Goal: Task Accomplishment & Management: Manage account settings

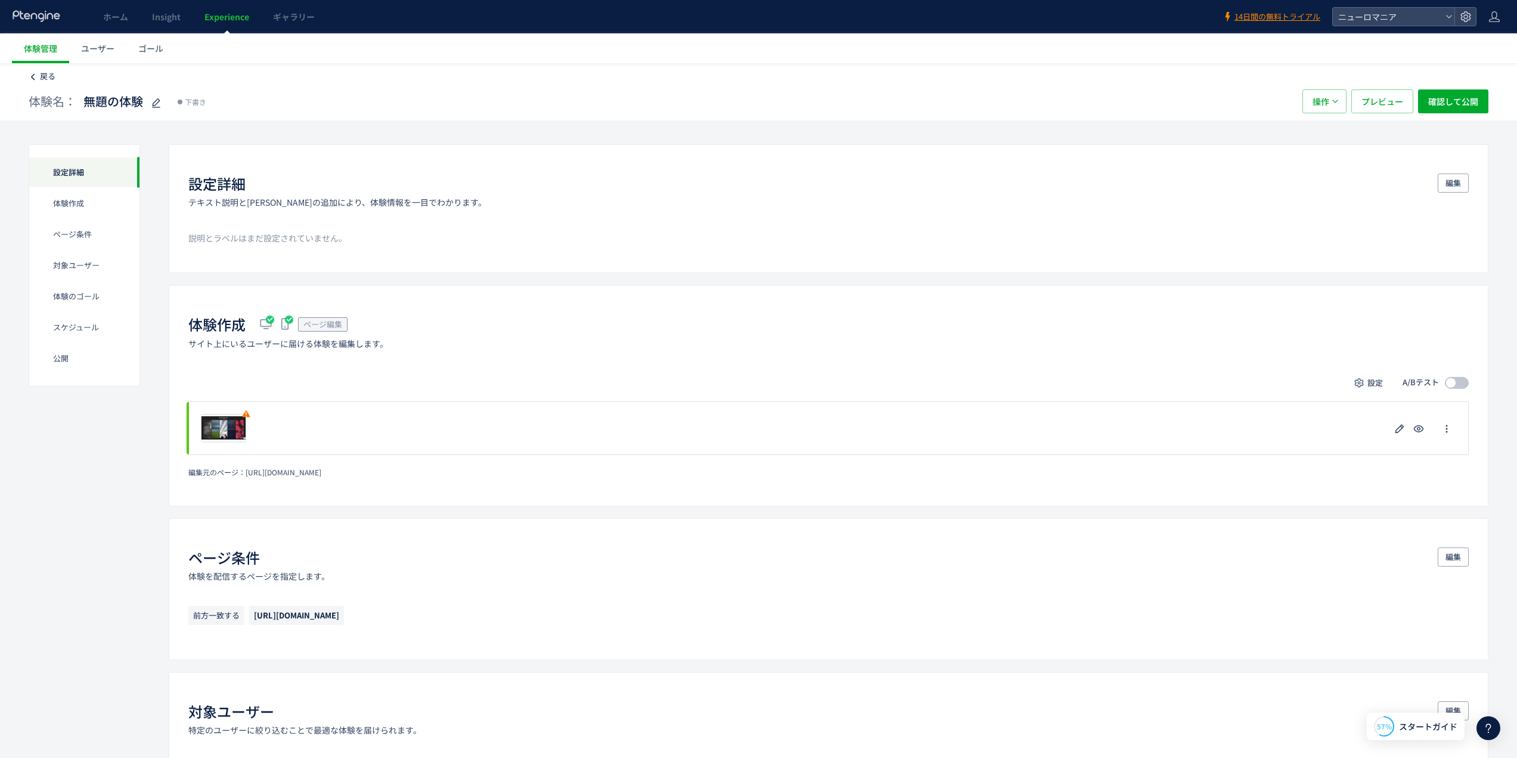
click at [39, 76] on link "戻る" at bounding box center [42, 76] width 27 height 11
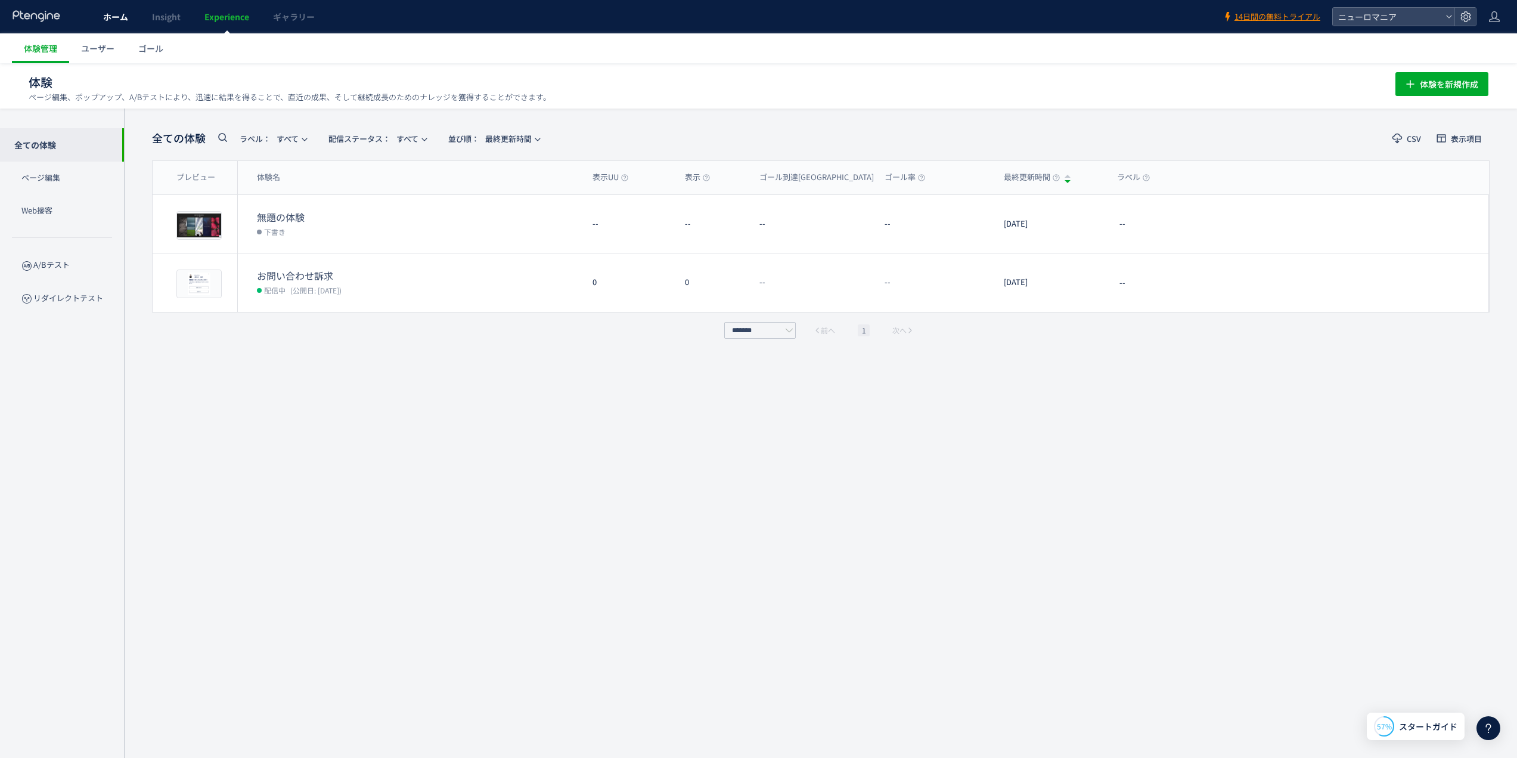
click at [112, 17] on span "ホーム" at bounding box center [115, 17] width 25 height 12
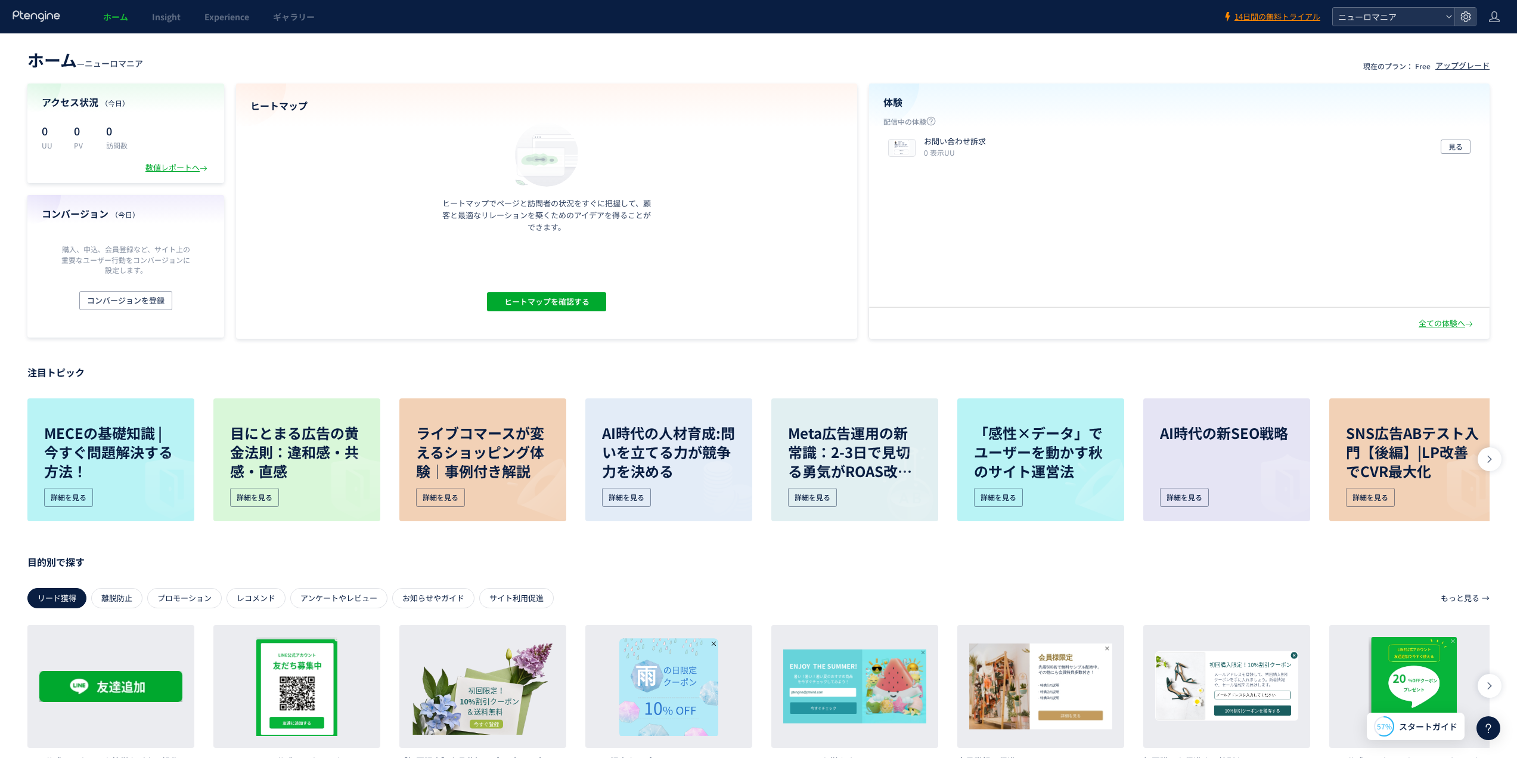
click at [1449, 17] on use at bounding box center [1448, 16] width 5 height 3
click at [1467, 16] on icon at bounding box center [1466, 17] width 12 height 12
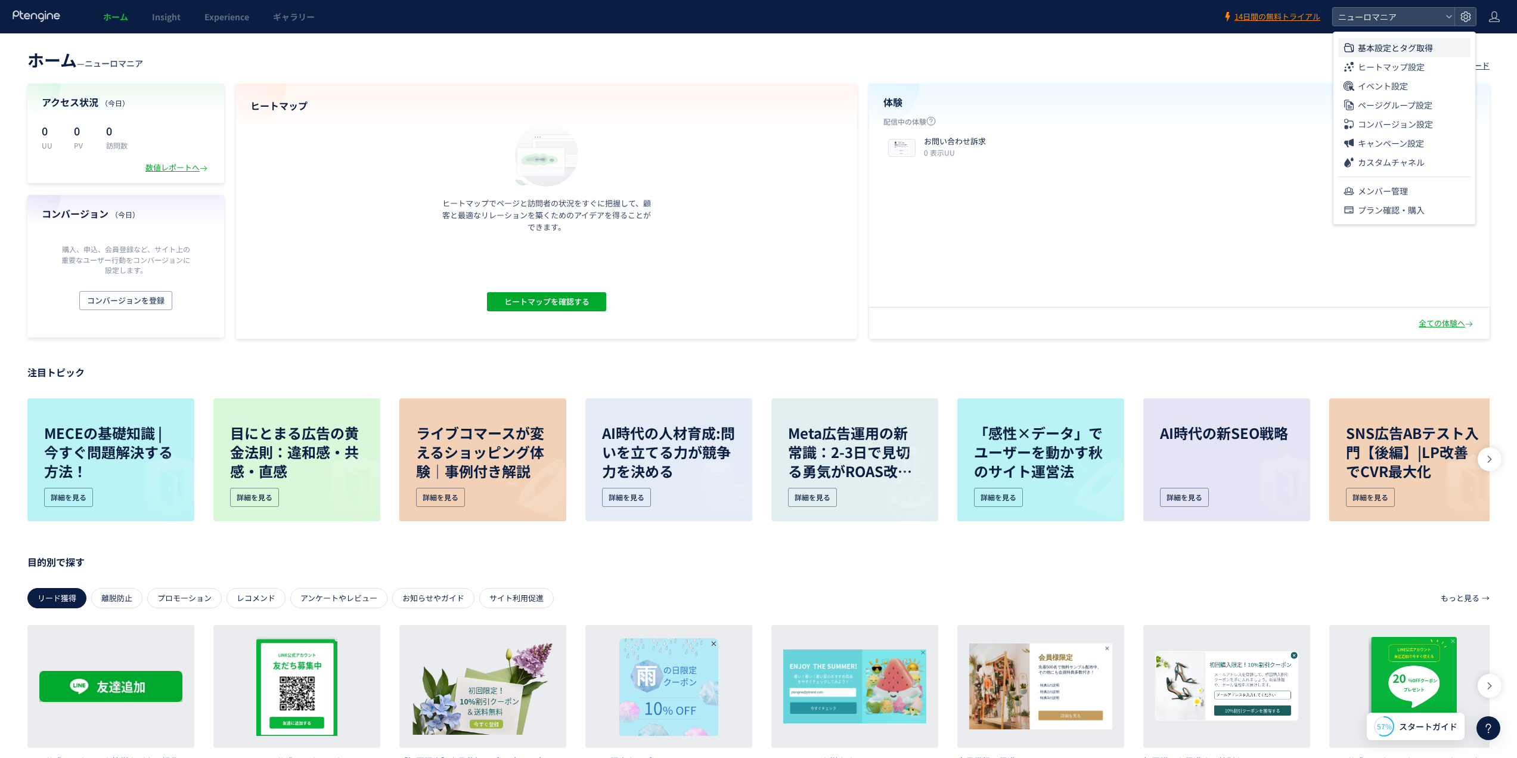
click at [1405, 45] on span "基本設定とタグ取得" at bounding box center [1395, 47] width 75 height 19
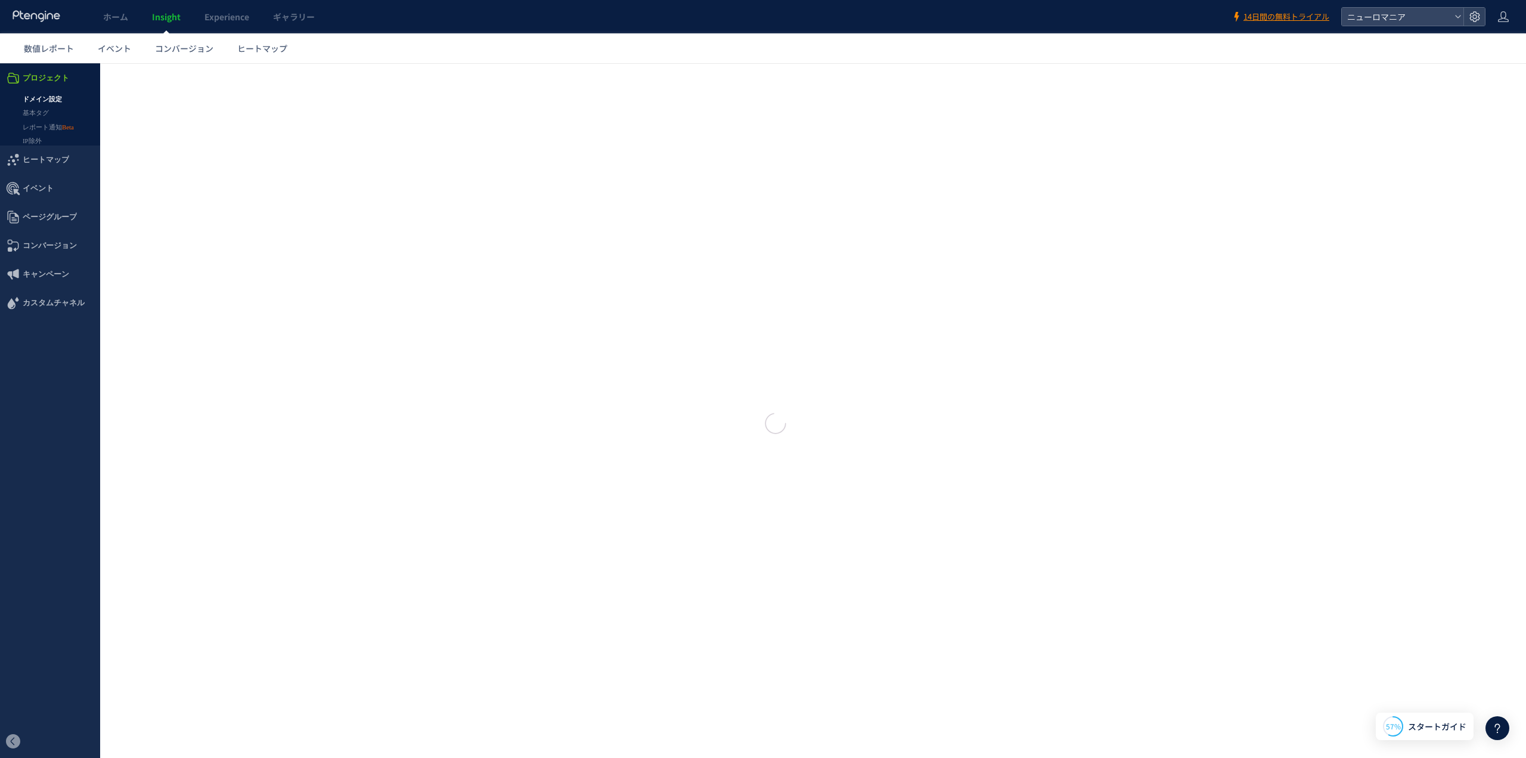
type input "*******"
type input "**********"
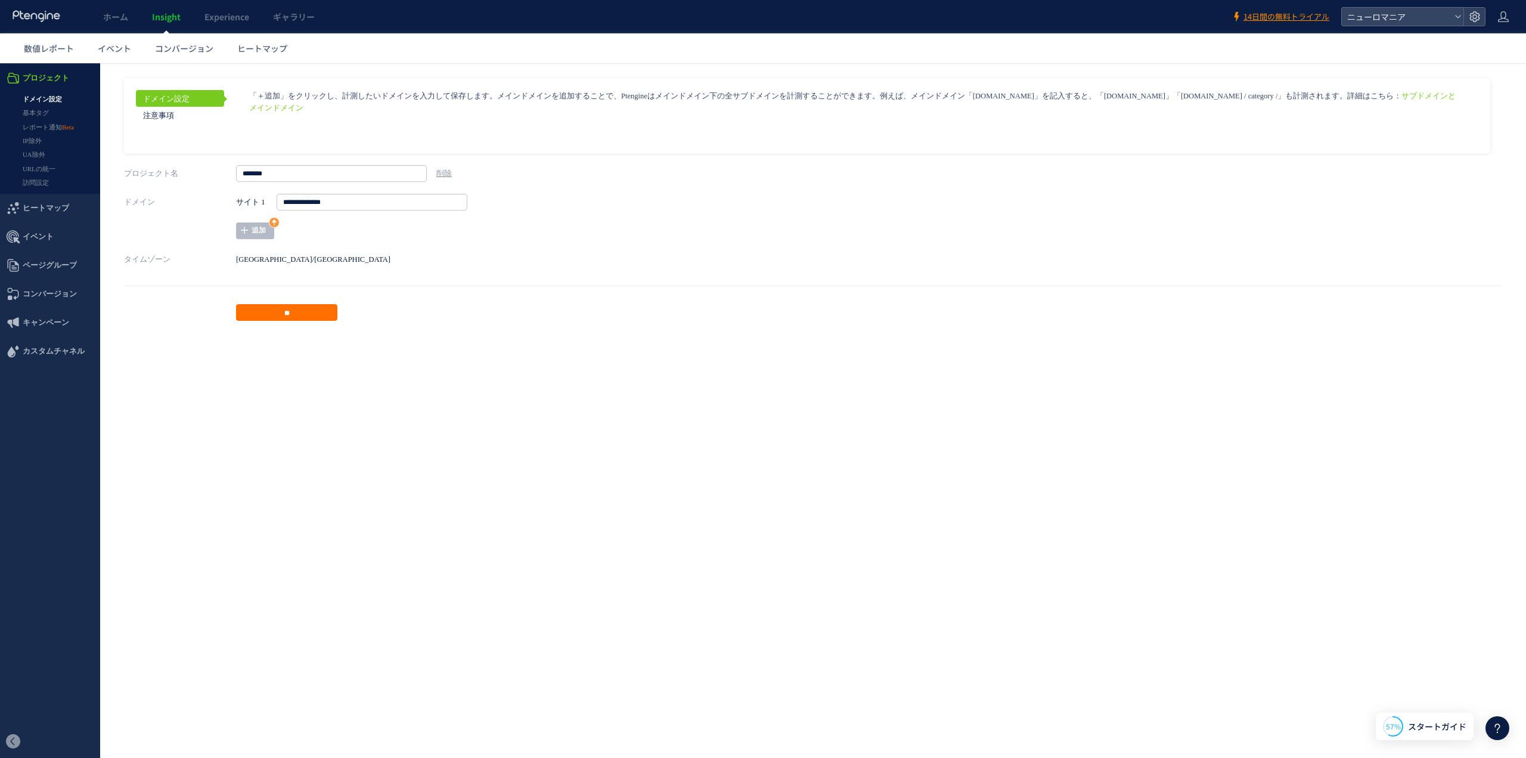
click at [393, 240] on aside "ドメイン設定 注意事項 サブドメインとメインドメイン **" at bounding box center [813, 199] width 1378 height 243
click at [186, 204] on label "ドメイン" at bounding box center [180, 202] width 112 height 17
click at [42, 112] on link "基本タグ" at bounding box center [50, 113] width 100 height 14
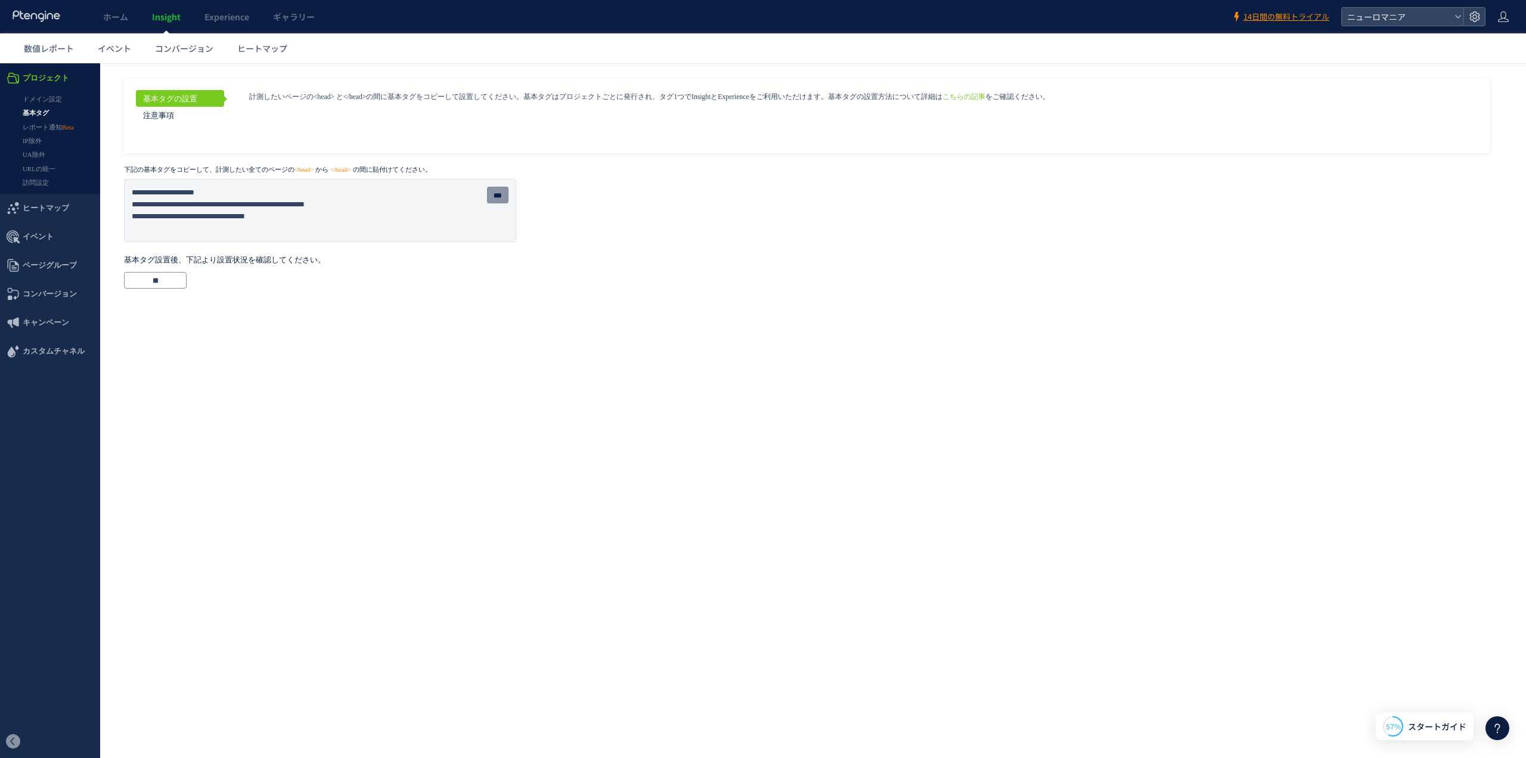
click at [500, 199] on input "***" at bounding box center [497, 195] width 21 height 17
drag, startPoint x: 168, startPoint y: 172, endPoint x: 458, endPoint y: 165, distance: 290.4
click at [458, 165] on strong "下記の基本タグをコピーして、計測したい全てのページの <head> から </head> の間に貼付けてください。" at bounding box center [813, 169] width 1378 height 9
click at [491, 196] on input "***" at bounding box center [497, 195] width 21 height 17
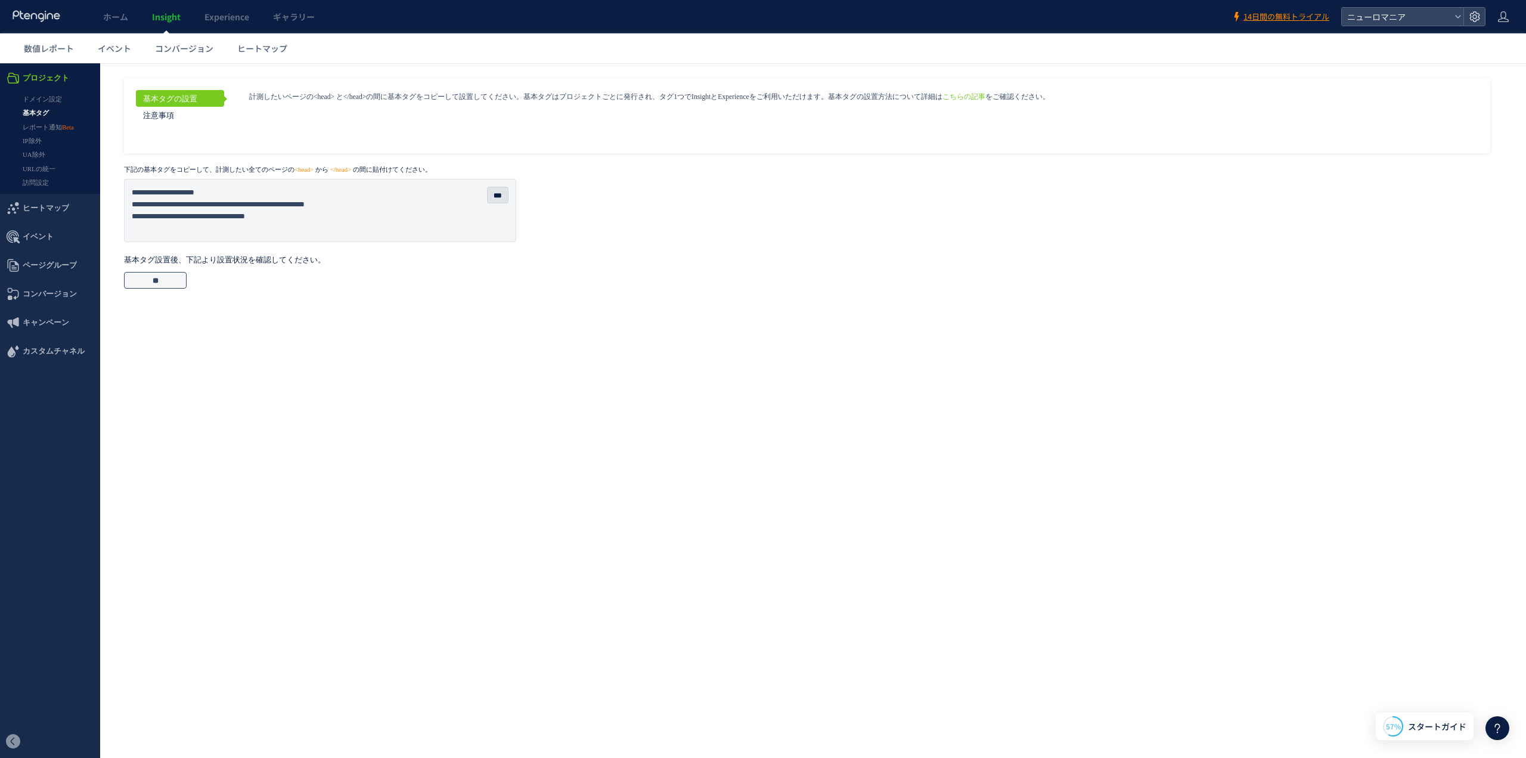
click at [176, 276] on input "**" at bounding box center [155, 280] width 63 height 17
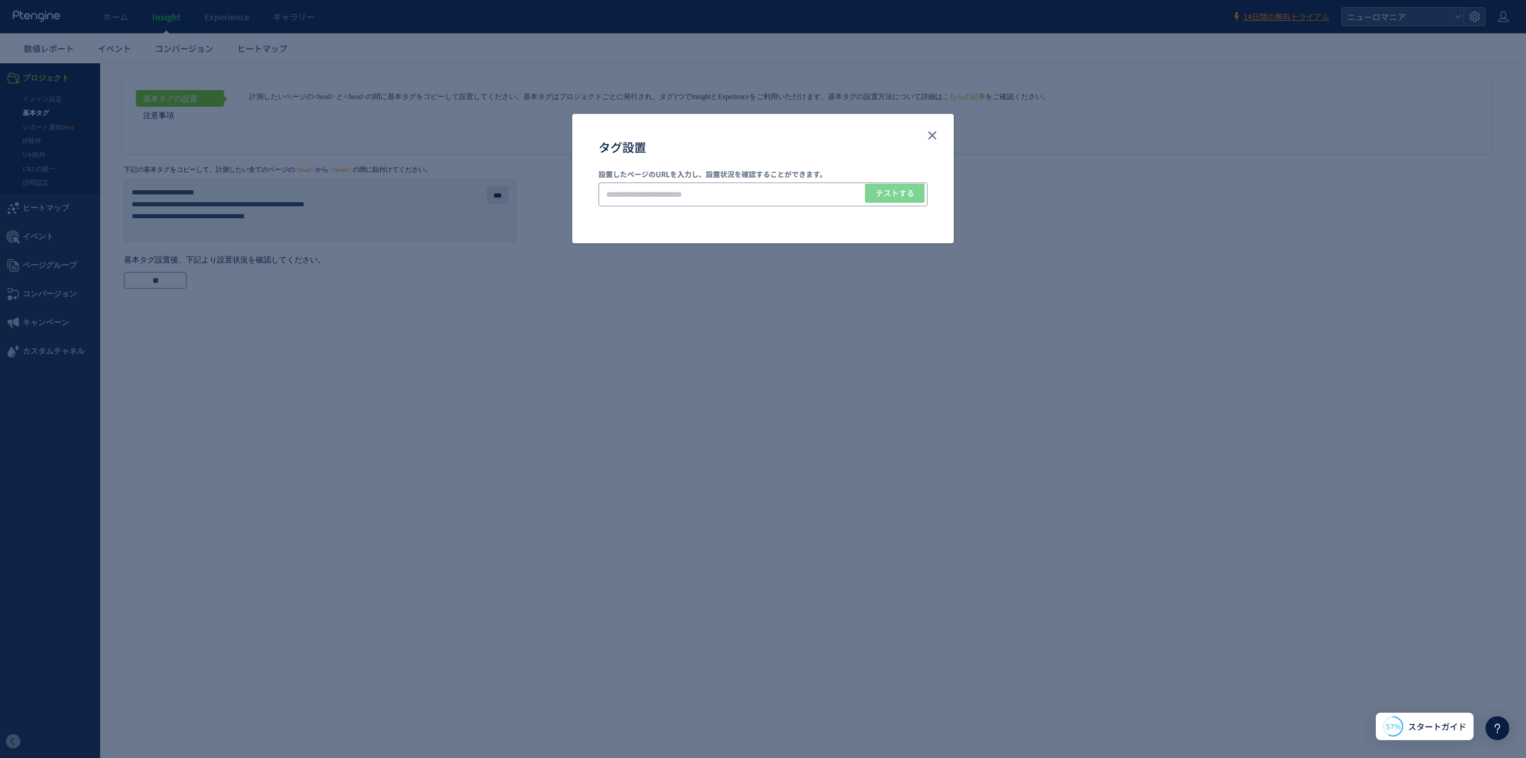
click at [665, 191] on input "タグ設置" at bounding box center [763, 194] width 329 height 24
click at [665, 197] on input "タグ設置" at bounding box center [763, 194] width 329 height 24
paste input "**********"
type input "**********"
click at [900, 196] on span "テストする" at bounding box center [895, 193] width 39 height 19
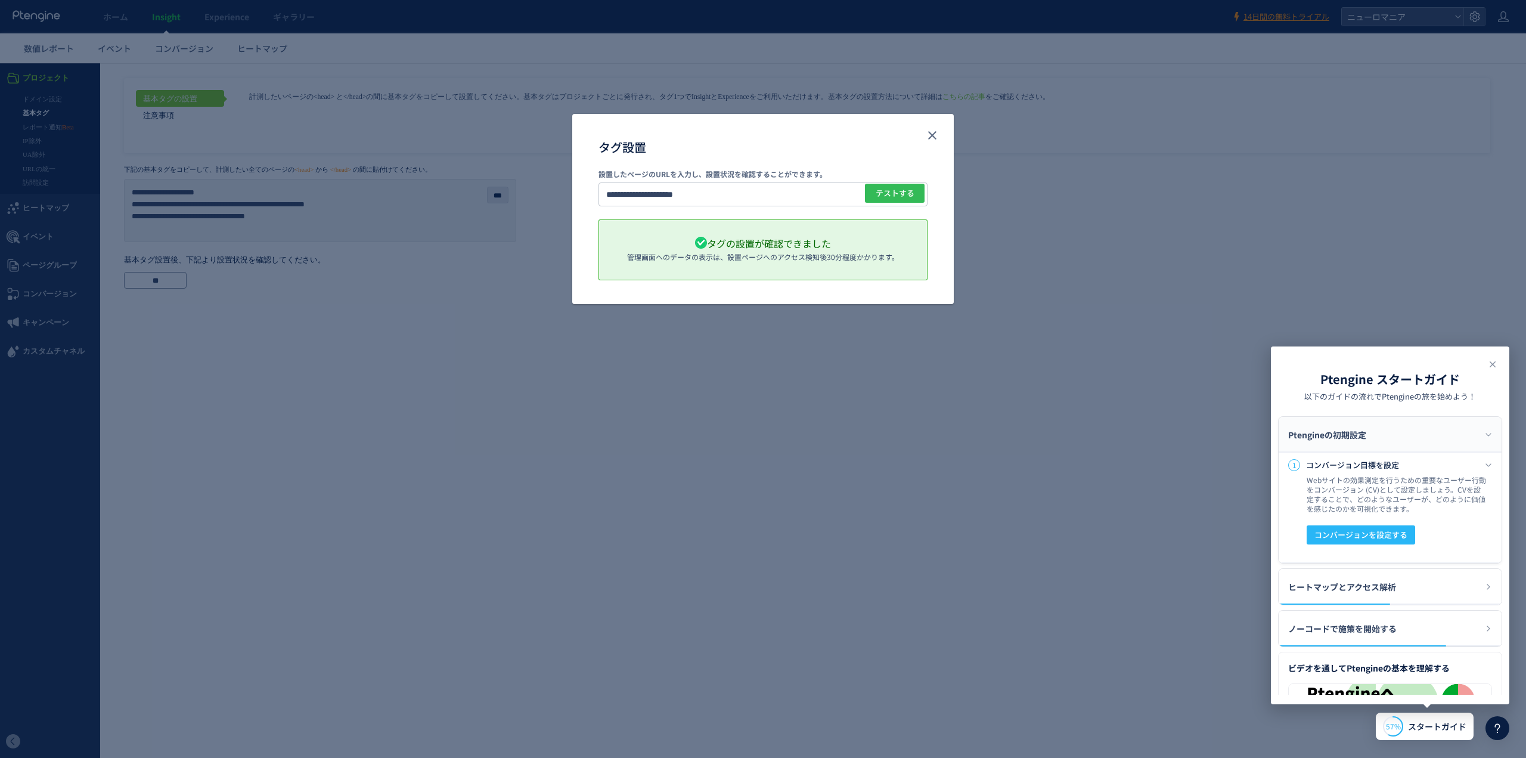
click at [899, 192] on span "テストする" at bounding box center [895, 193] width 39 height 19
click at [930, 135] on icon "close" at bounding box center [932, 135] width 14 height 14
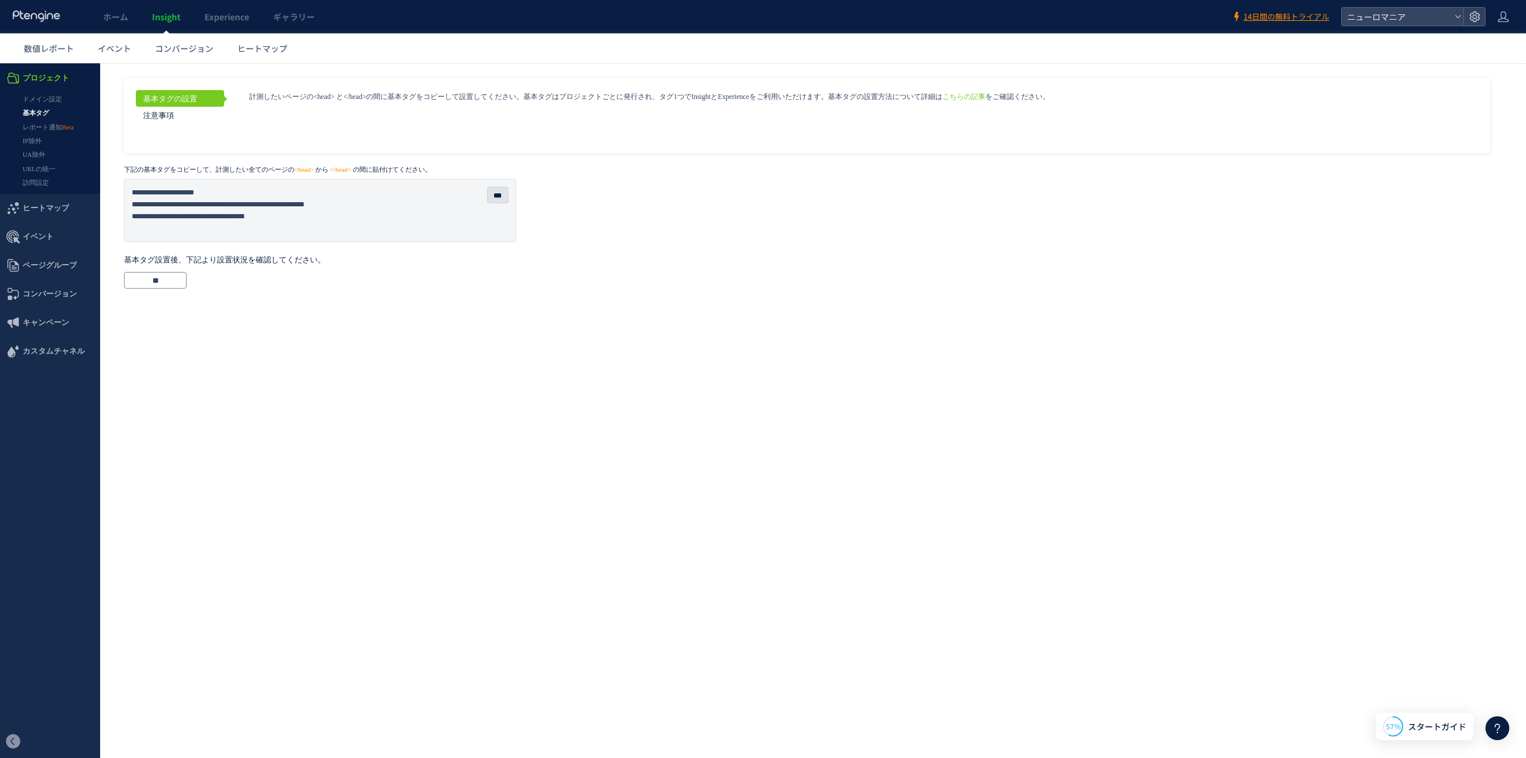
click at [402, 297] on html ".cls-1 { fill-rule: evenodd; } .cls-1 { fill: #ececec; } .cls-2 { fill: #929292…" at bounding box center [763, 180] width 1526 height 234
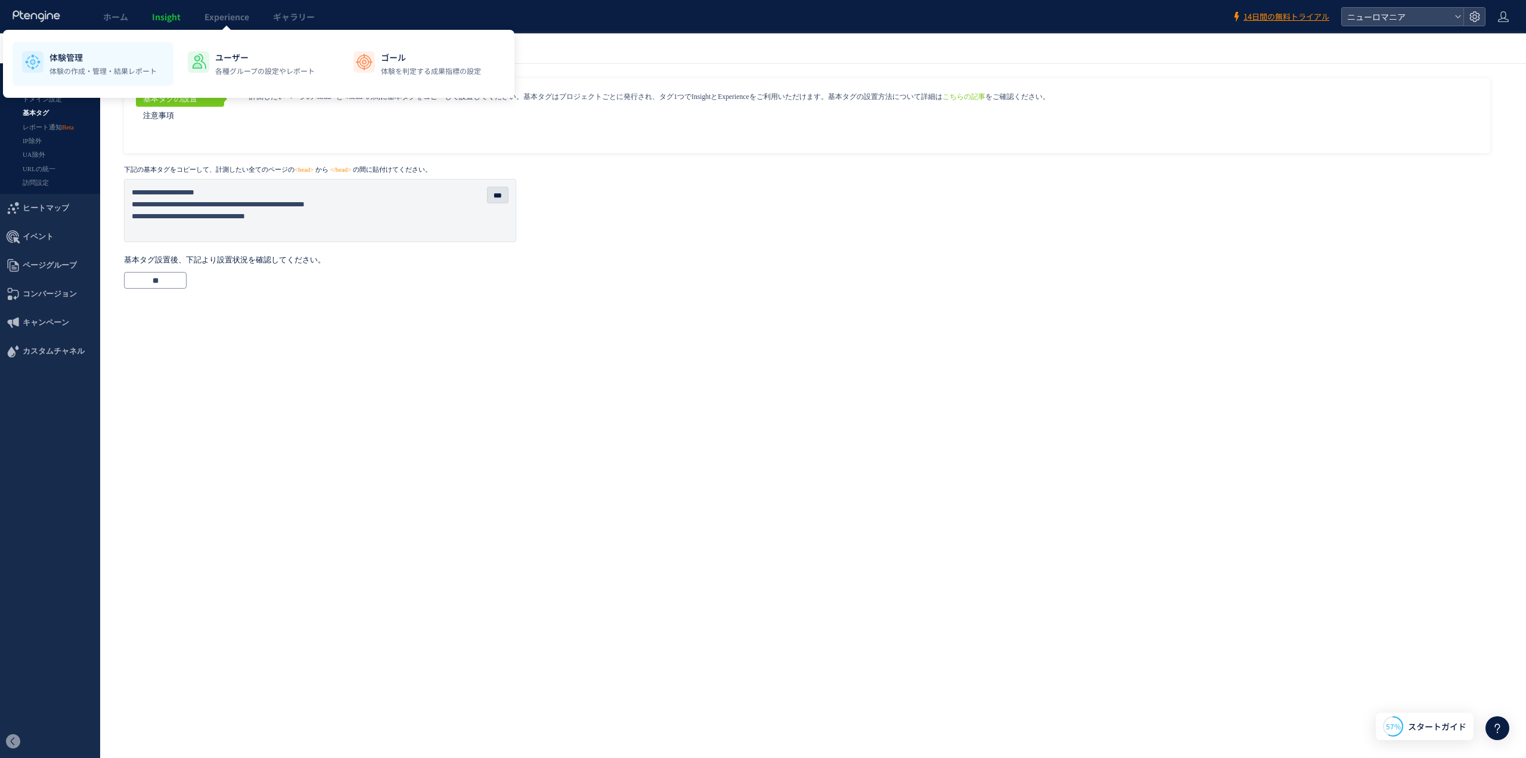
click at [77, 61] on p "体験管理" at bounding box center [102, 57] width 107 height 12
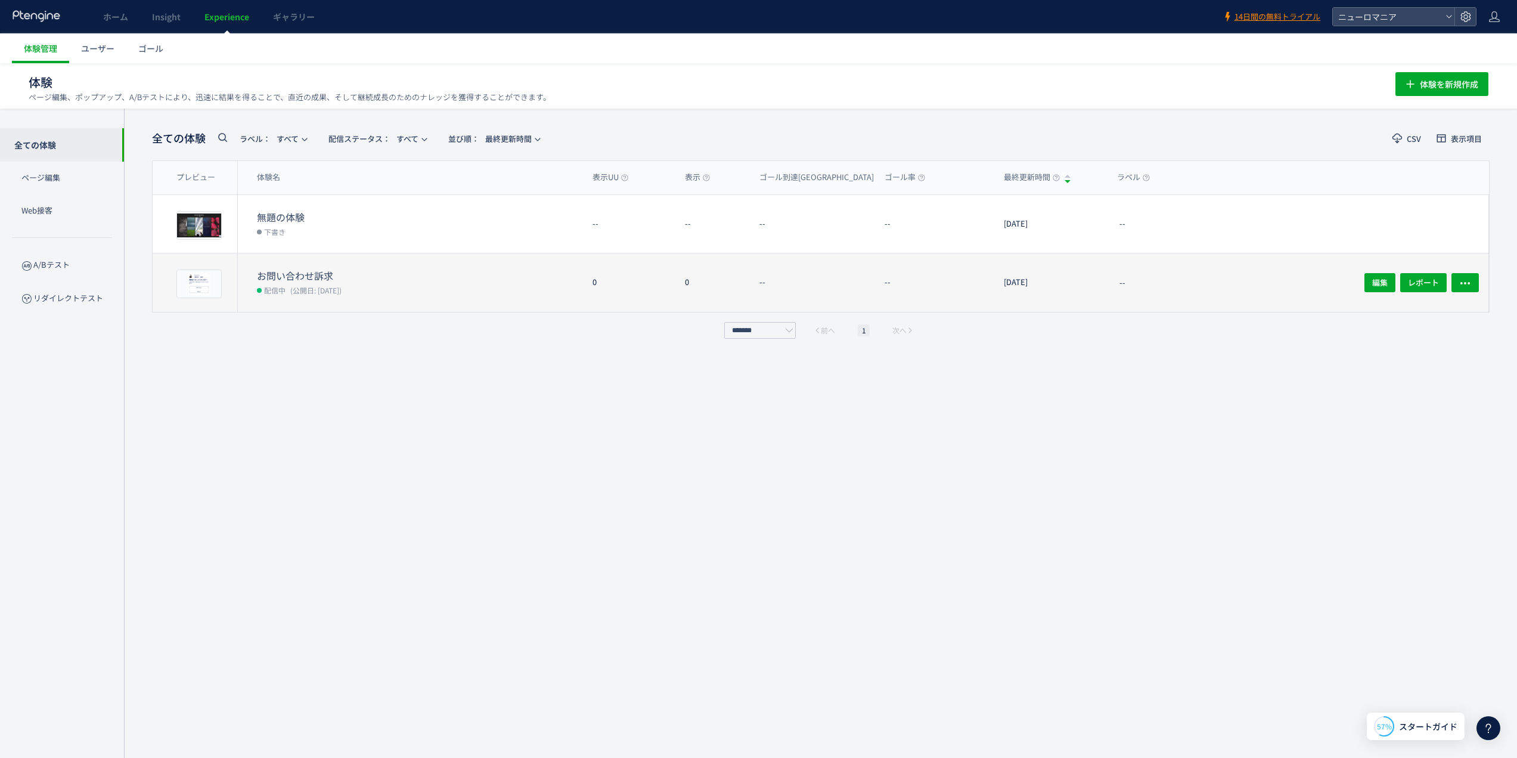
click at [452, 286] on dd "配信中 (公開日: 2025/10/13)" at bounding box center [420, 290] width 326 height 16
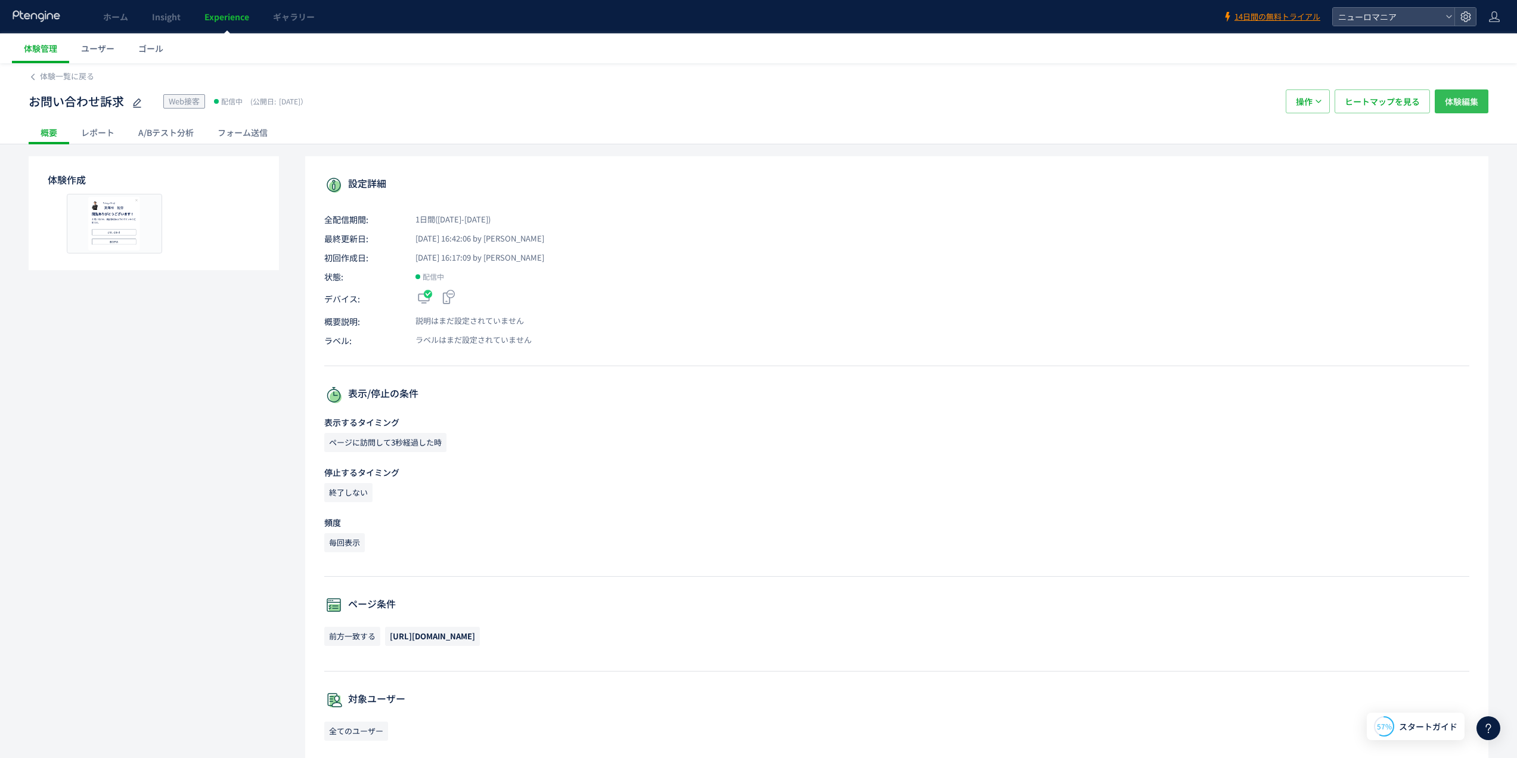
click at [1458, 100] on span "体験編集" at bounding box center [1461, 101] width 33 height 24
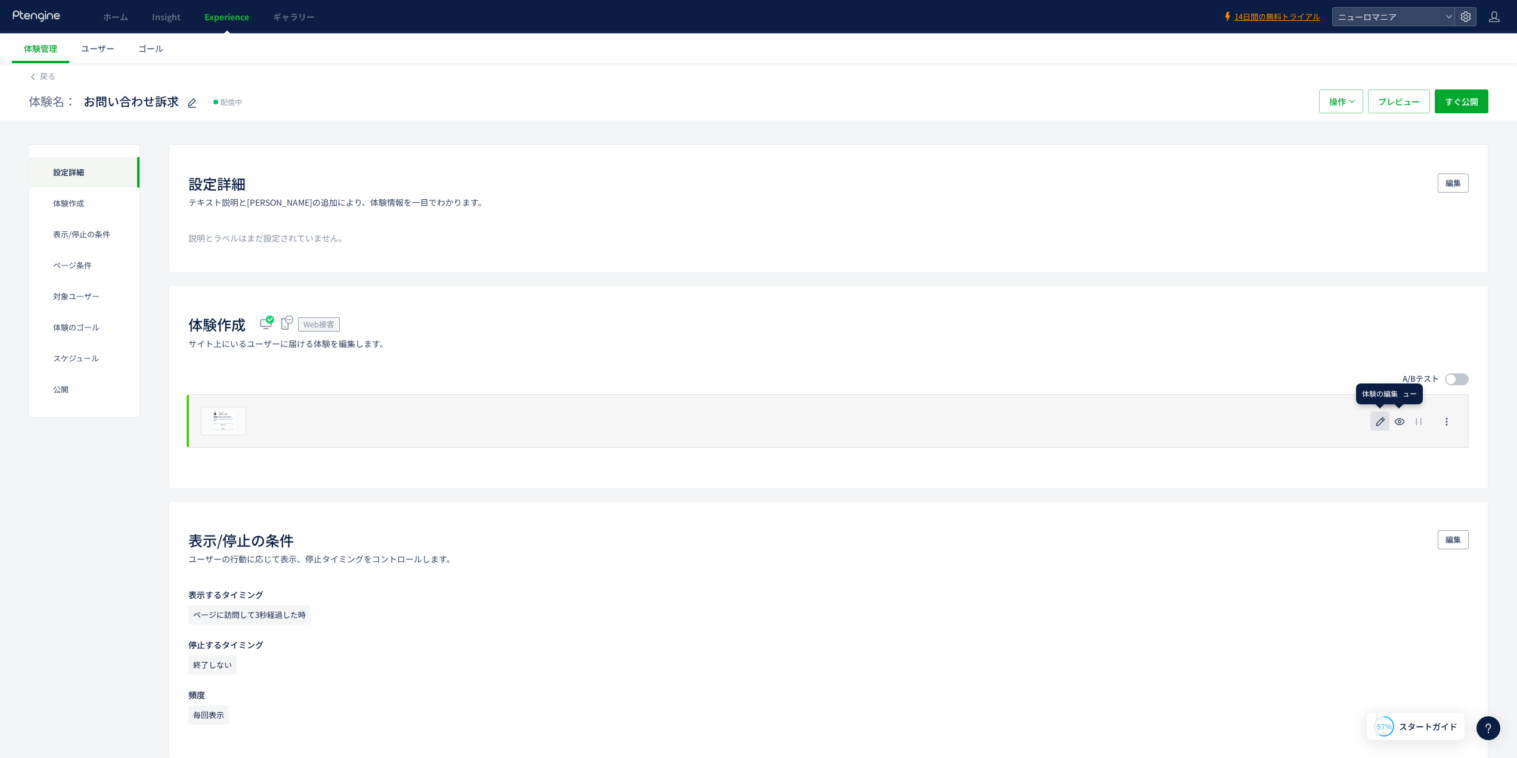
click at [1375, 420] on icon "button" at bounding box center [1381, 421] width 14 height 14
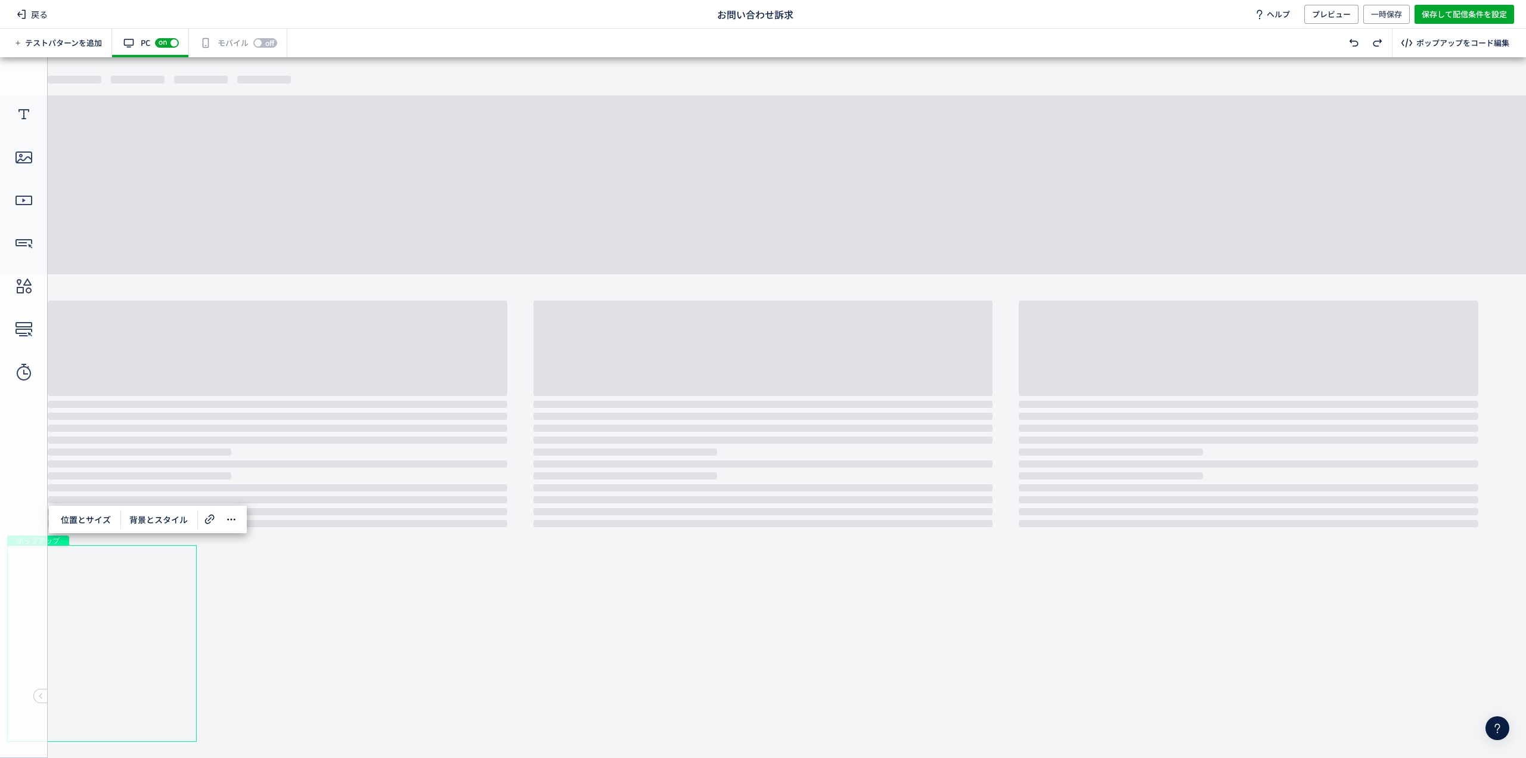
click at [218, 41] on div "有効な編集箇所が確認されません モバイル off on" at bounding box center [238, 43] width 98 height 29
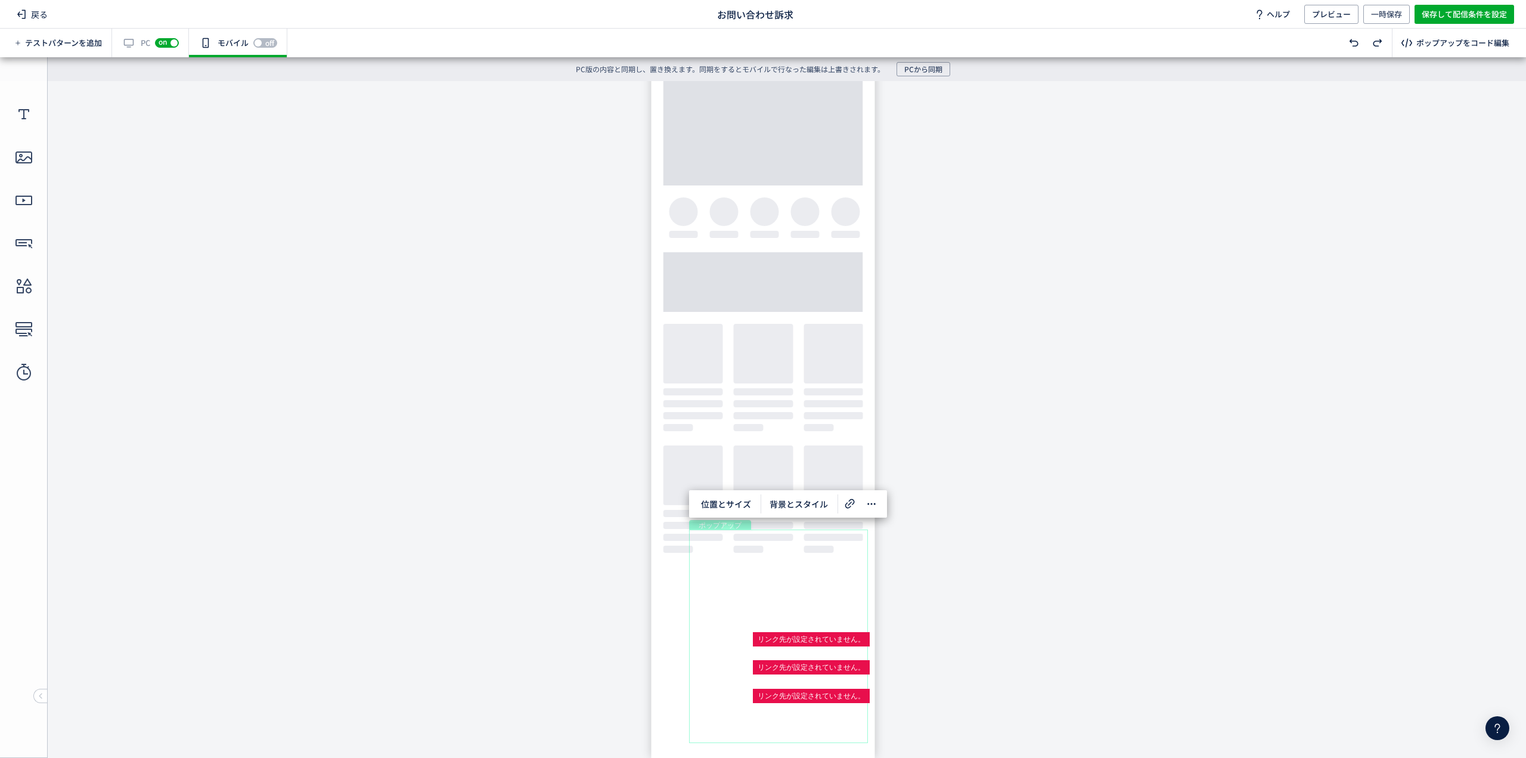
click at [274, 42] on span "off" at bounding box center [269, 42] width 9 height 7
click at [931, 72] on span "PCから同期" at bounding box center [923, 69] width 38 height 14
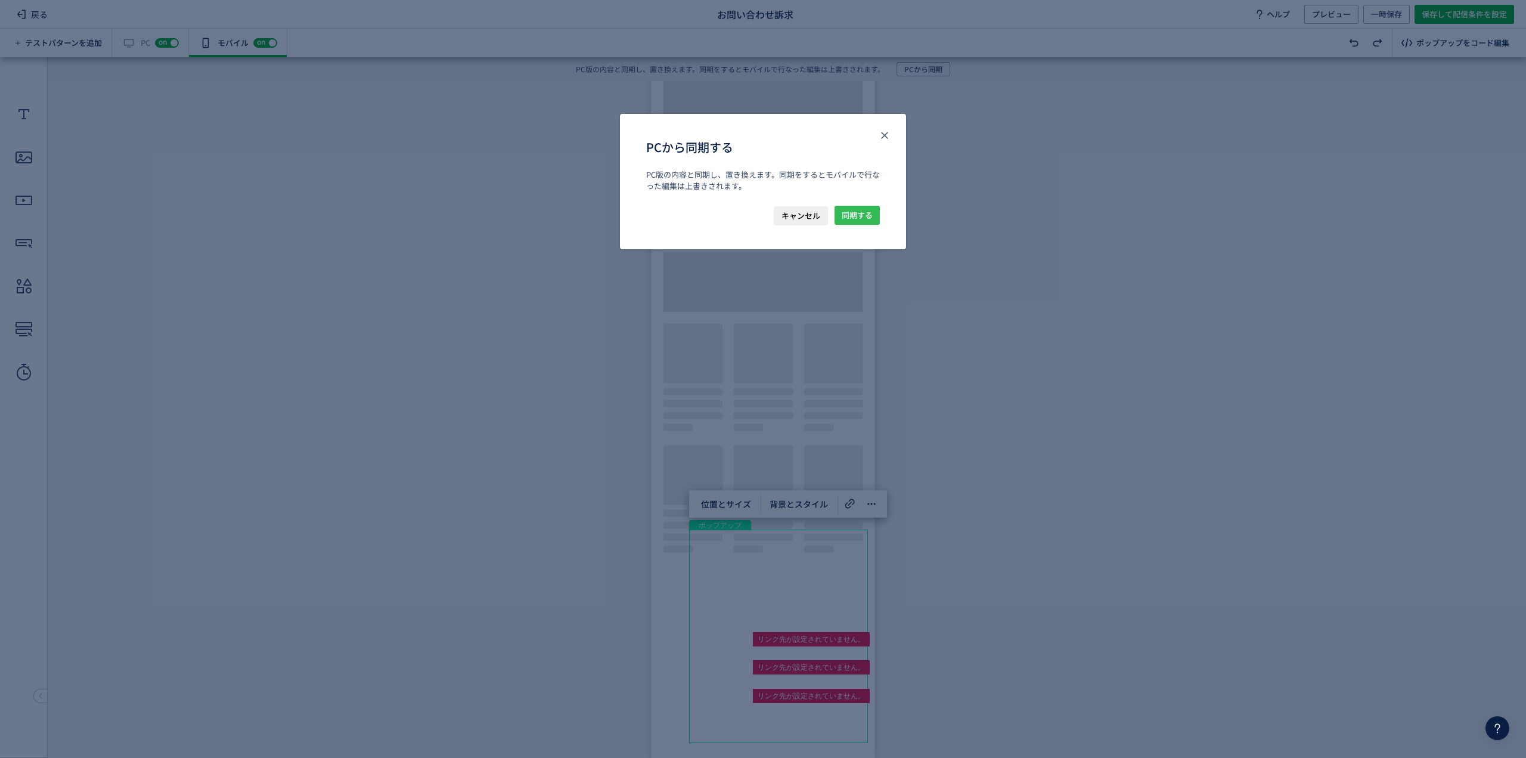
click at [866, 221] on span "同期する" at bounding box center [857, 215] width 31 height 19
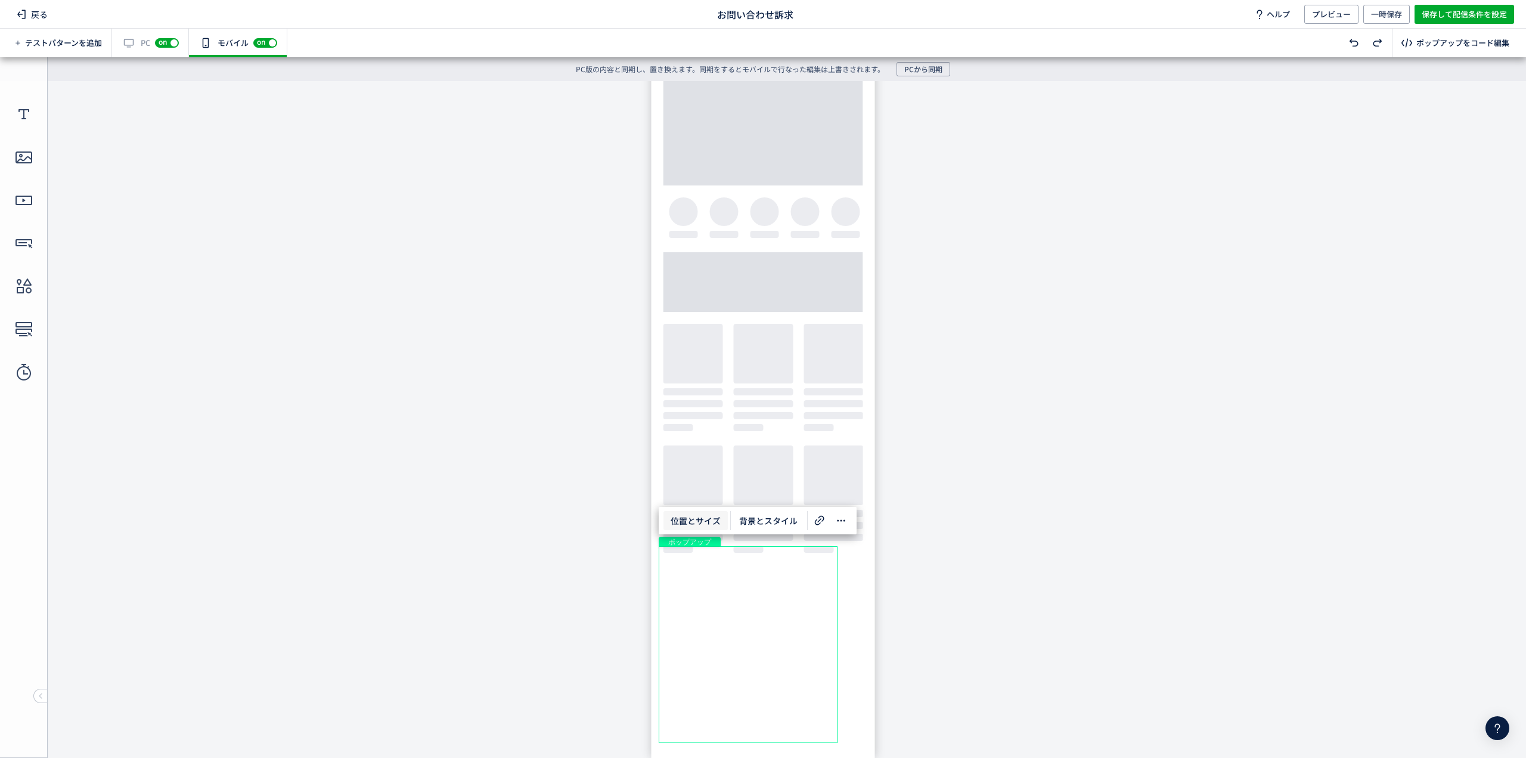
click at [703, 519] on span "位置とサイズ" at bounding box center [696, 520] width 64 height 19
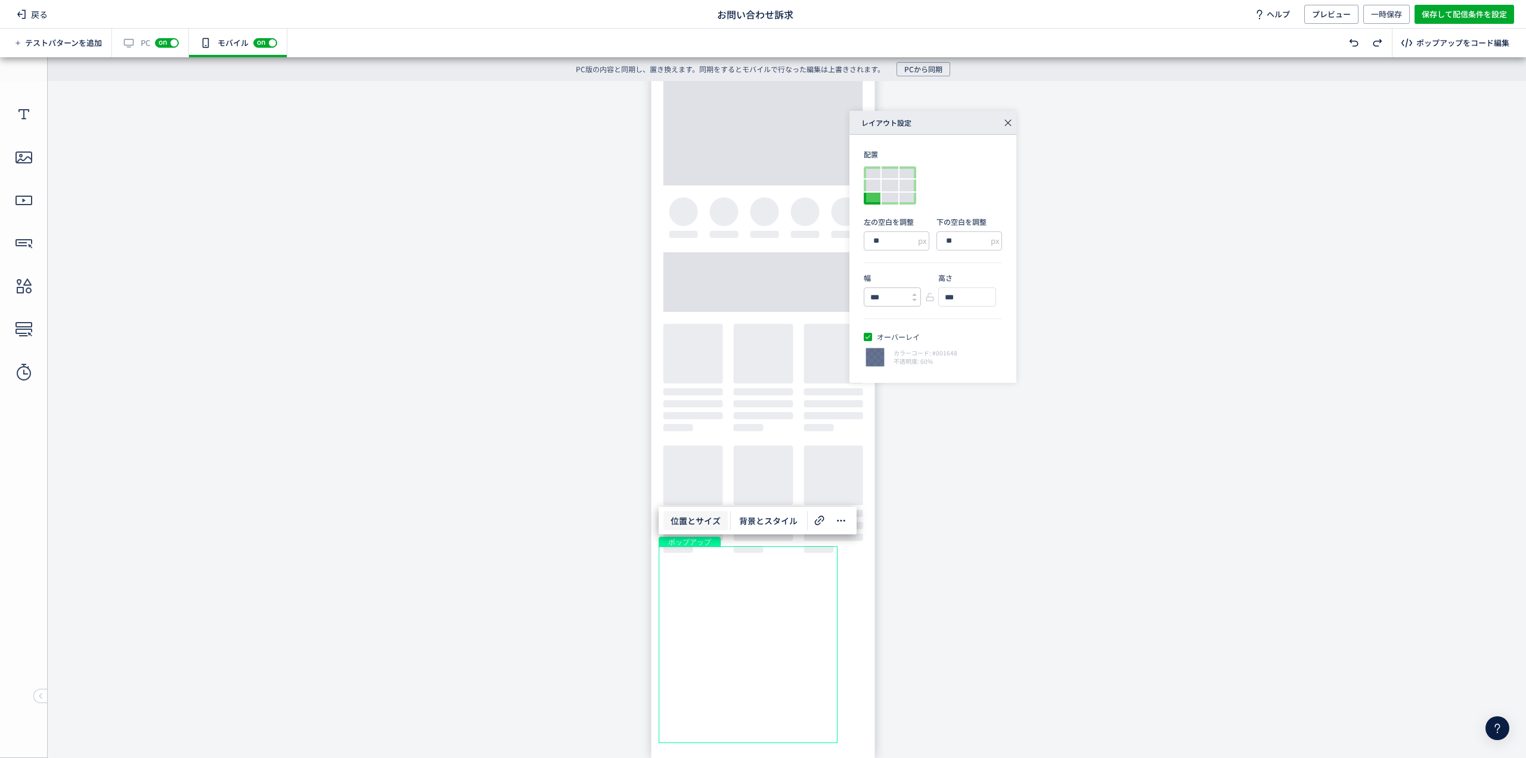
click at [909, 297] on input "***" at bounding box center [887, 297] width 47 height 18
click at [916, 294] on icon at bounding box center [914, 294] width 5 height 5
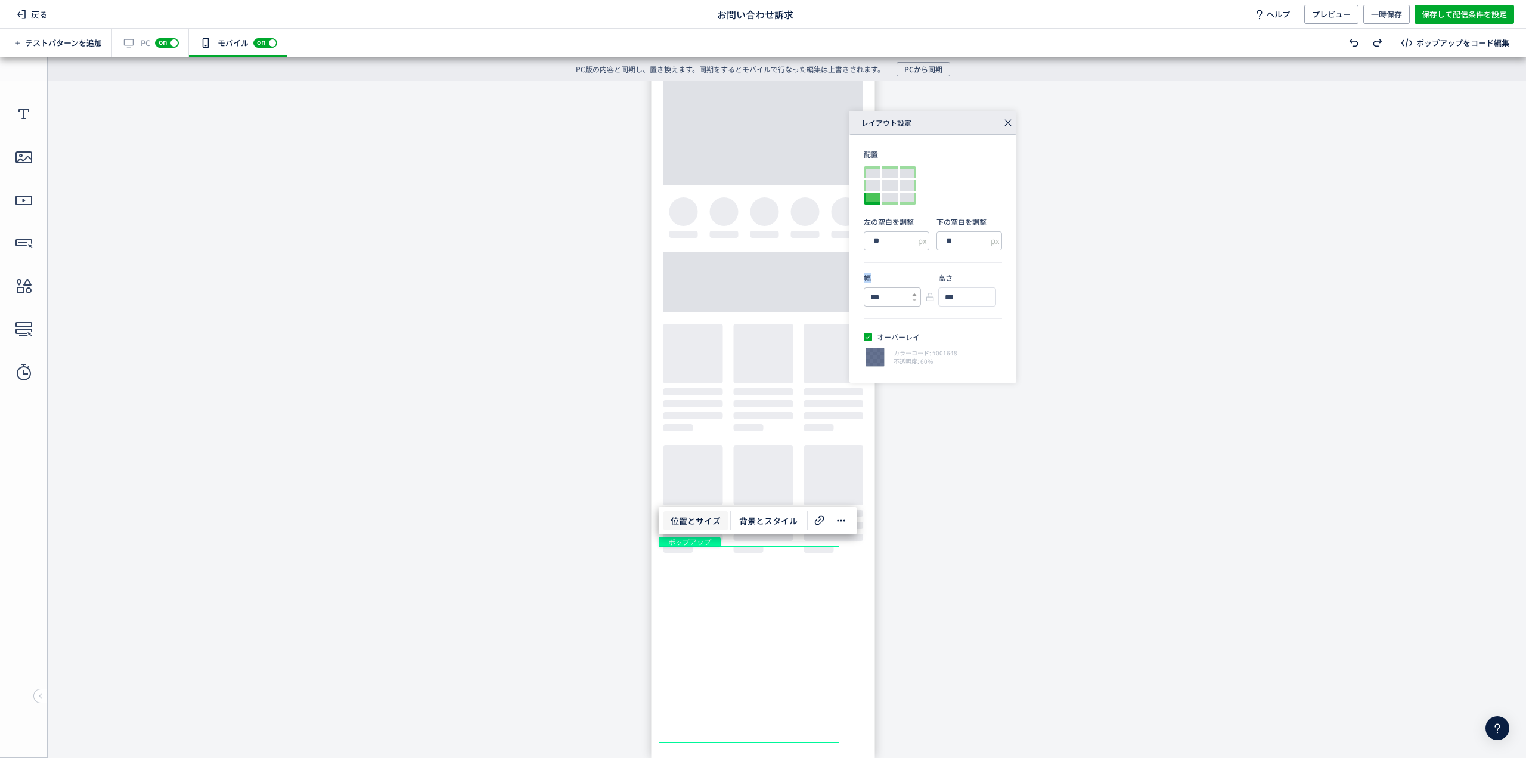
click at [916, 294] on icon at bounding box center [914, 294] width 5 height 5
click at [916, 297] on icon at bounding box center [914, 299] width 5 height 5
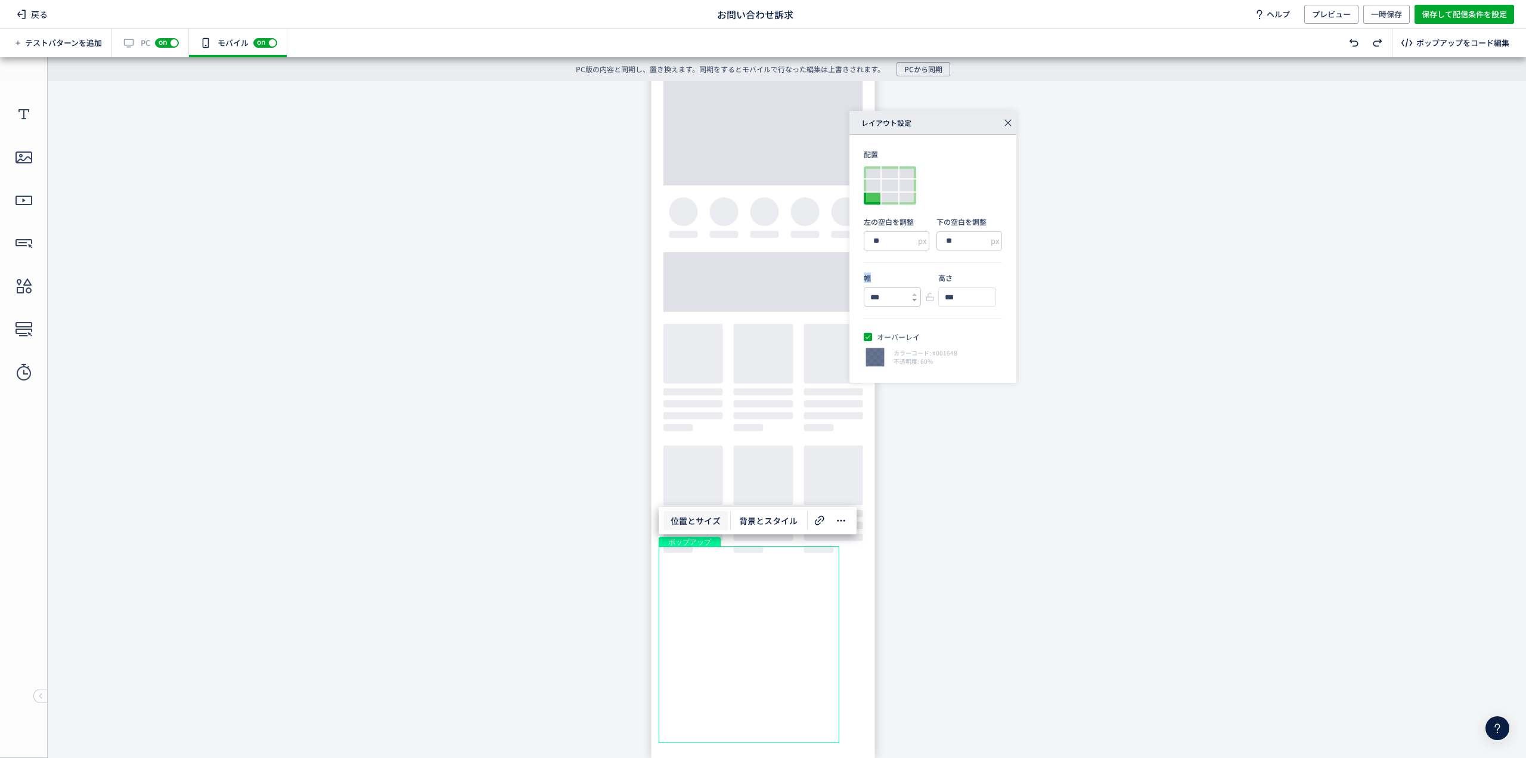
click at [916, 297] on icon at bounding box center [914, 299] width 5 height 5
type input "***"
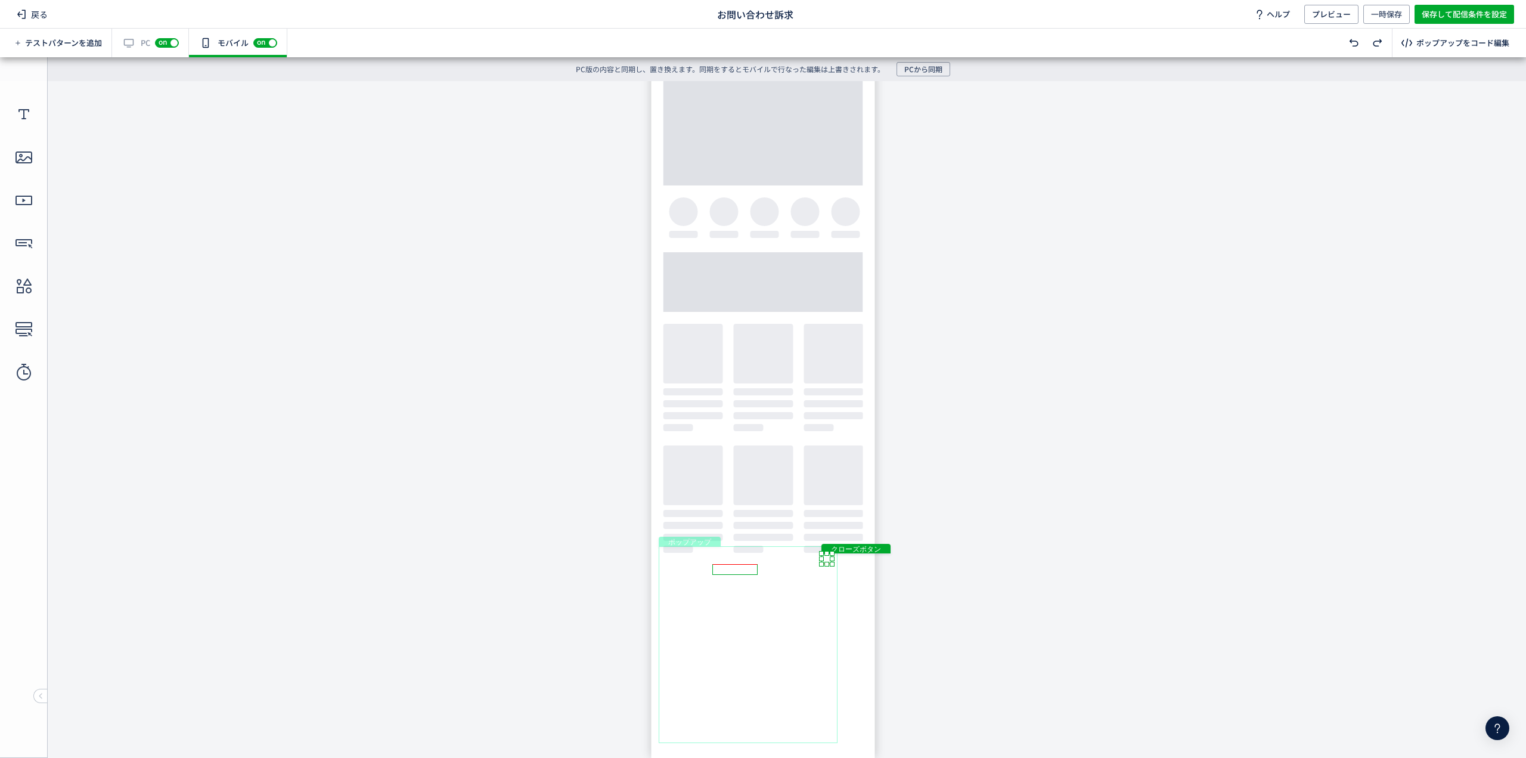
drag, startPoint x: 832, startPoint y: 558, endPoint x: 823, endPoint y: 557, distance: 9.6
click at [823, 557] on div "クローズボタン" at bounding box center [827, 558] width 11 height 11
click at [1087, 578] on body "undefined ポップアップ undefined ポップアップ テキスト 画像 テキスト テキスト ボタン ボタン" at bounding box center [763, 415] width 1526 height 668
click at [1440, 17] on span "保存して配信条件を設定" at bounding box center [1464, 14] width 85 height 19
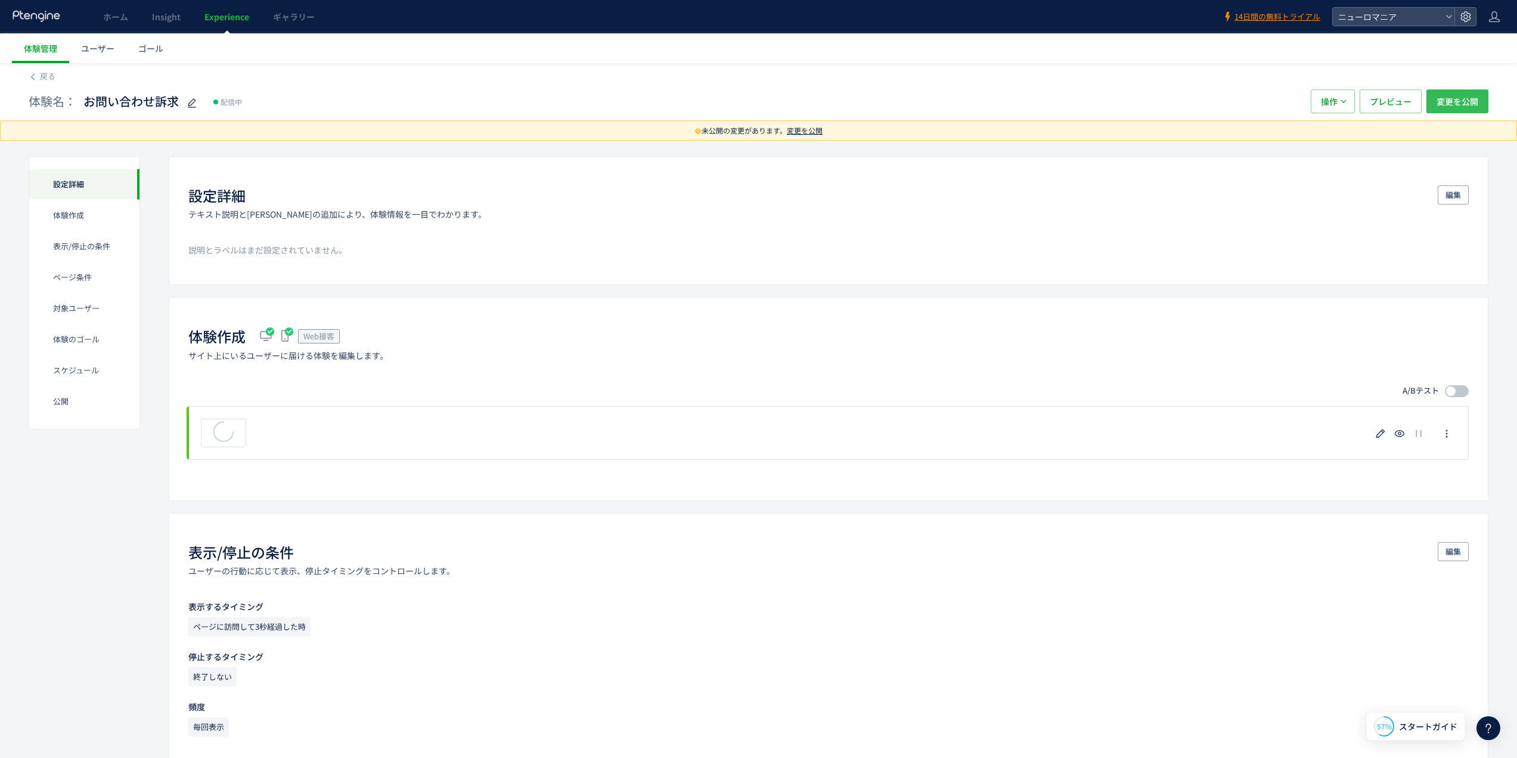
click at [1458, 100] on span "変更を公開" at bounding box center [1458, 101] width 42 height 24
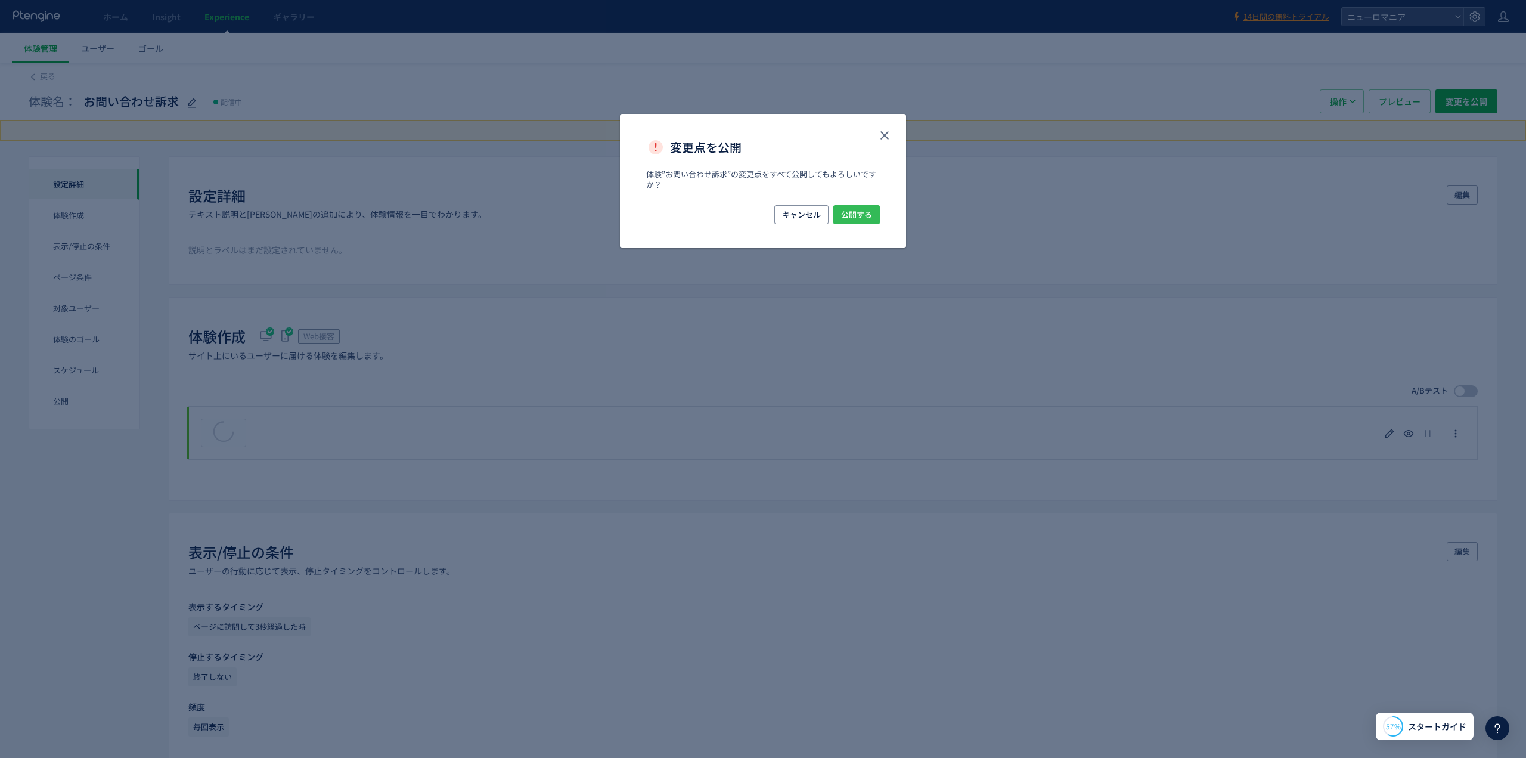
drag, startPoint x: 871, startPoint y: 199, endPoint x: 867, endPoint y: 211, distance: 13.2
click at [869, 203] on div "体験”お問い合わせ訴求”の変更点をすべて公開してもよろしいですか？​" at bounding box center [763, 187] width 286 height 36
click at [866, 212] on span "公開する" at bounding box center [856, 214] width 31 height 19
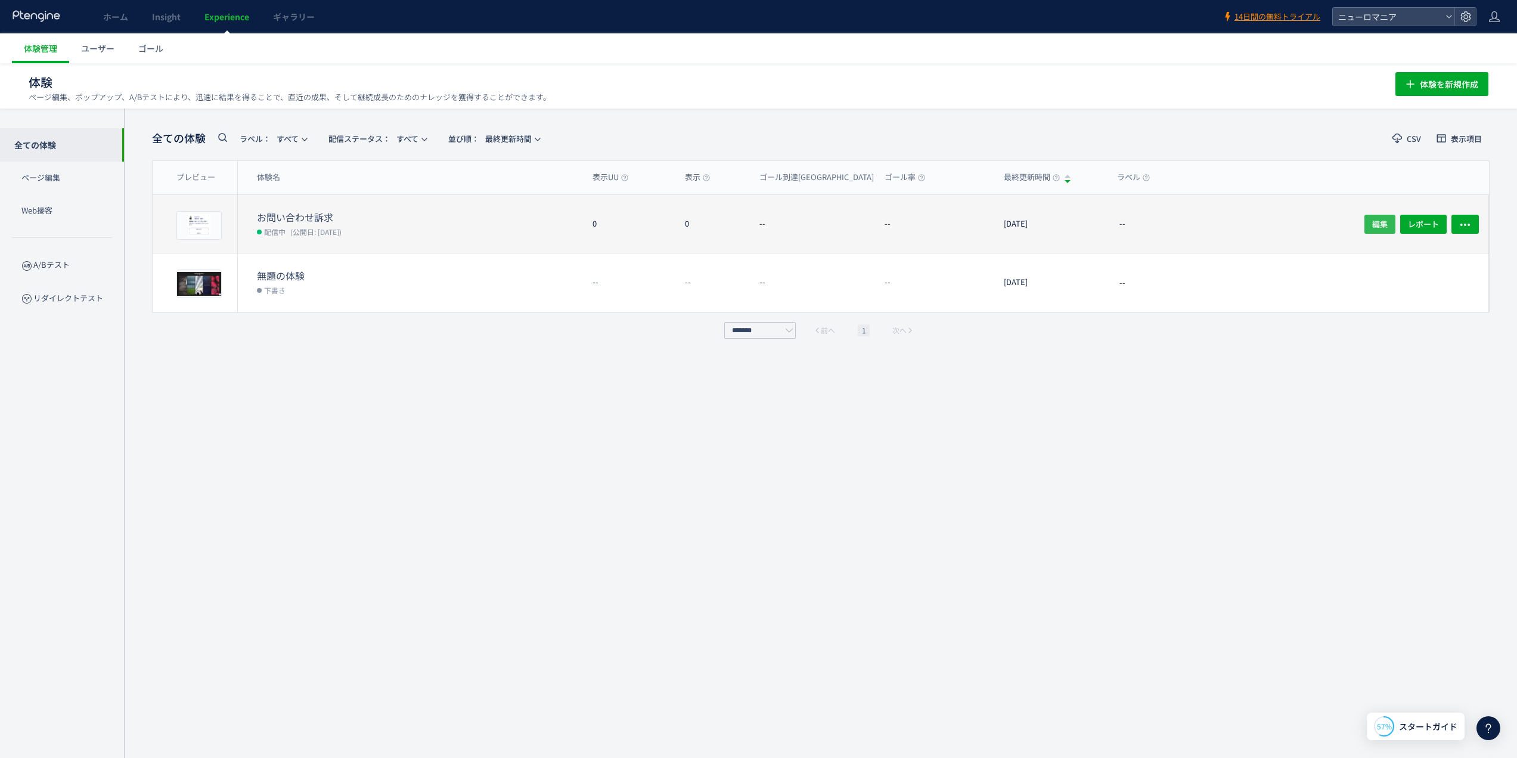
click at [1381, 226] on span "編集" at bounding box center [1380, 223] width 16 height 19
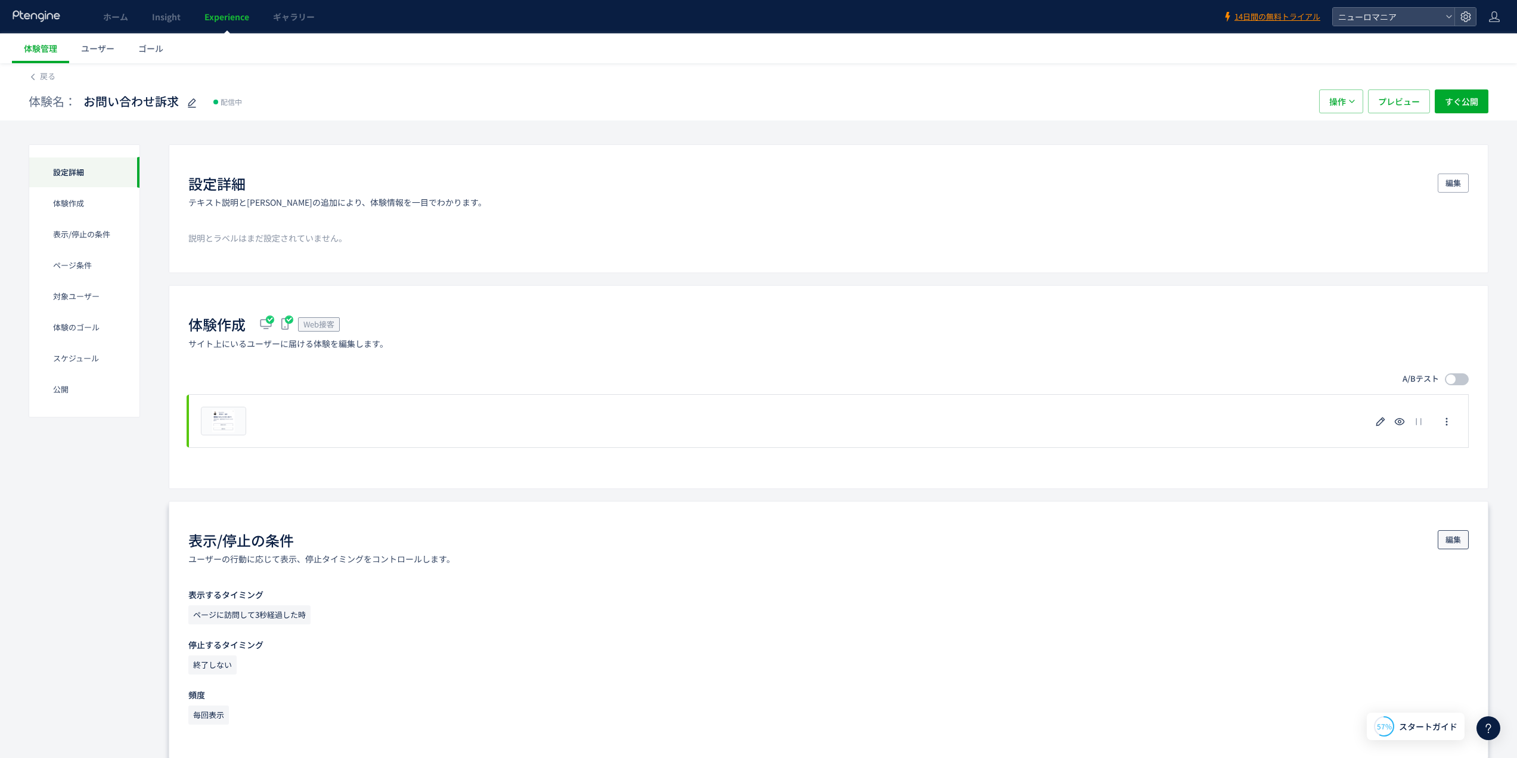
click at [1444, 539] on button "編集" at bounding box center [1453, 539] width 31 height 19
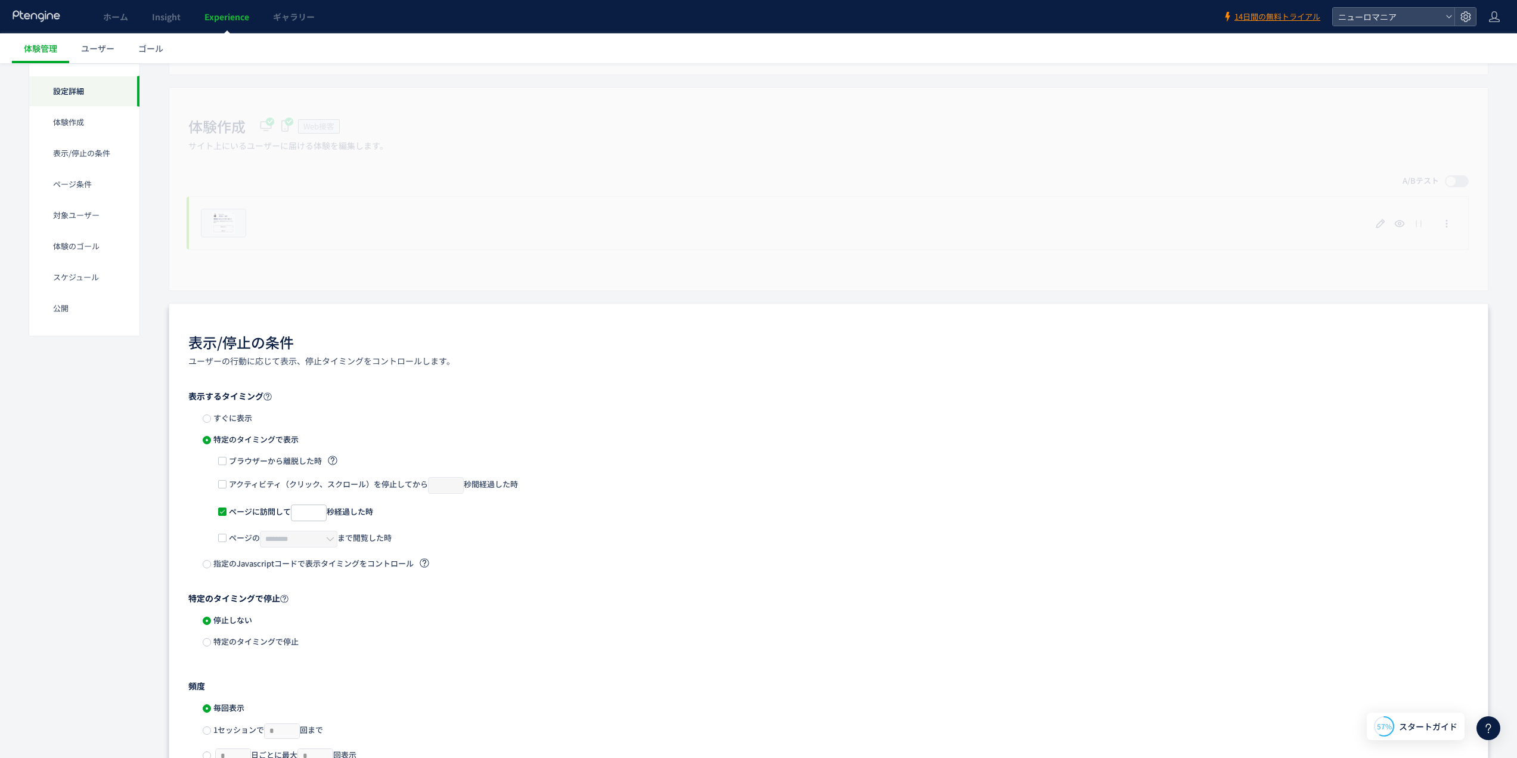
scroll to position [199, 0]
click at [219, 416] on span "すぐに表示" at bounding box center [231, 416] width 41 height 11
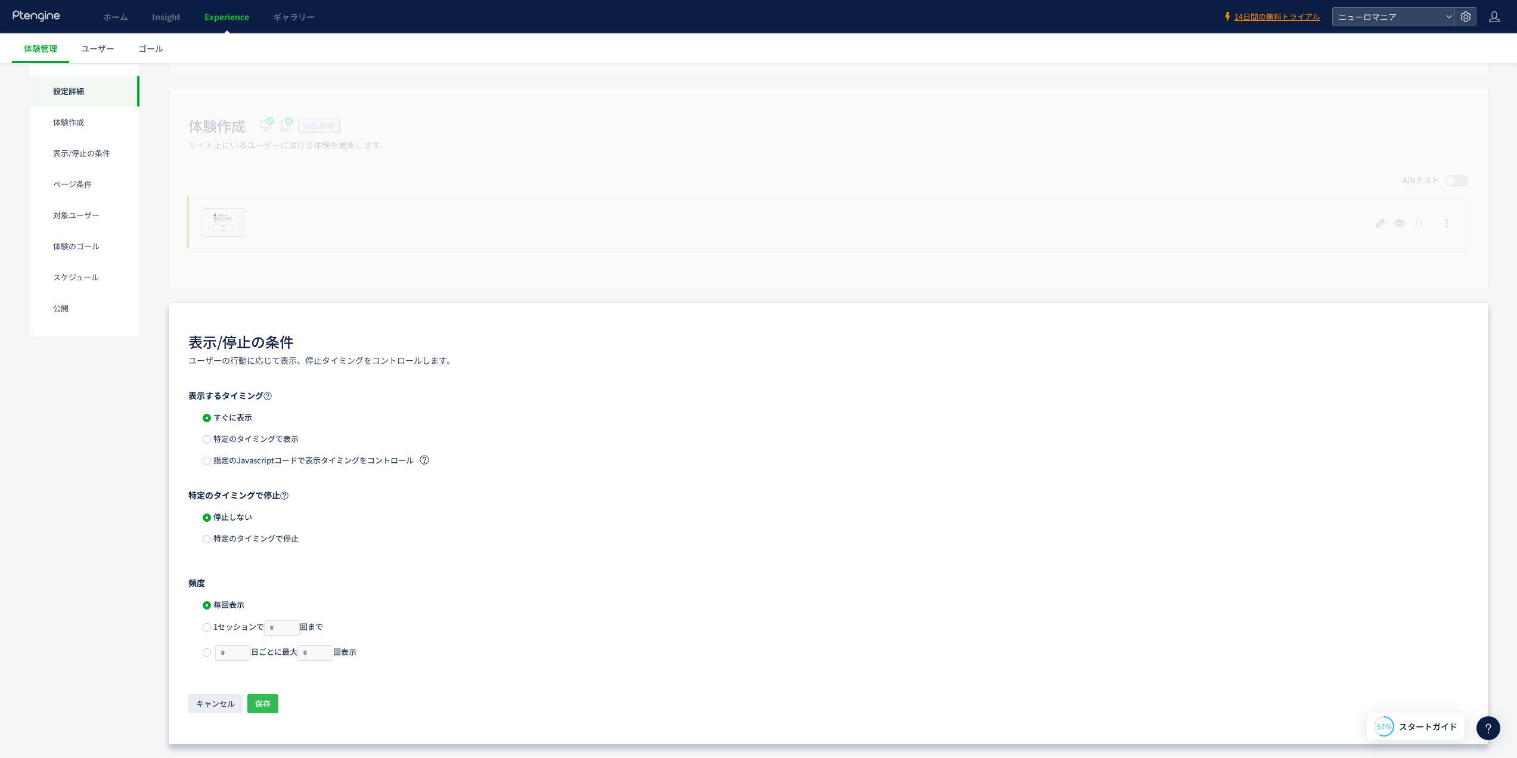
click at [266, 706] on span "保存" at bounding box center [263, 703] width 16 height 19
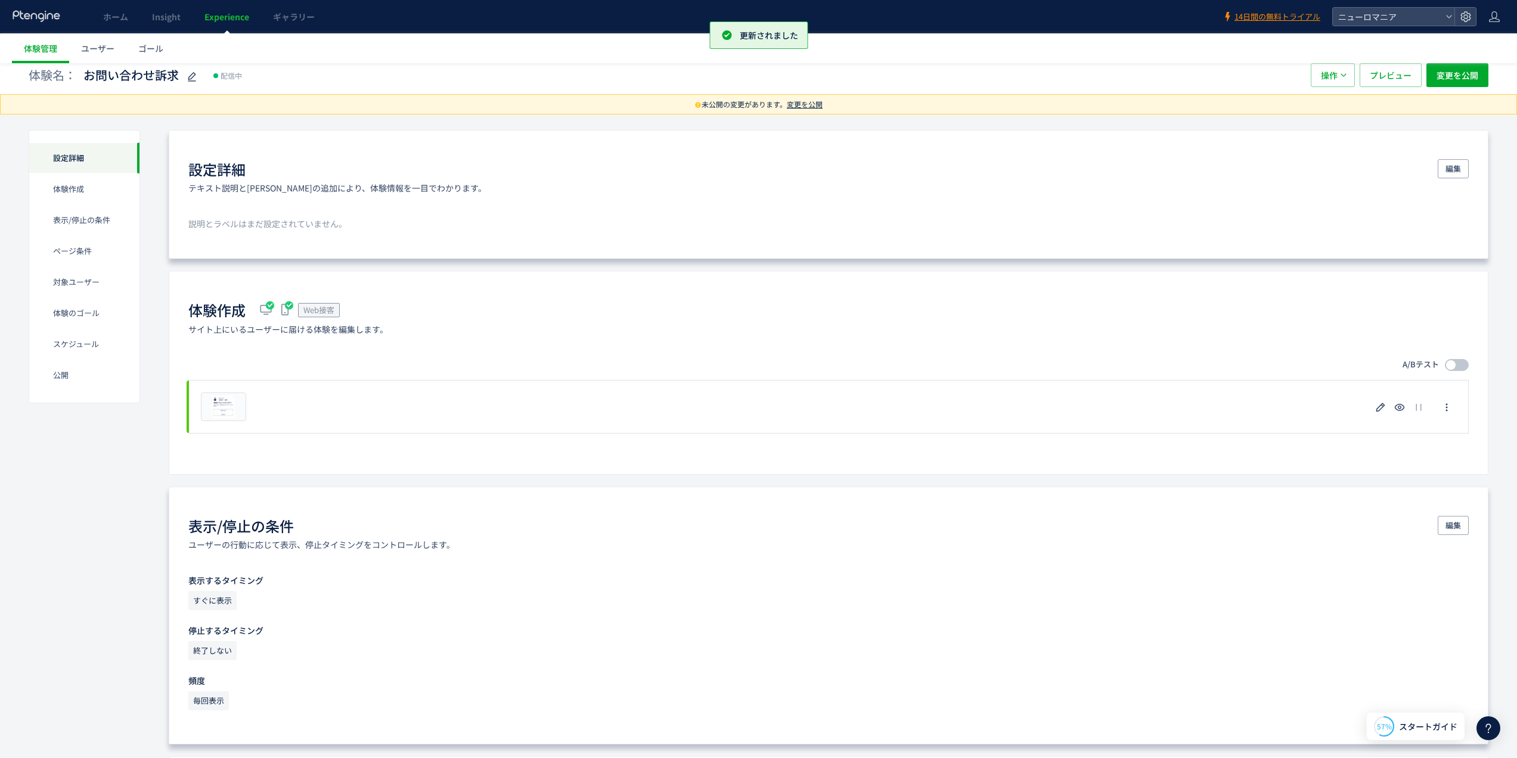
scroll to position [0, 0]
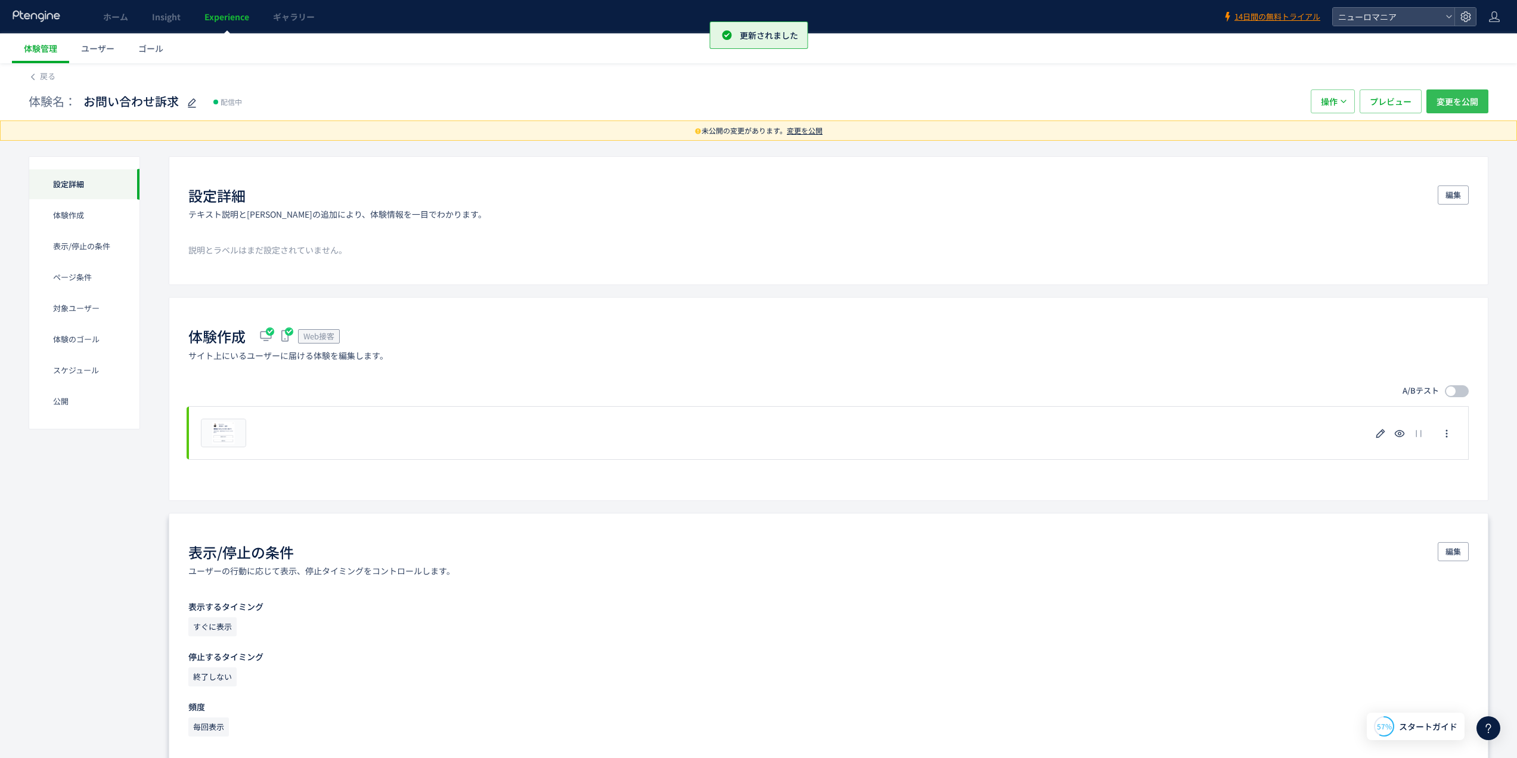
click at [1449, 104] on span "変更を公開" at bounding box center [1458, 101] width 42 height 24
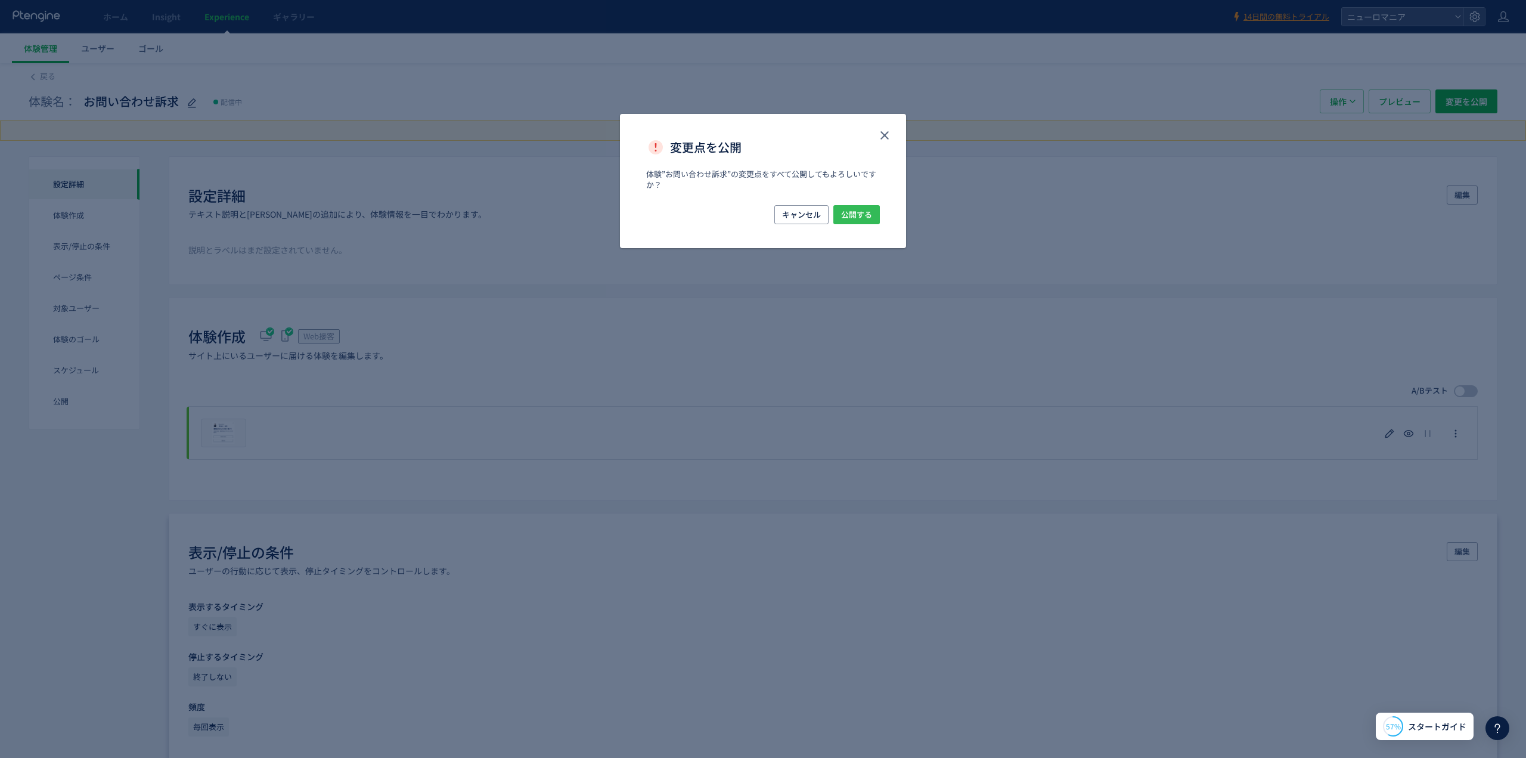
click at [847, 213] on span "公開する" at bounding box center [856, 214] width 31 height 19
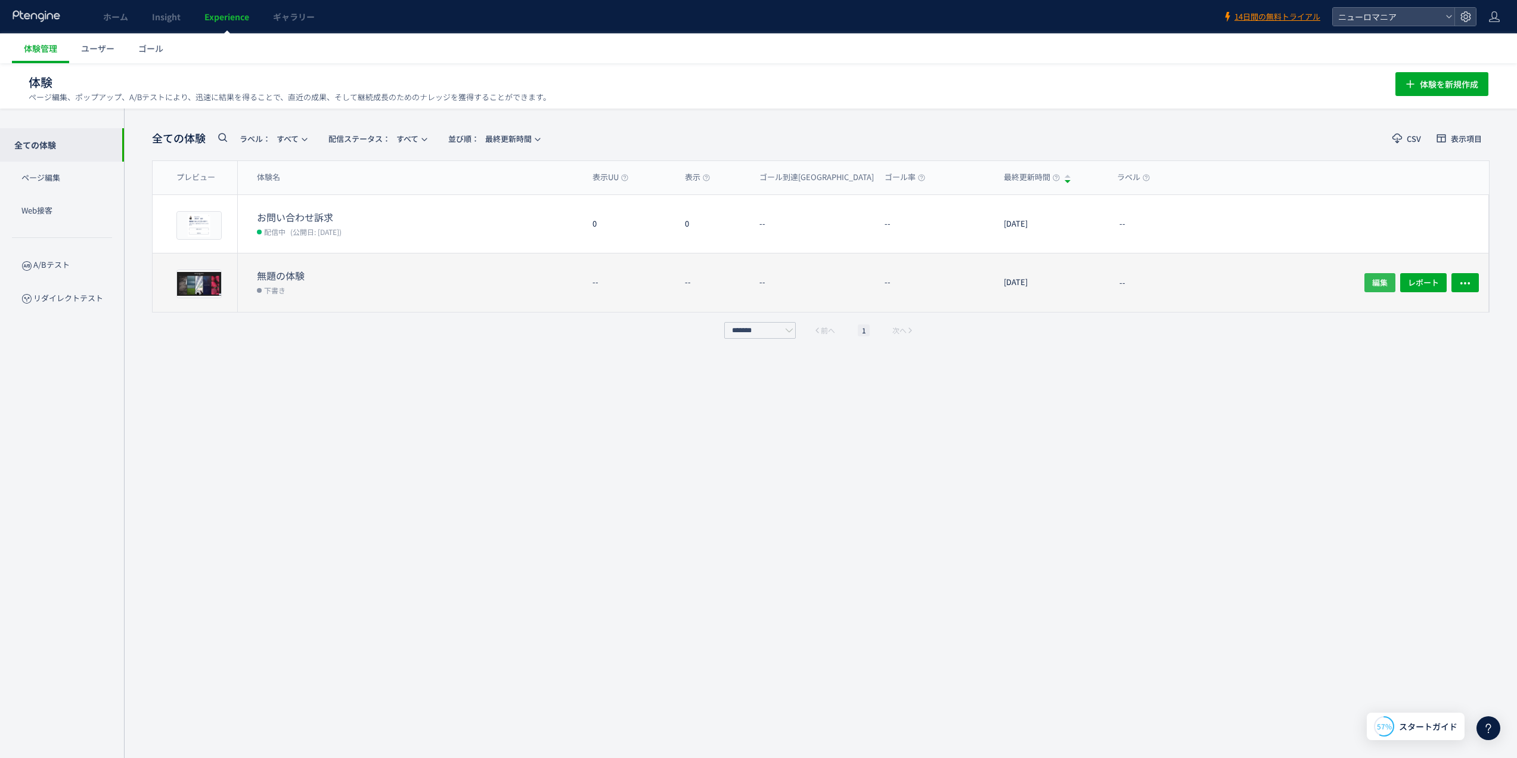
click at [1382, 283] on span "編集" at bounding box center [1380, 282] width 16 height 19
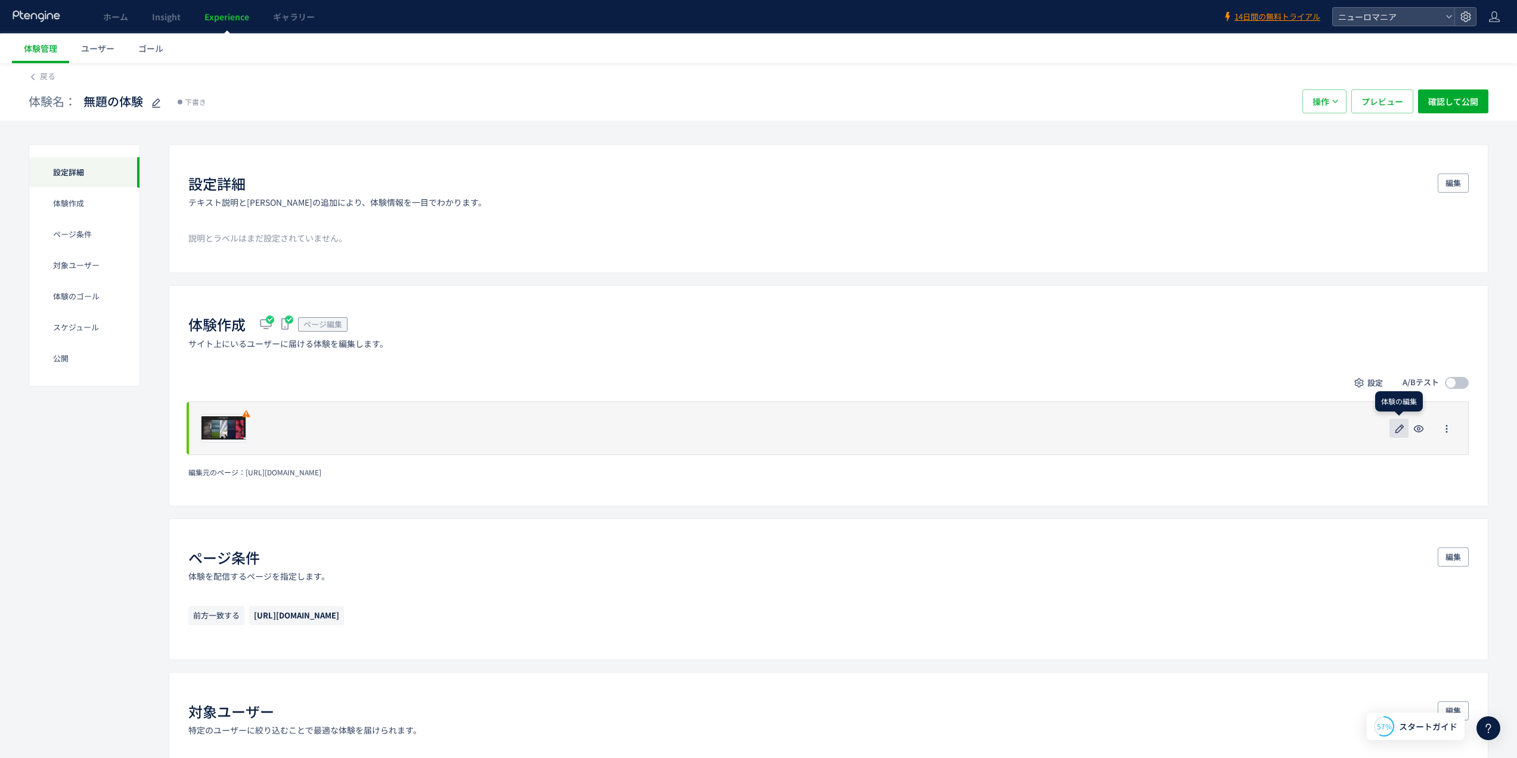
click at [1398, 426] on icon "button" at bounding box center [1400, 428] width 14 height 14
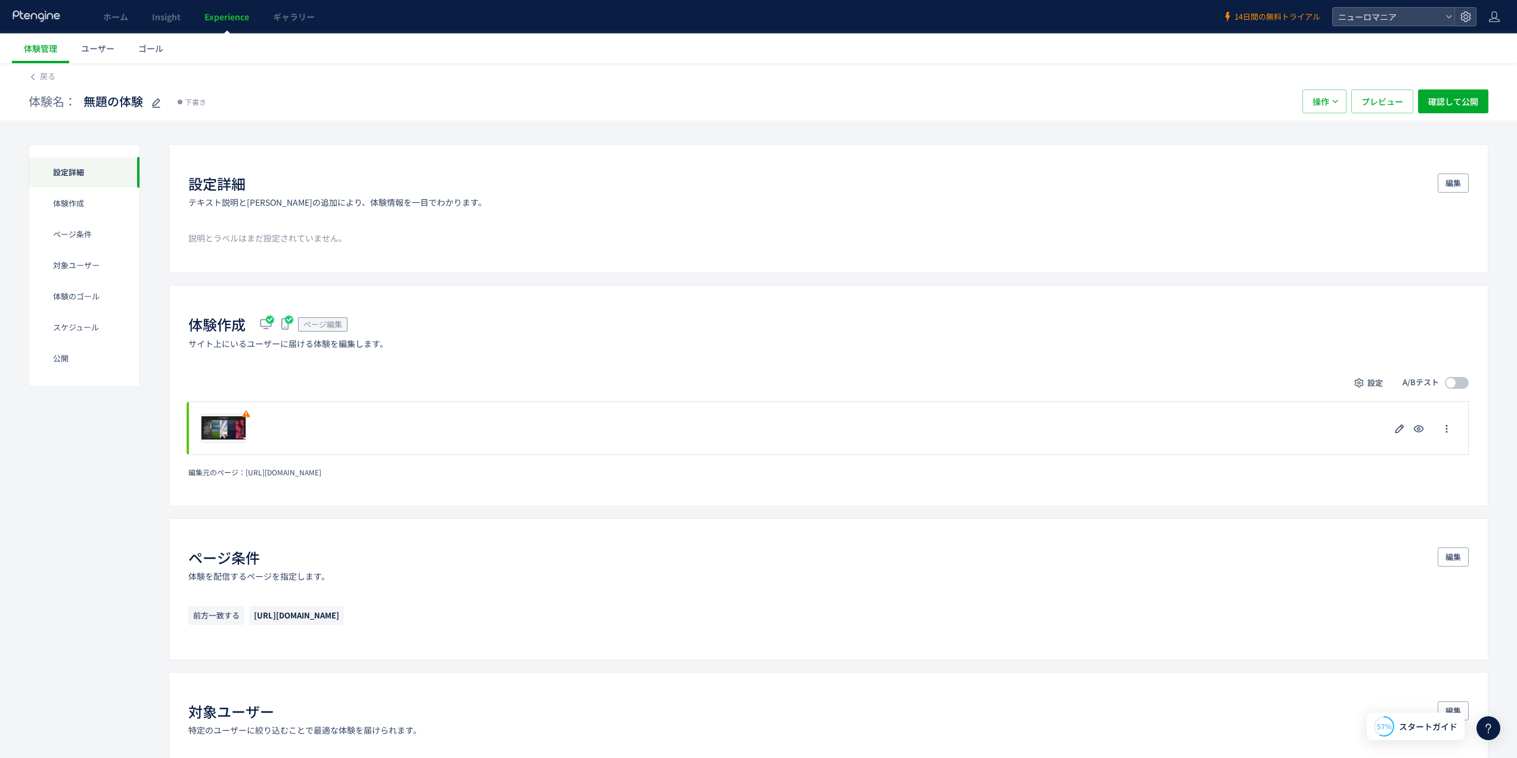
click at [1271, 13] on span "14日間の無料トライアル" at bounding box center [1278, 16] width 86 height 11
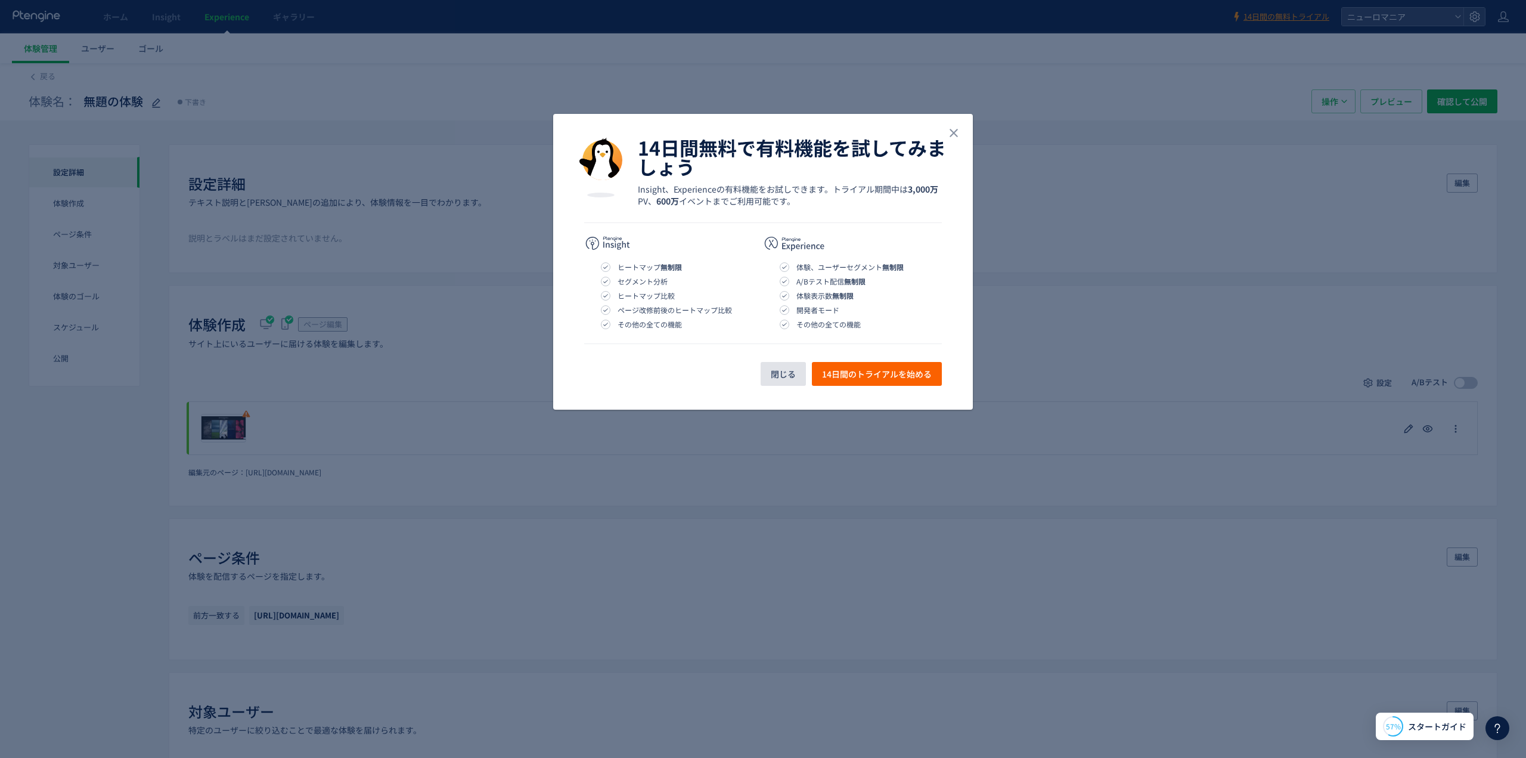
click at [786, 374] on span "閉じる" at bounding box center [783, 374] width 25 height 24
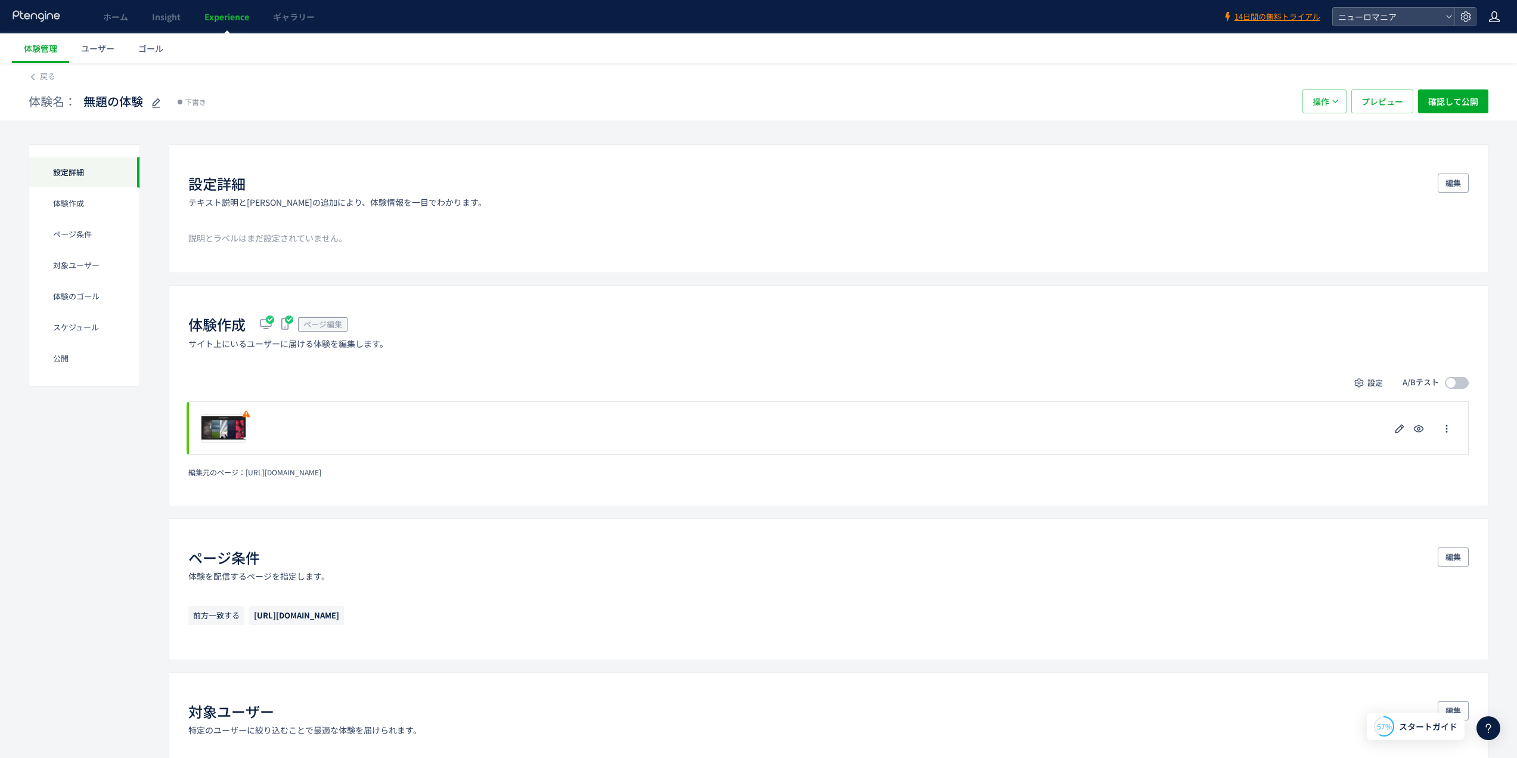
click at [1495, 17] on icon at bounding box center [1495, 17] width 12 height 12
click at [1482, 44] on span "アカウント設定" at bounding box center [1464, 47] width 58 height 12
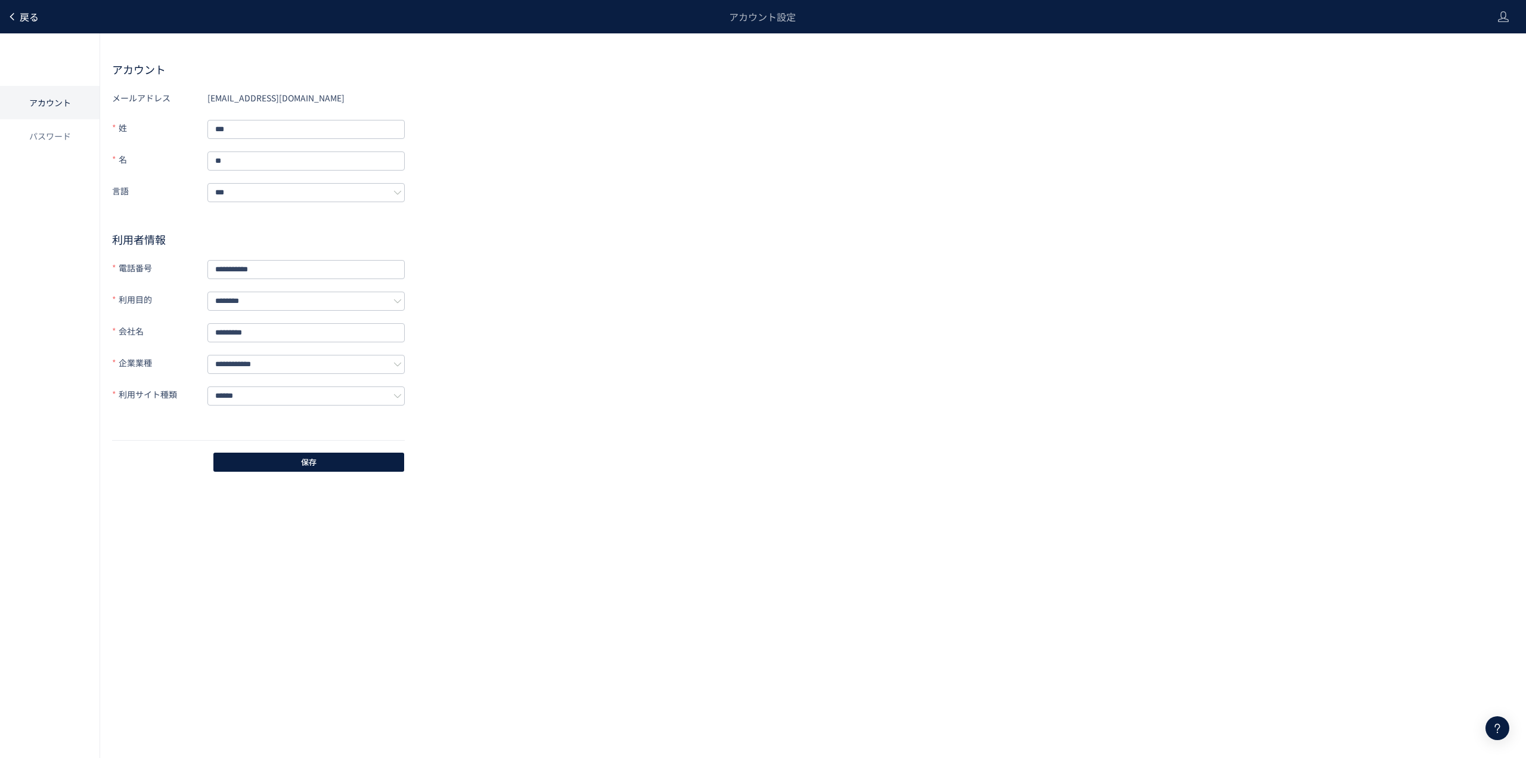
click at [21, 11] on span "戻る" at bounding box center [29, 17] width 19 height 14
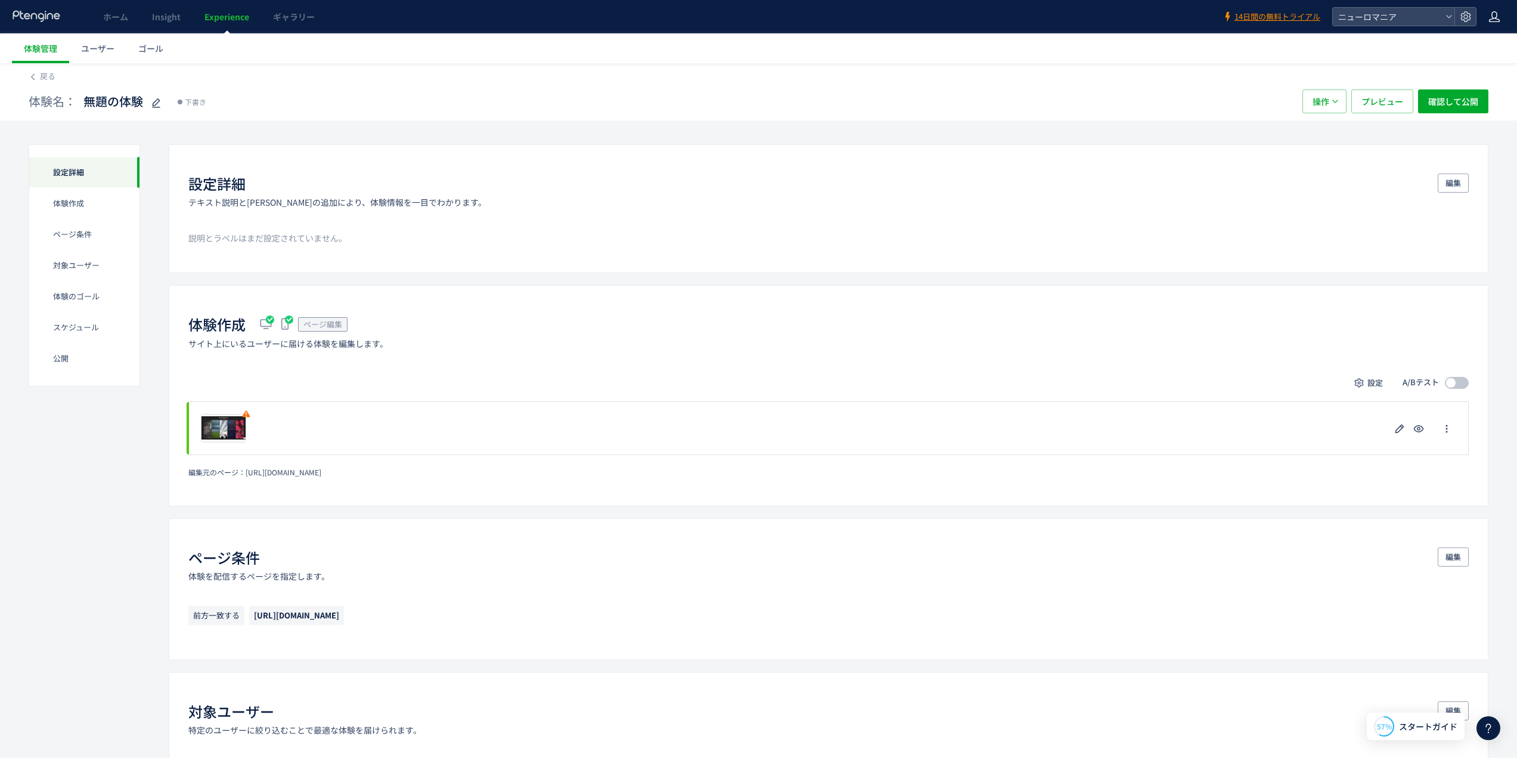
click at [1491, 14] on icon at bounding box center [1495, 17] width 12 height 12
click at [1464, 16] on use at bounding box center [1466, 16] width 10 height 10
click at [1416, 95] on li "メンバー管理" at bounding box center [1404, 95] width 132 height 19
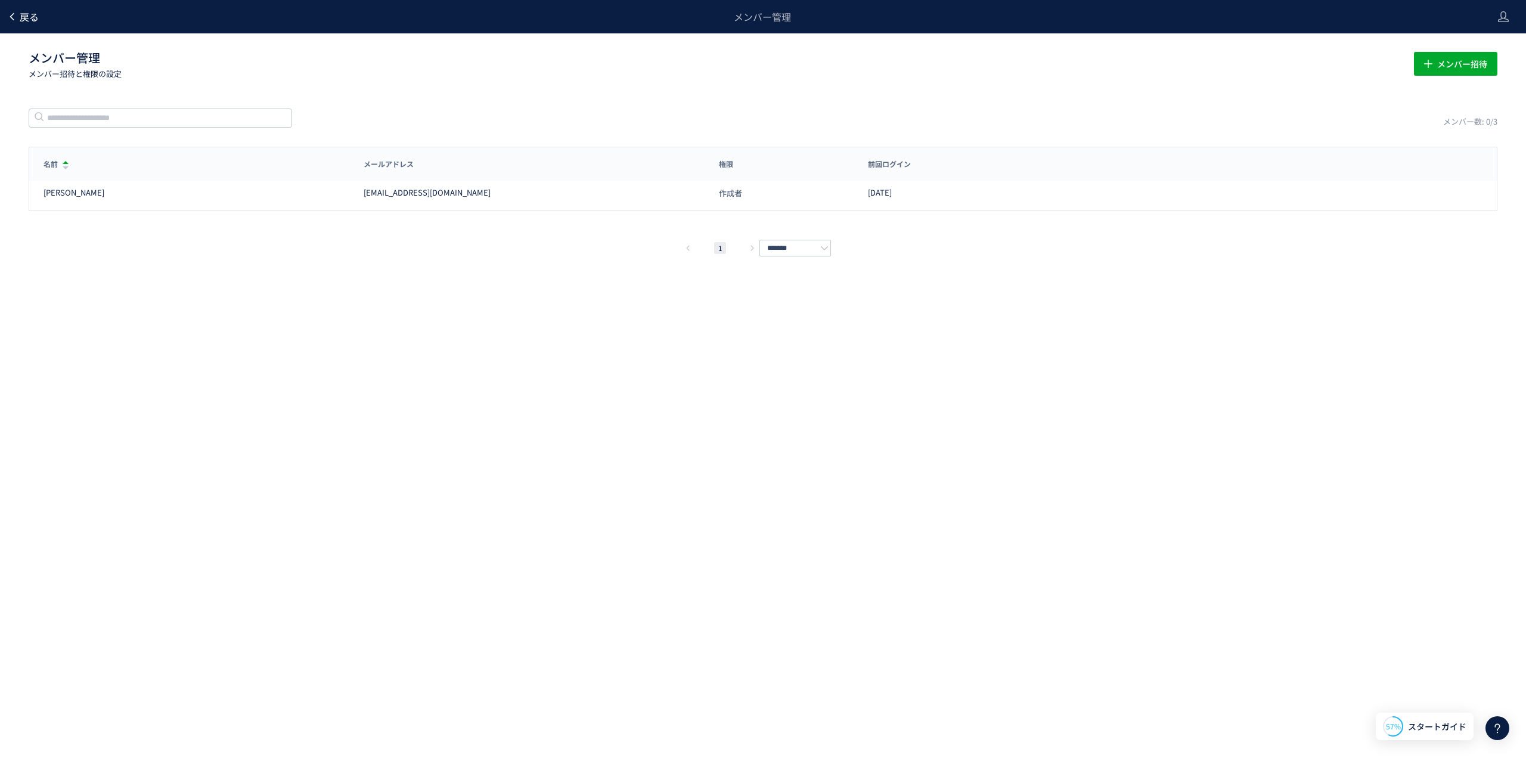
click at [29, 17] on span "戻る" at bounding box center [29, 17] width 19 height 14
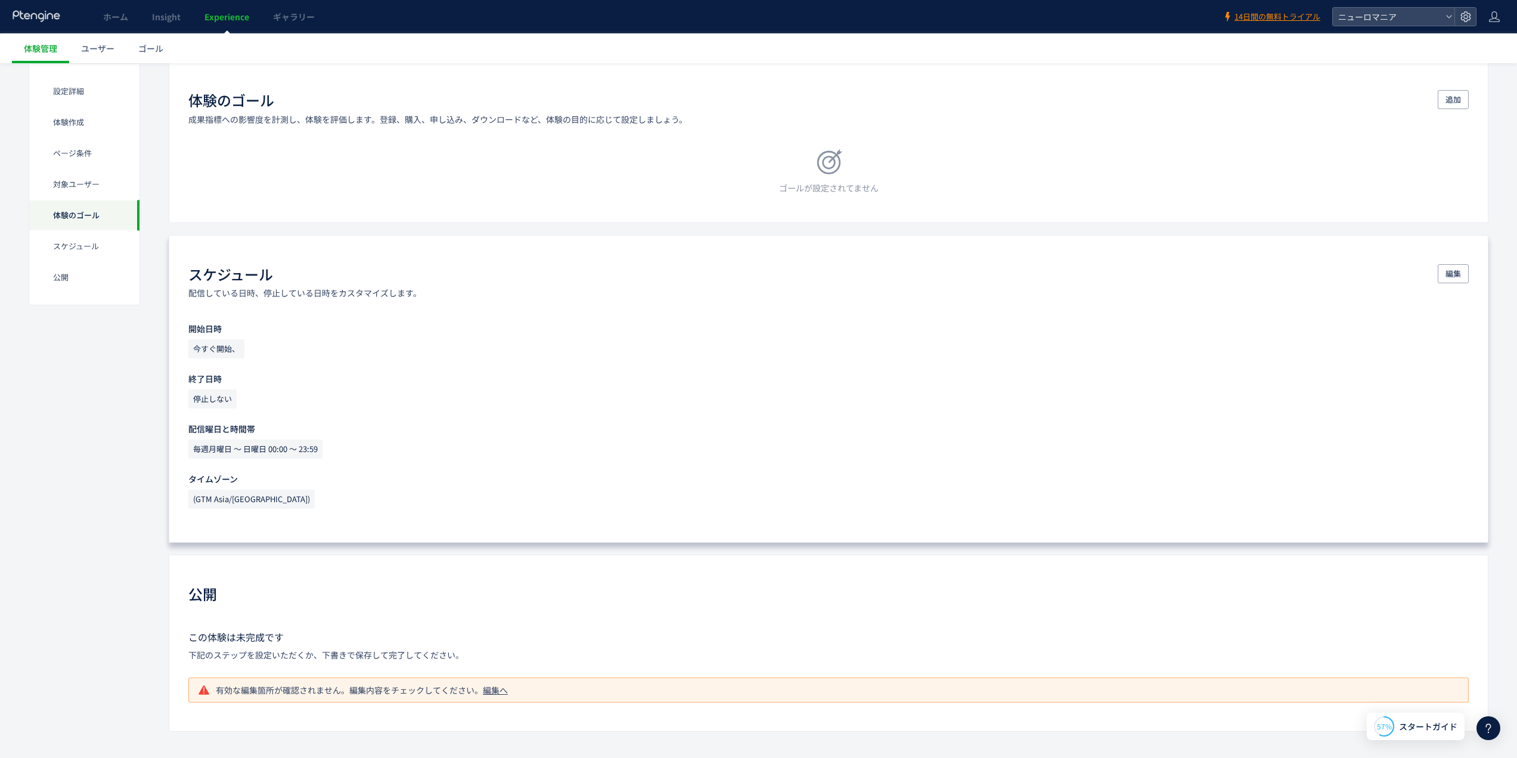
scroll to position [776, 0]
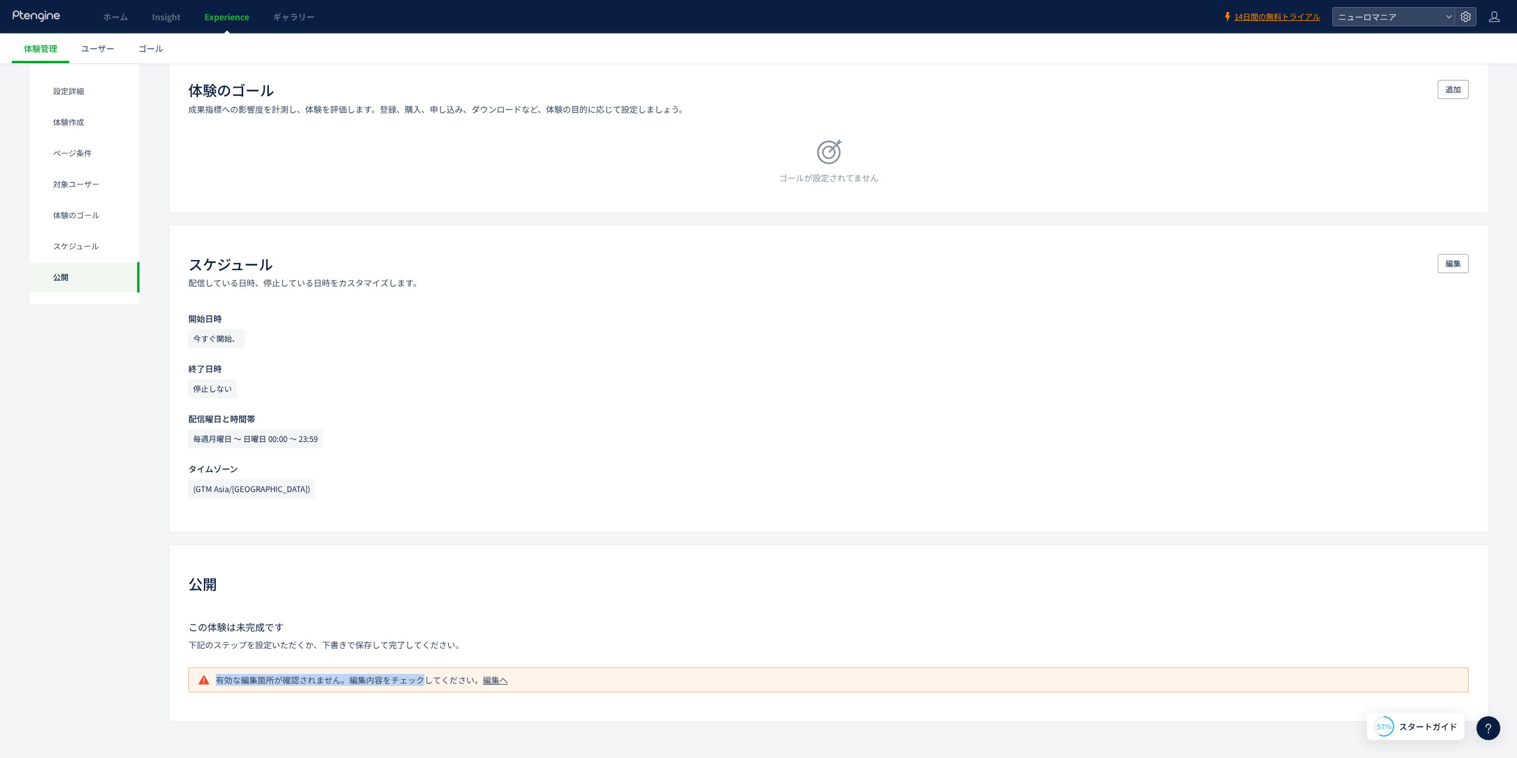
drag, startPoint x: 216, startPoint y: 680, endPoint x: 430, endPoint y: 673, distance: 213.5
click at [427, 675] on p "有効な編集箇所が確認されません。編集内容をチェックしてください。 編集へ" at bounding box center [367, 680] width 302 height 12
click at [667, 595] on div "公開" at bounding box center [828, 585] width 1281 height 23
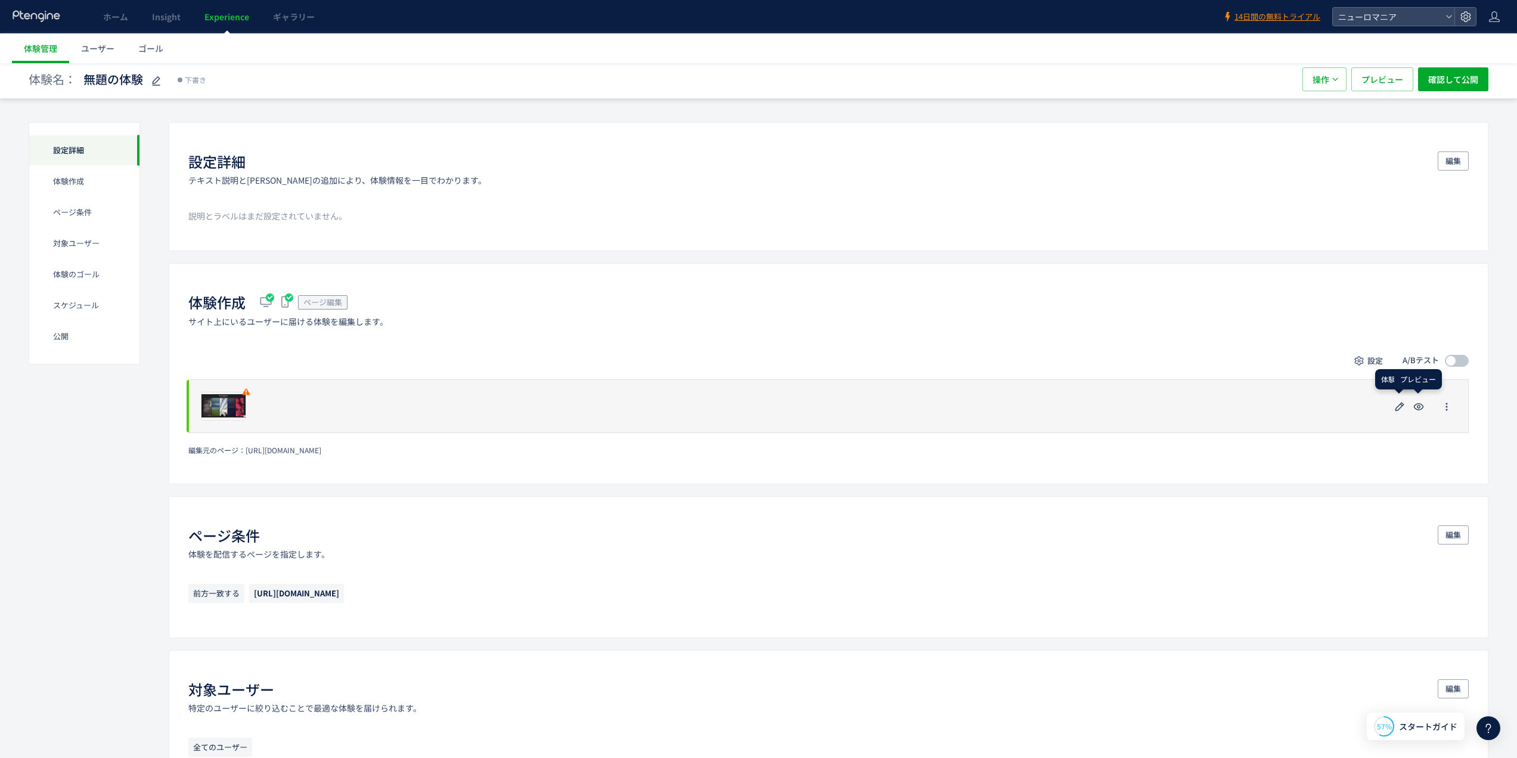
scroll to position [21, 0]
click at [1449, 407] on icon "button" at bounding box center [1447, 407] width 10 height 10
click at [224, 406] on span "プレビュー" at bounding box center [223, 406] width 39 height 11
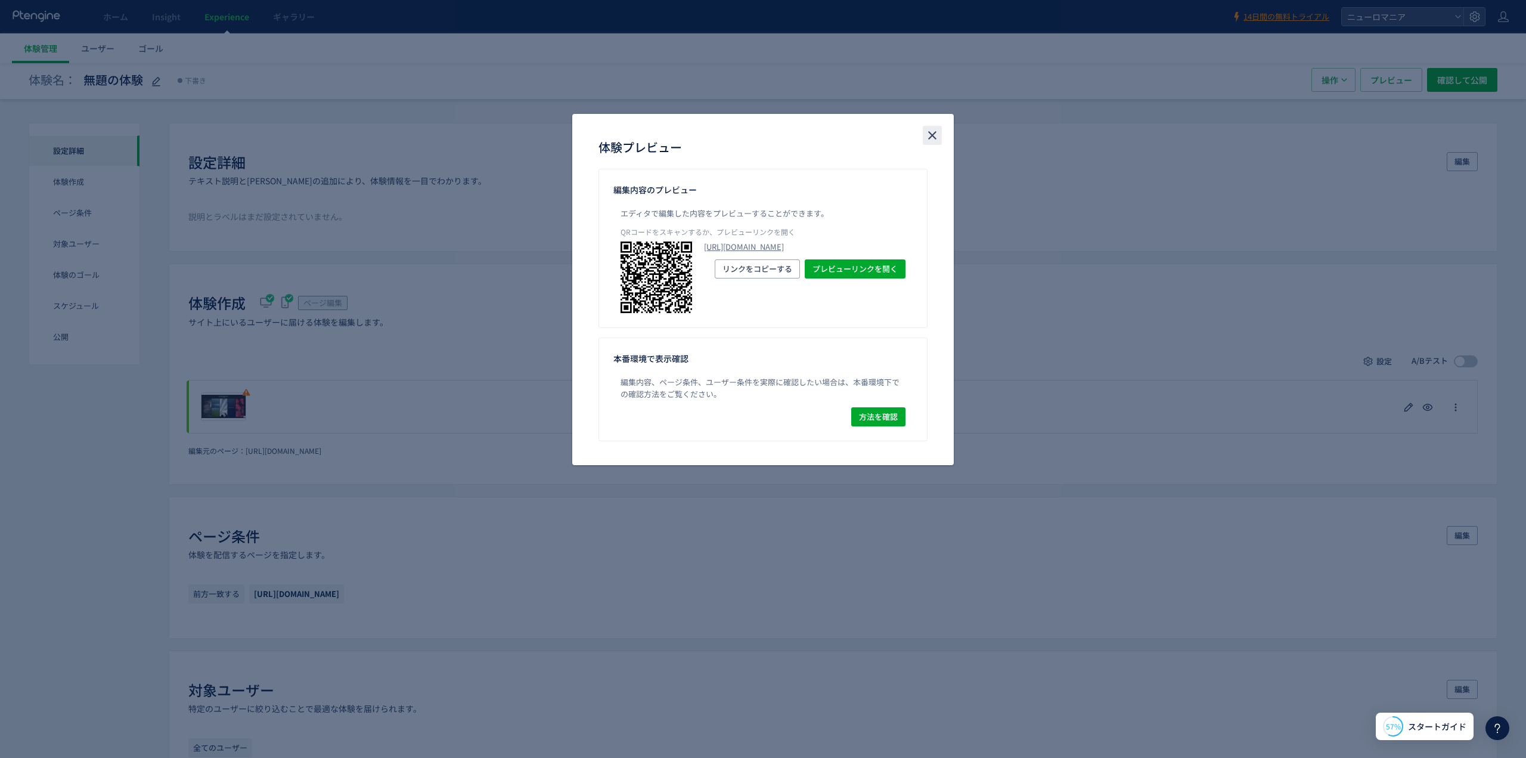
click at [931, 130] on icon "close" at bounding box center [932, 135] width 14 height 14
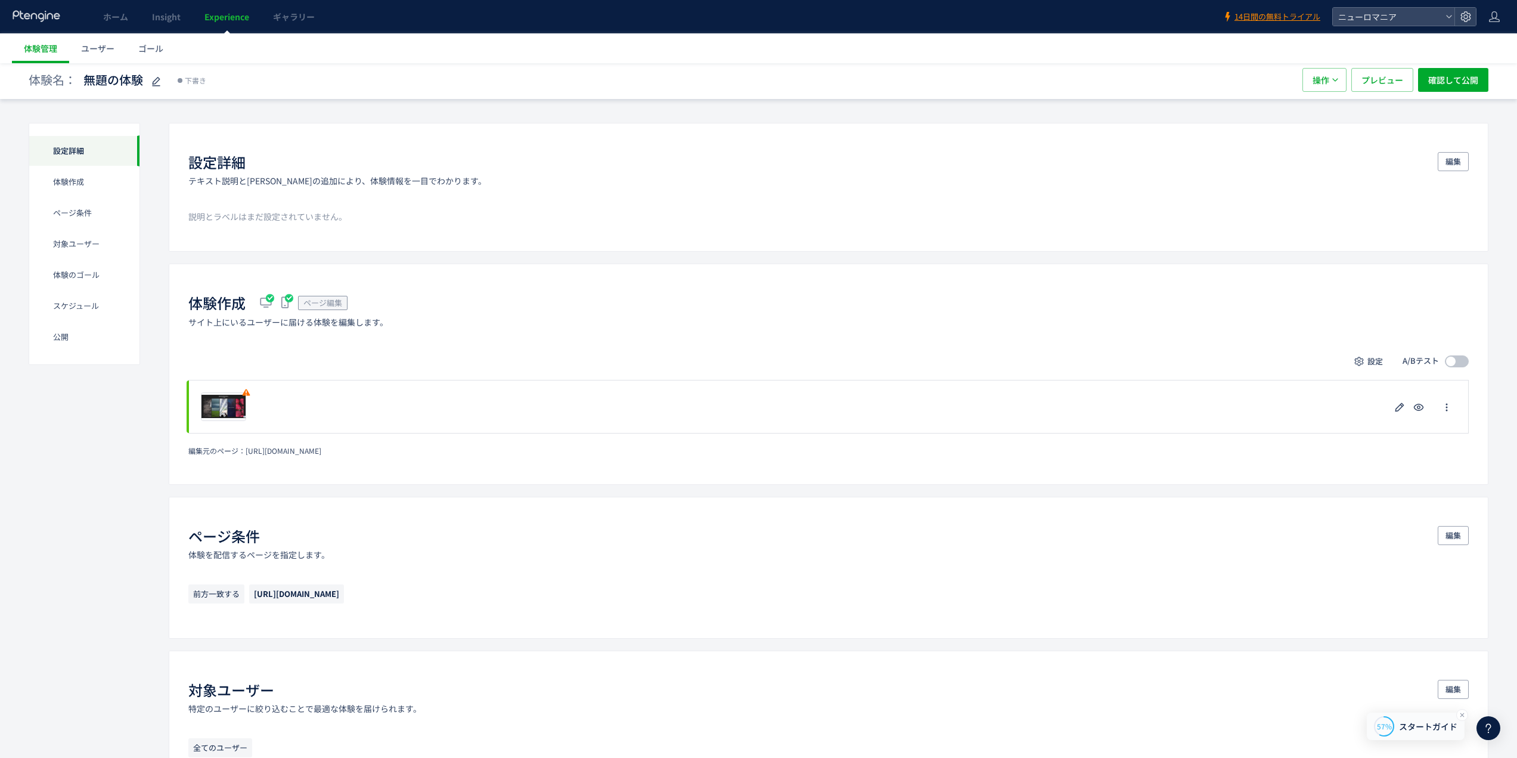
click at [1411, 727] on span "スタートガイド" at bounding box center [1428, 726] width 58 height 13
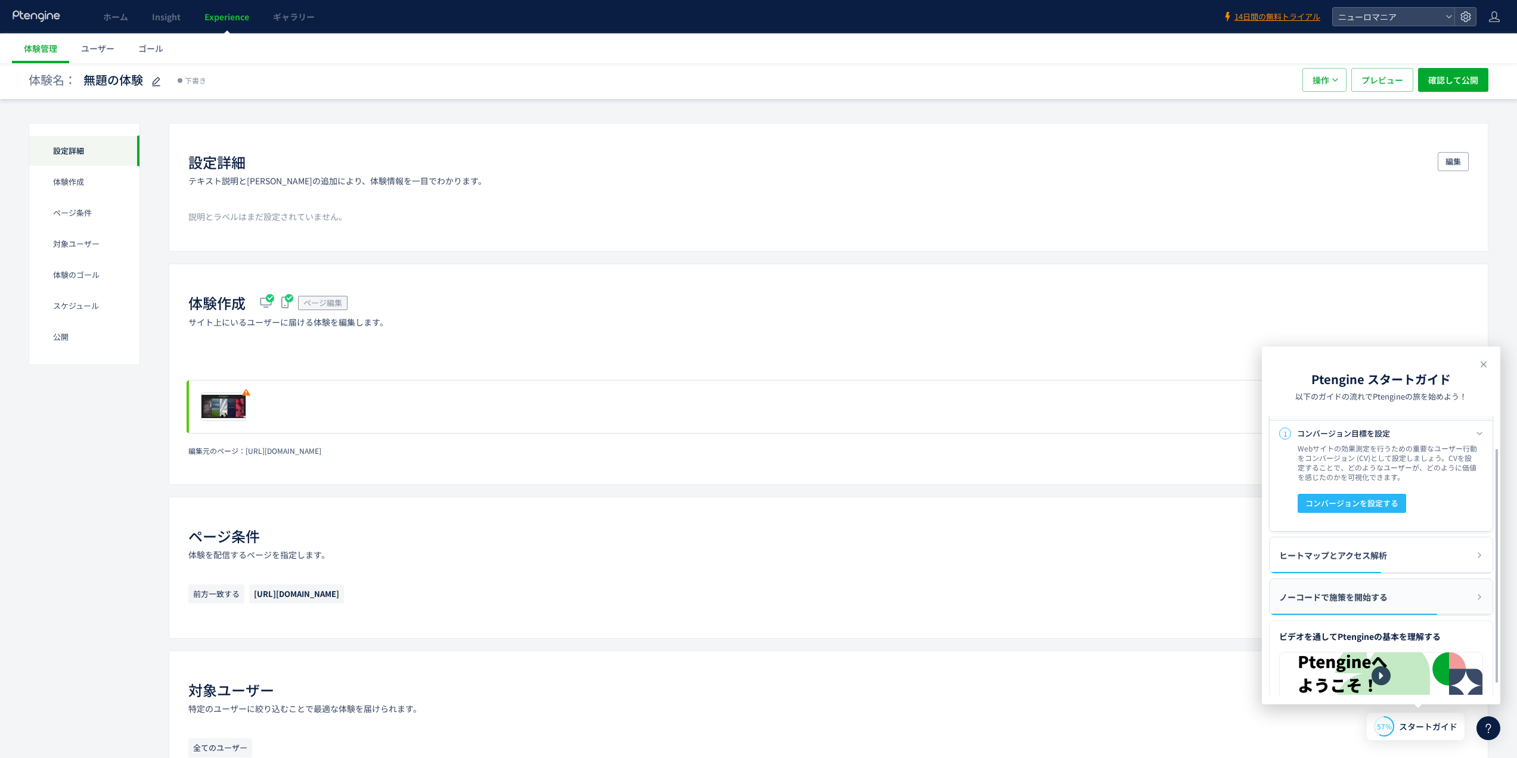
scroll to position [54, 0]
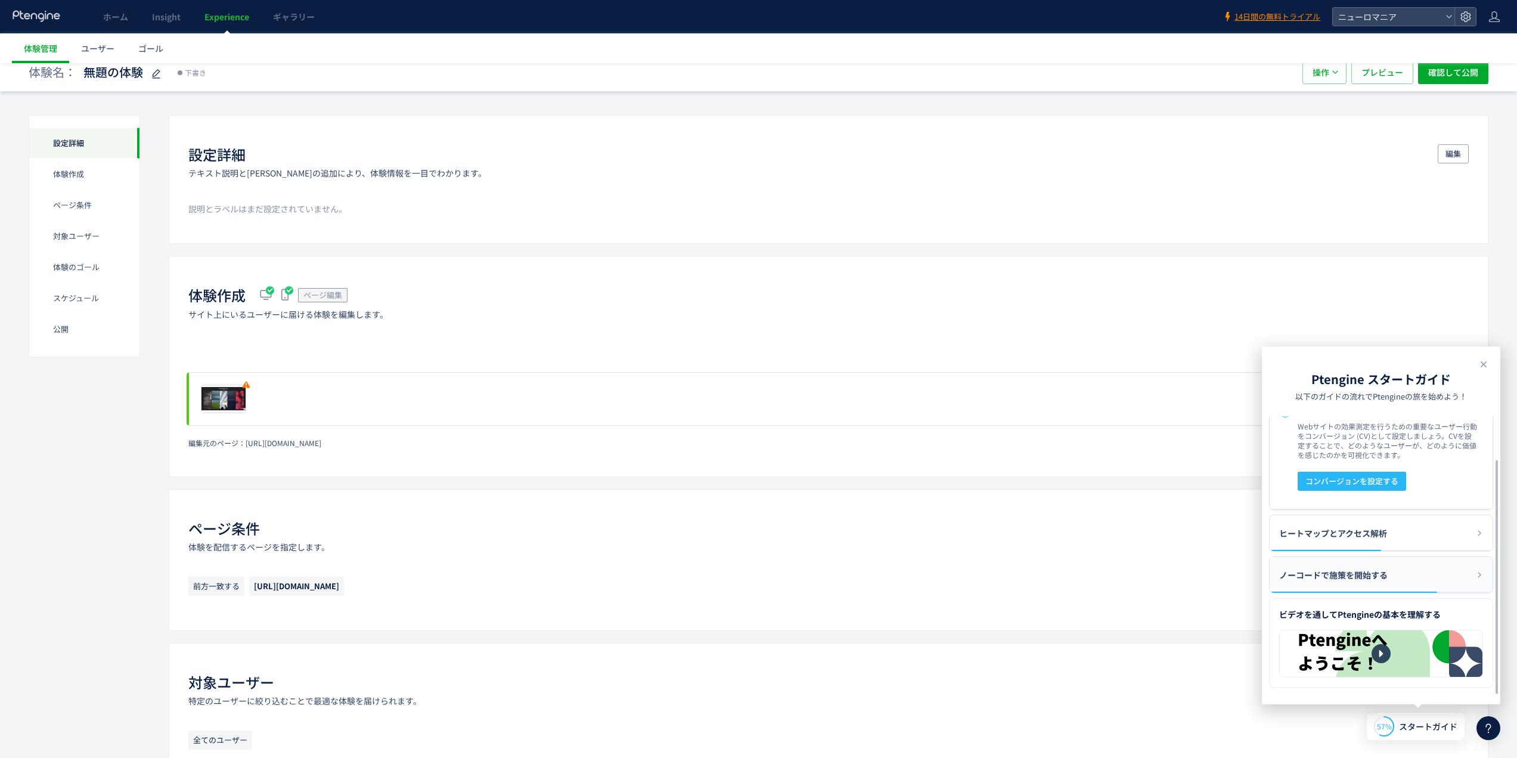
click at [1343, 566] on span "ノーコードで施策を開始する" at bounding box center [1333, 575] width 109 height 36
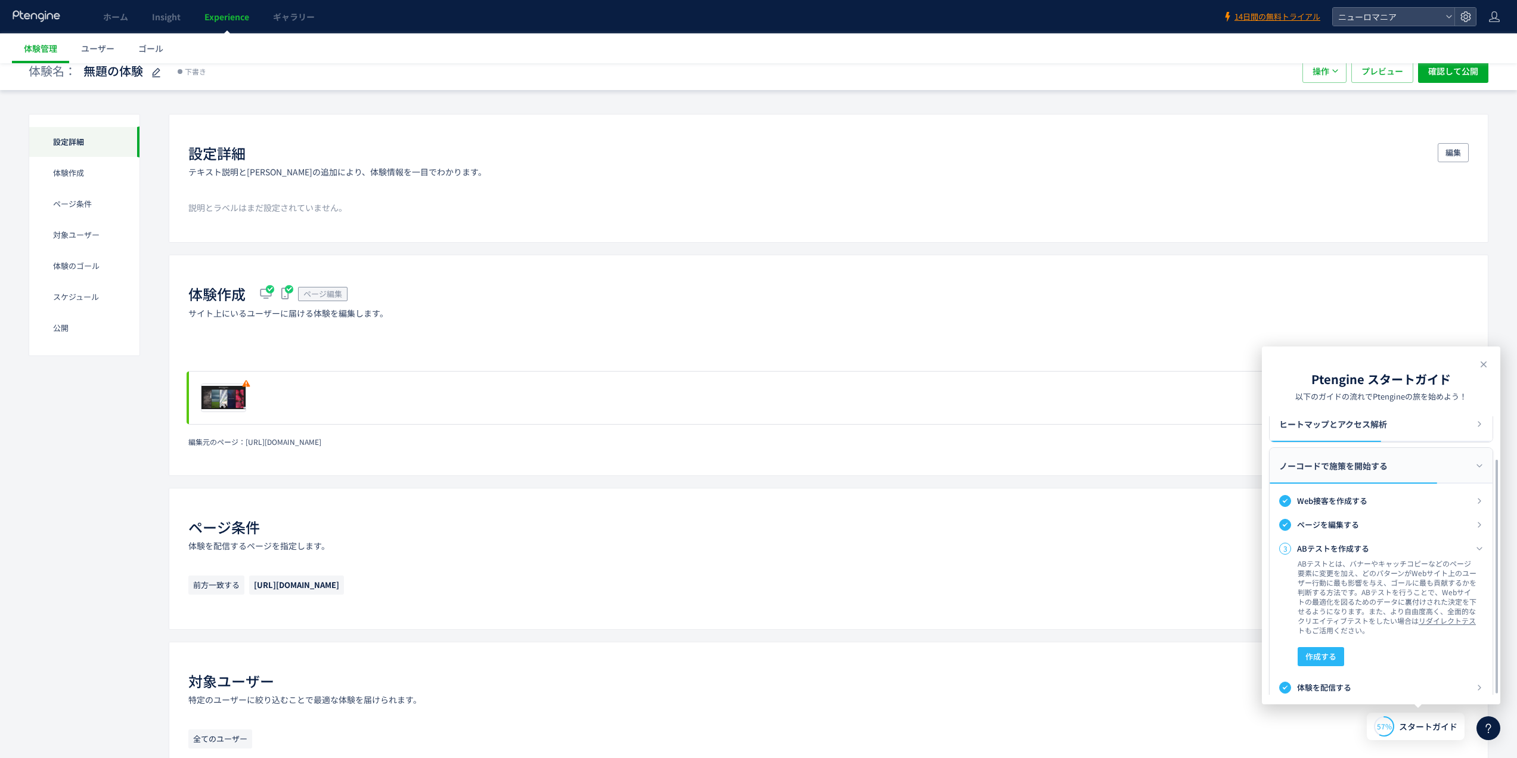
scroll to position [42, 0]
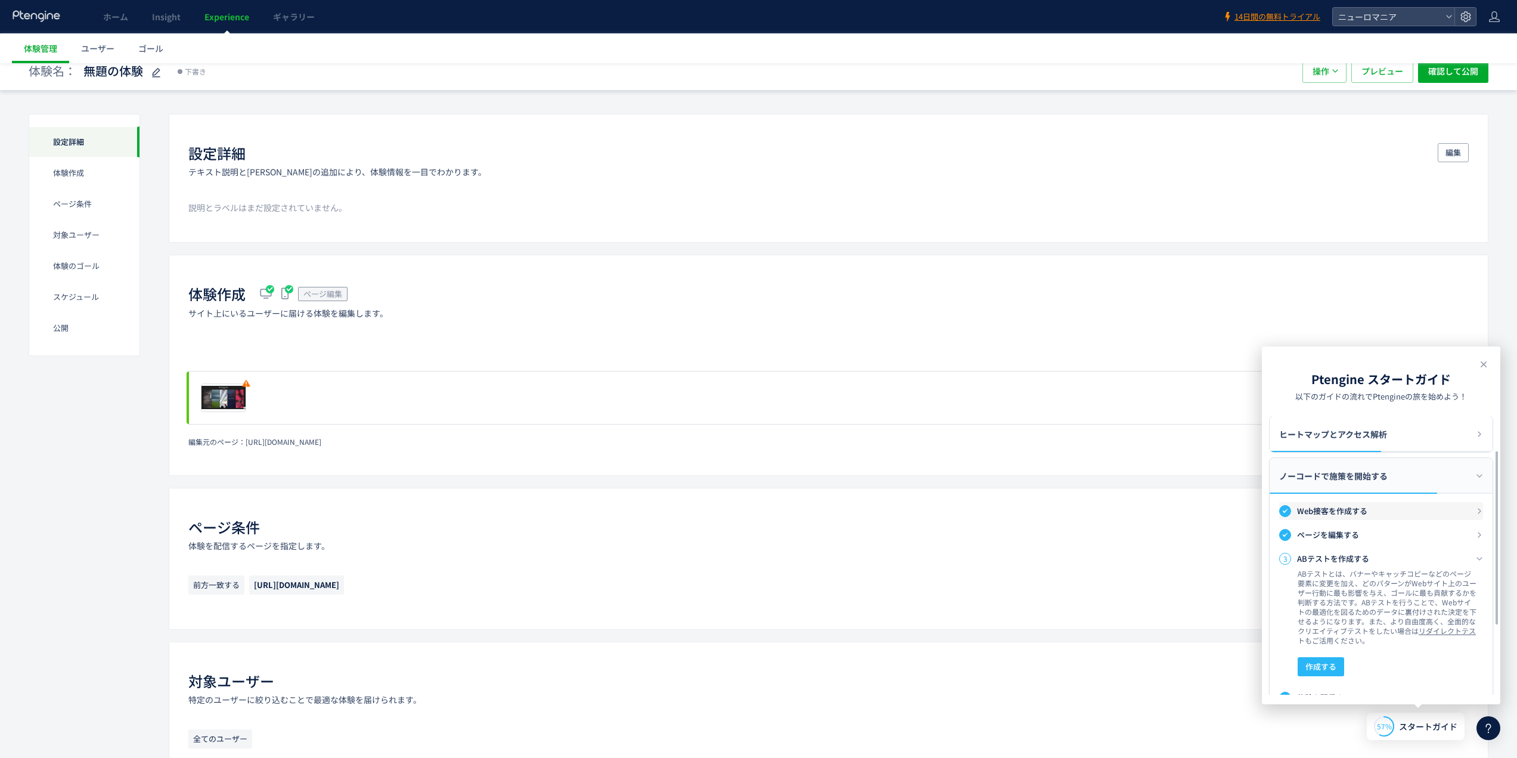
click at [1341, 509] on h3 "Web接客を作成する" at bounding box center [1386, 511] width 179 height 12
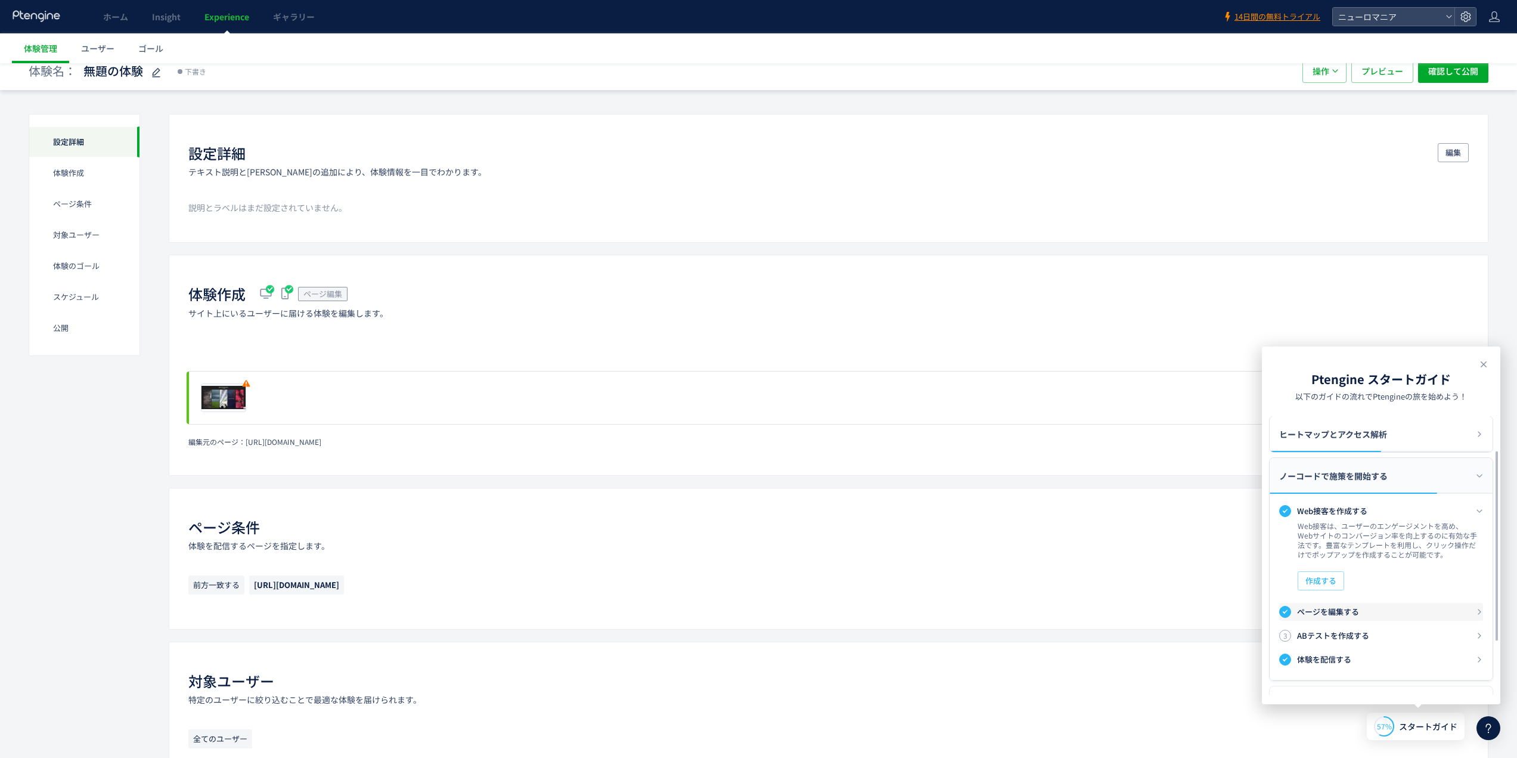
click at [1337, 607] on h3 "ページを編集する" at bounding box center [1386, 612] width 179 height 12
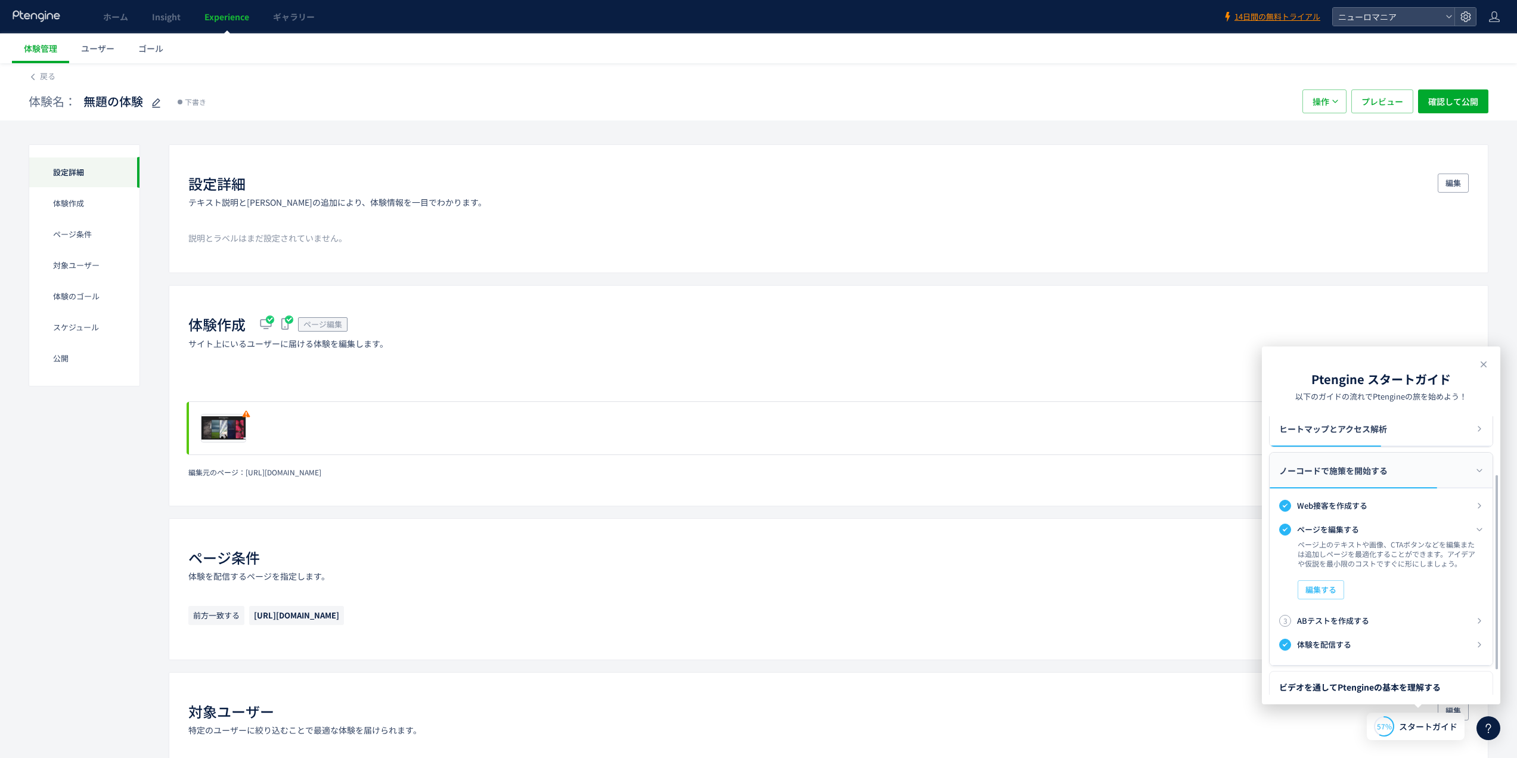
scroll to position [0, 0]
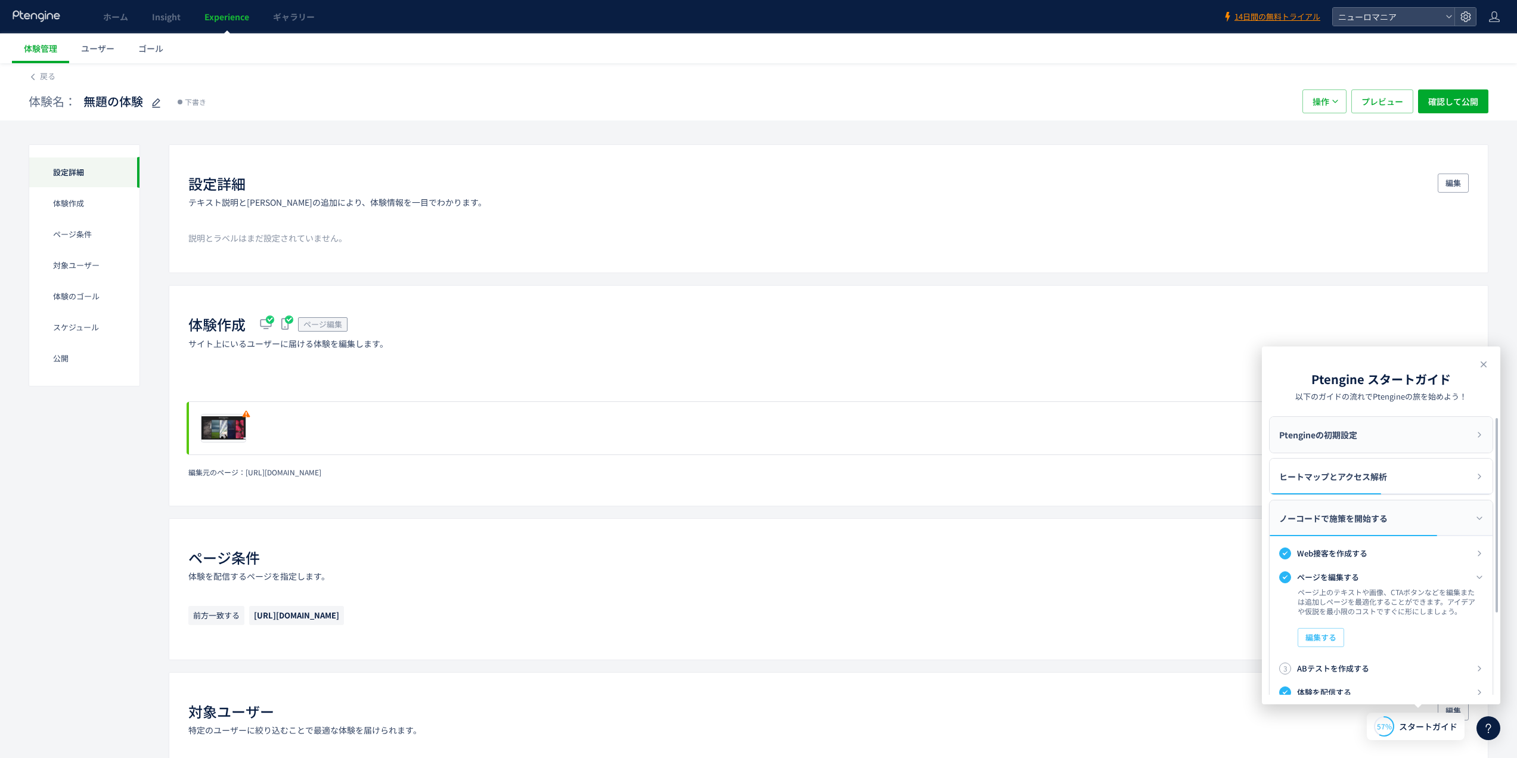
click at [1336, 438] on span "Ptengineの初期設定" at bounding box center [1318, 435] width 78 height 36
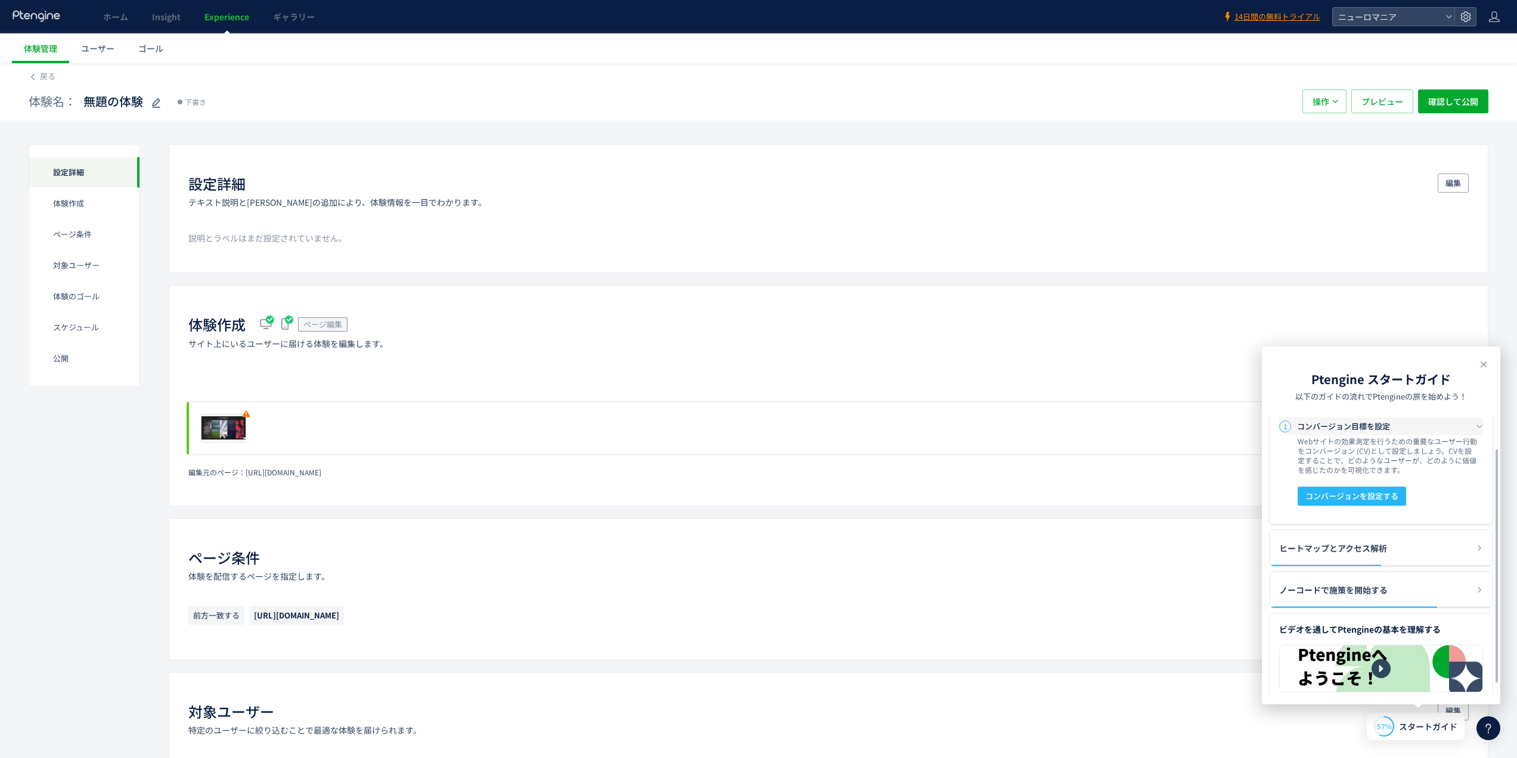
scroll to position [39, 0]
click at [1478, 364] on icon at bounding box center [1484, 364] width 14 height 14
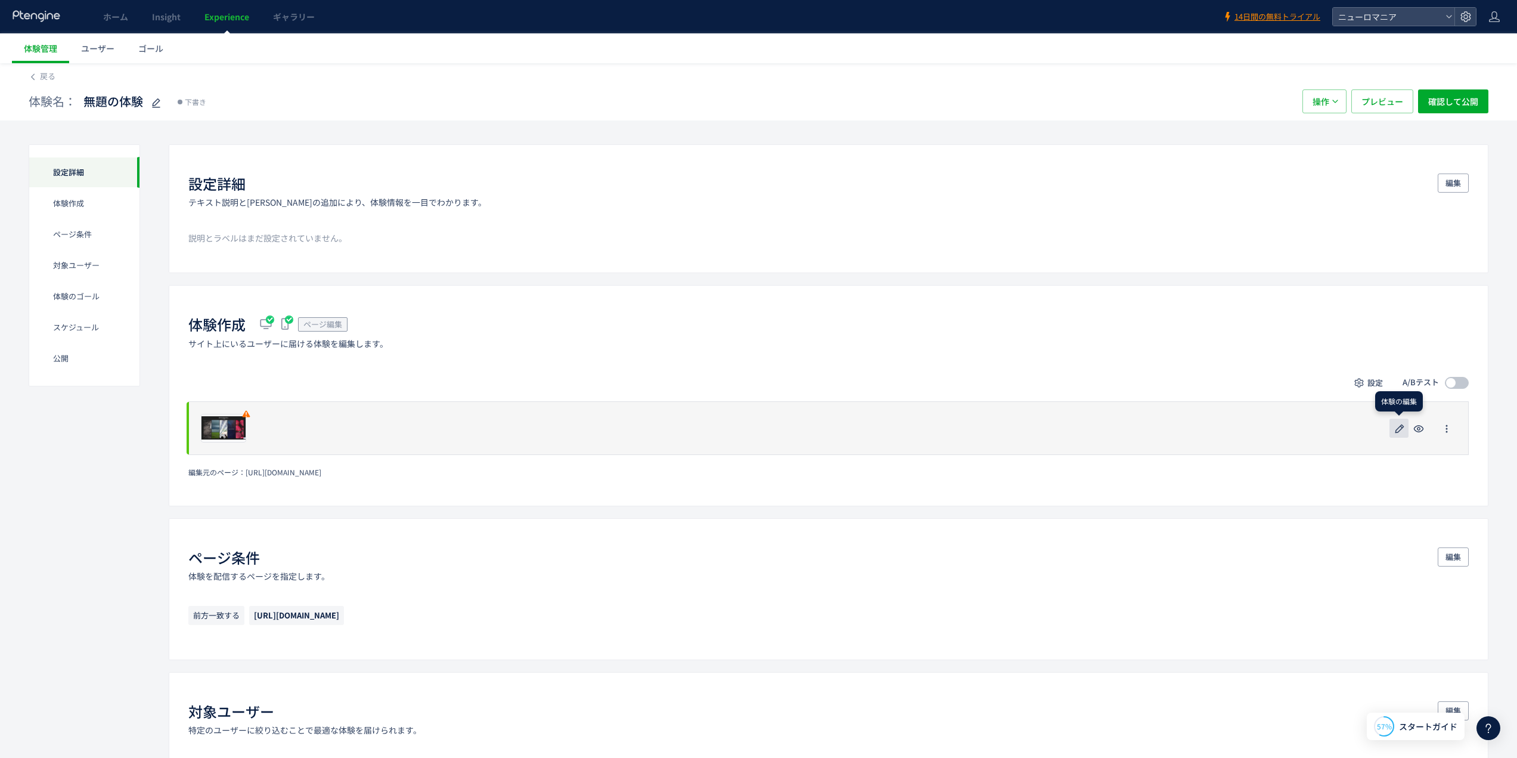
click at [1399, 430] on icon "button" at bounding box center [1400, 428] width 14 height 14
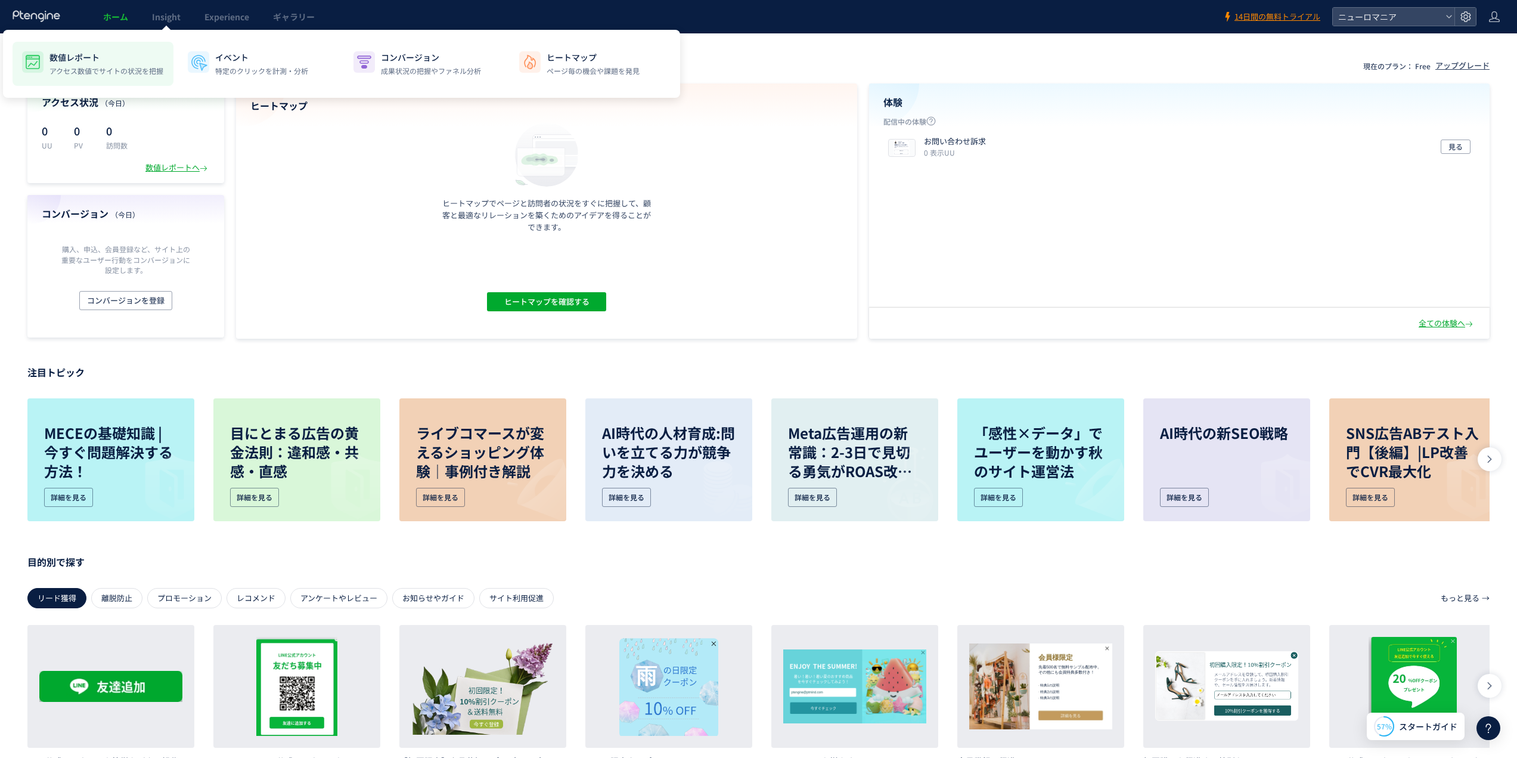
click at [94, 60] on p "数値レポート" at bounding box center [106, 57] width 114 height 12
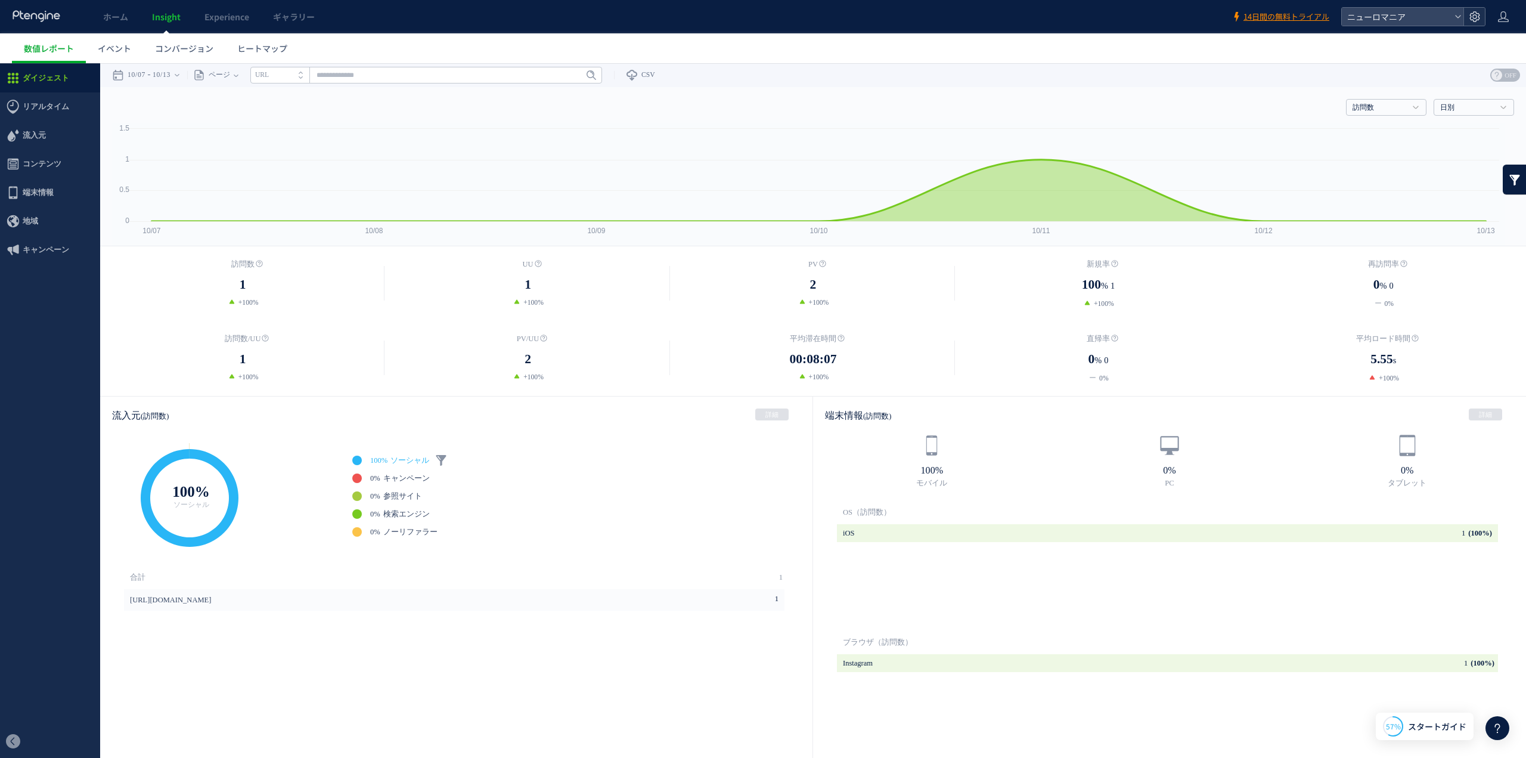
click at [1473, 16] on icon at bounding box center [1475, 17] width 12 height 12
click at [1416, 47] on span "基本設定とタグ取得" at bounding box center [1404, 47] width 75 height 19
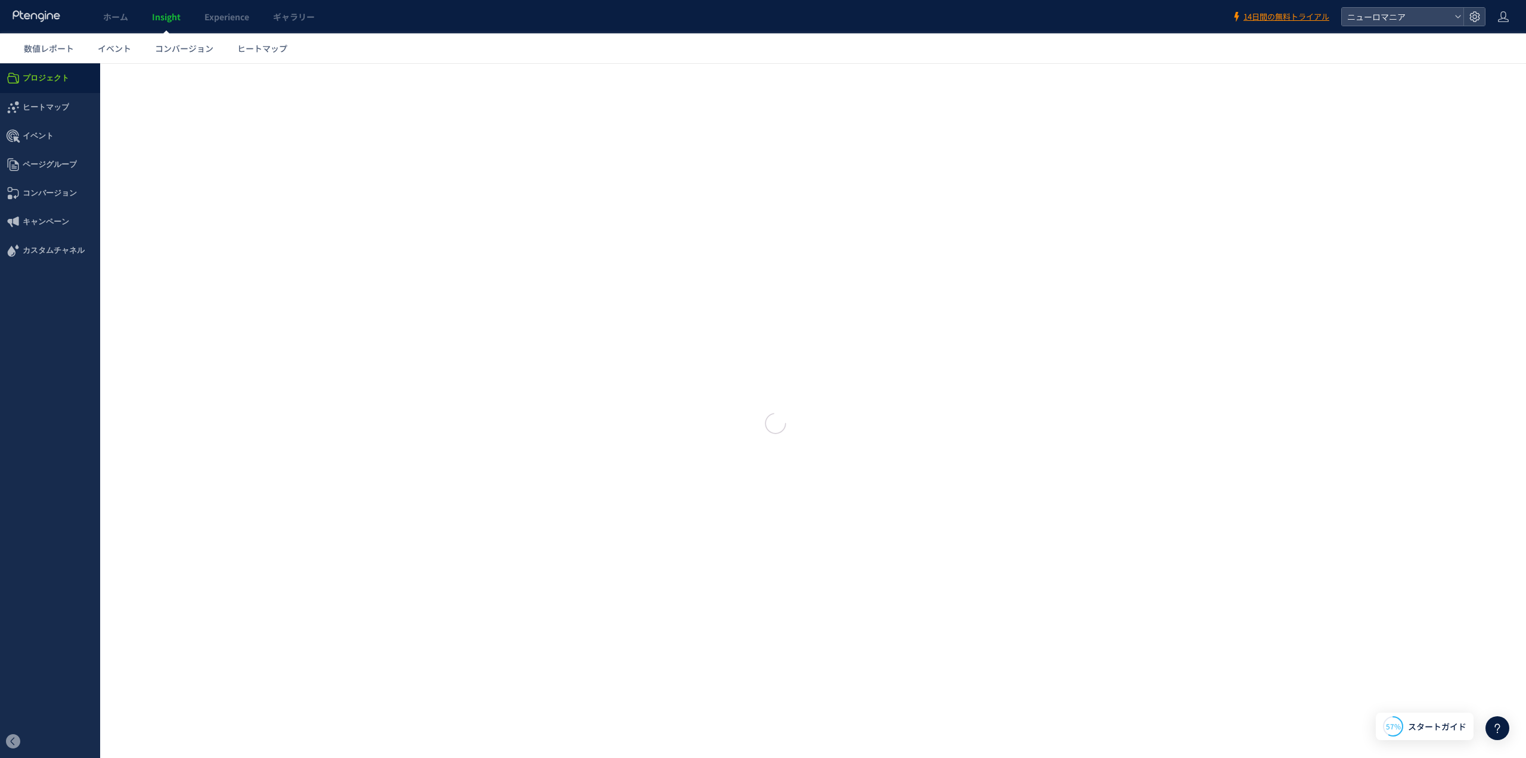
type input "*******"
type input "**********"
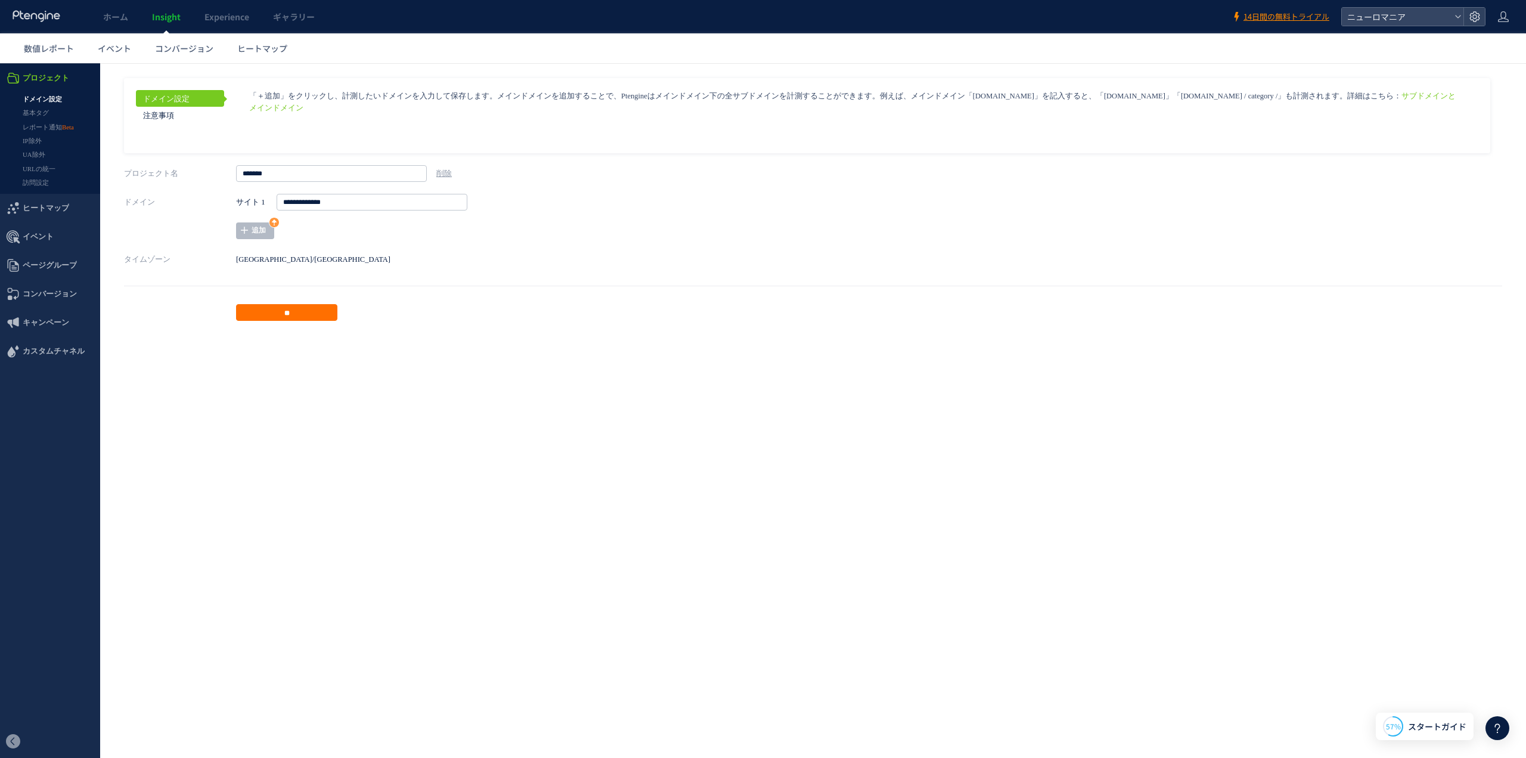
click at [451, 250] on aside "ドメイン設定 注意事項 サブドメインとメインドメイン **" at bounding box center [813, 199] width 1378 height 243
drag, startPoint x: 320, startPoint y: 89, endPoint x: 431, endPoint y: 91, distance: 110.9
click at [431, 91] on div "ドメイン設定 注意事項 サブドメインとメインドメイン" at bounding box center [807, 115] width 1366 height 75
click at [630, 330] on html ".cls-1 { fill-rule: evenodd; } .cls-1 { fill: #ececec; } .cls-2 { fill: #929292…" at bounding box center [763, 196] width 1526 height 266
click at [252, 232] on link "追加" at bounding box center [255, 230] width 38 height 17
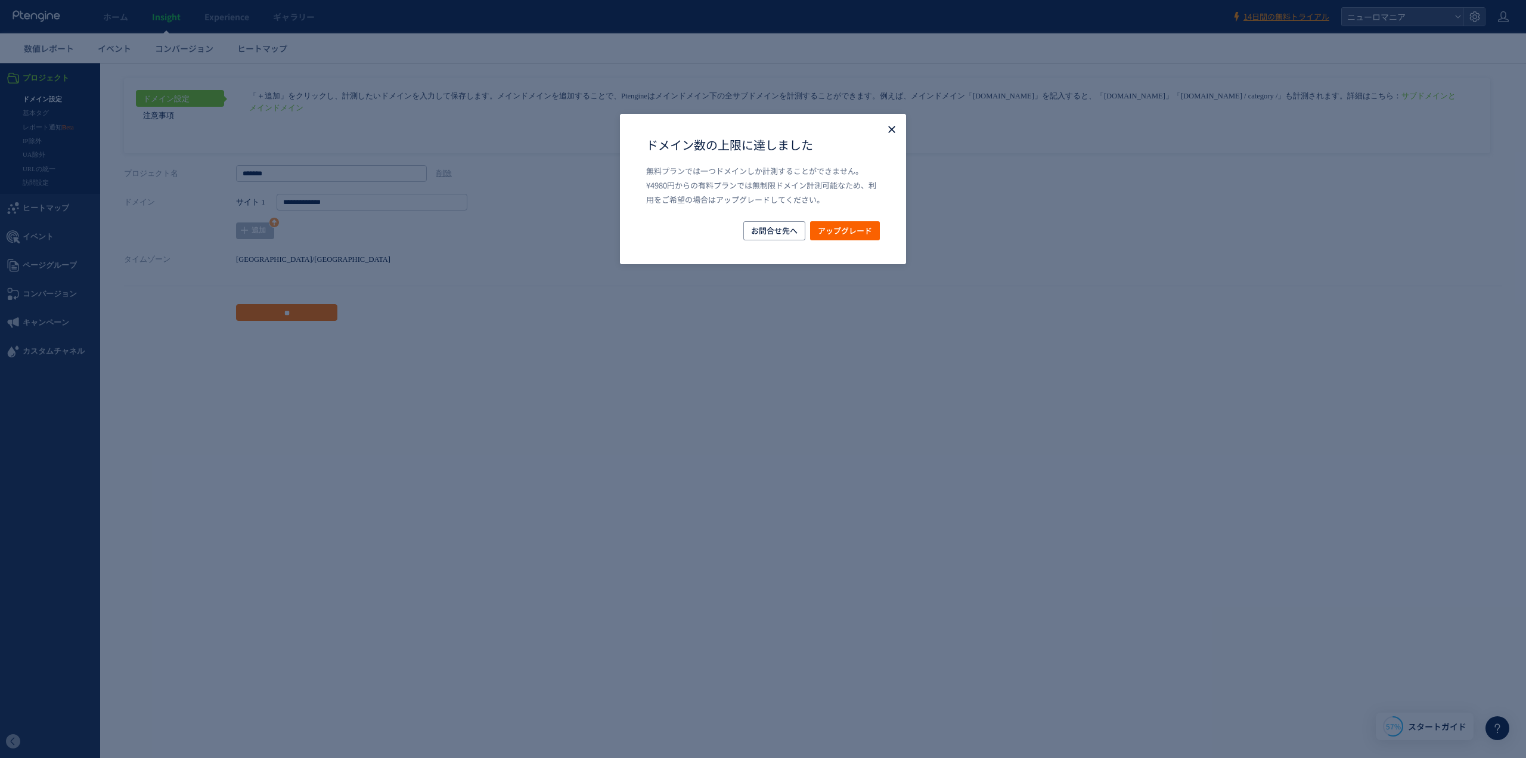
click at [888, 125] on icon "Close" at bounding box center [892, 129] width 12 height 12
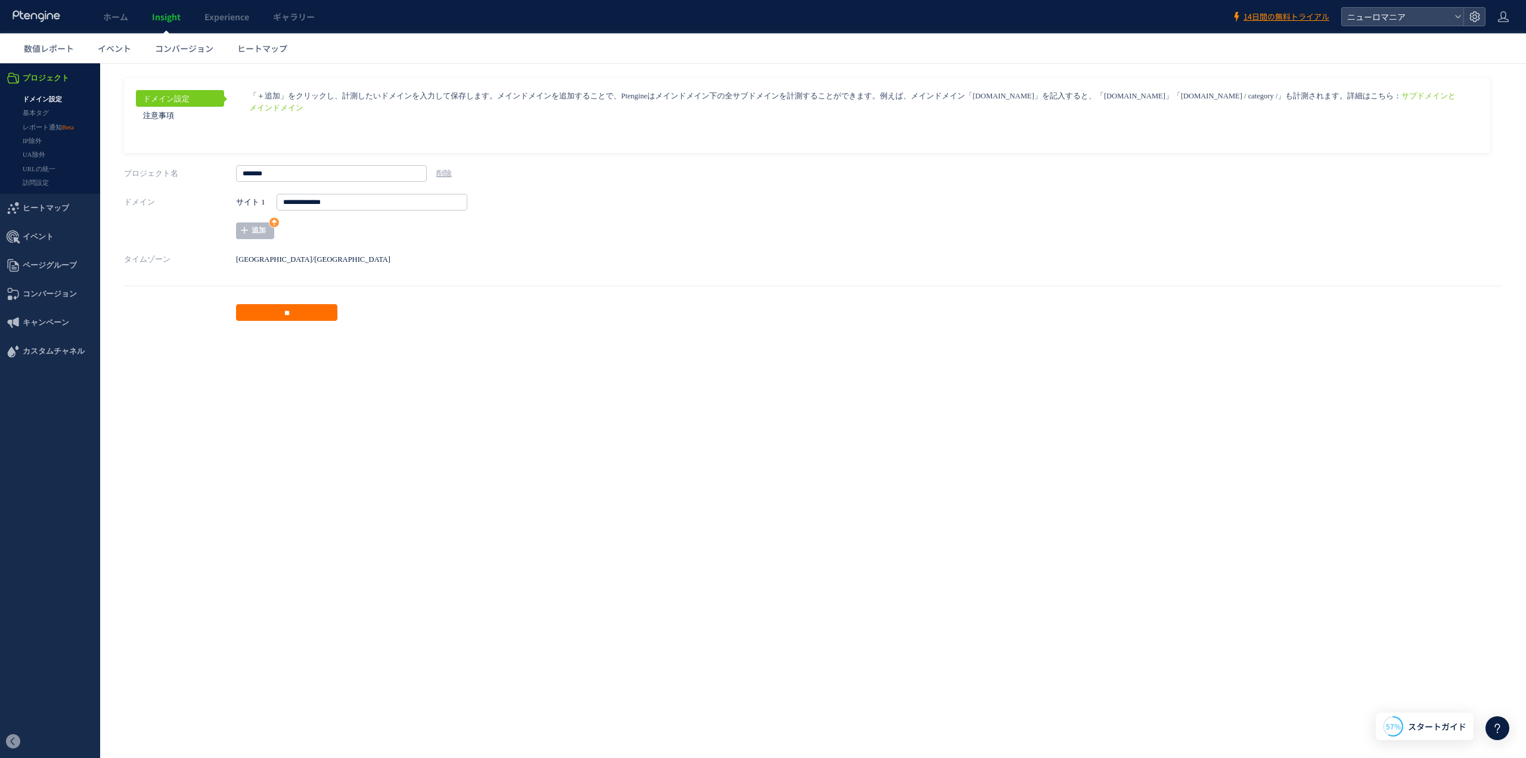
click at [541, 266] on p "タイムゾーン Asia/Tokyo" at bounding box center [813, 259] width 1378 height 17
click at [41, 112] on link "基本タグ" at bounding box center [50, 113] width 100 height 14
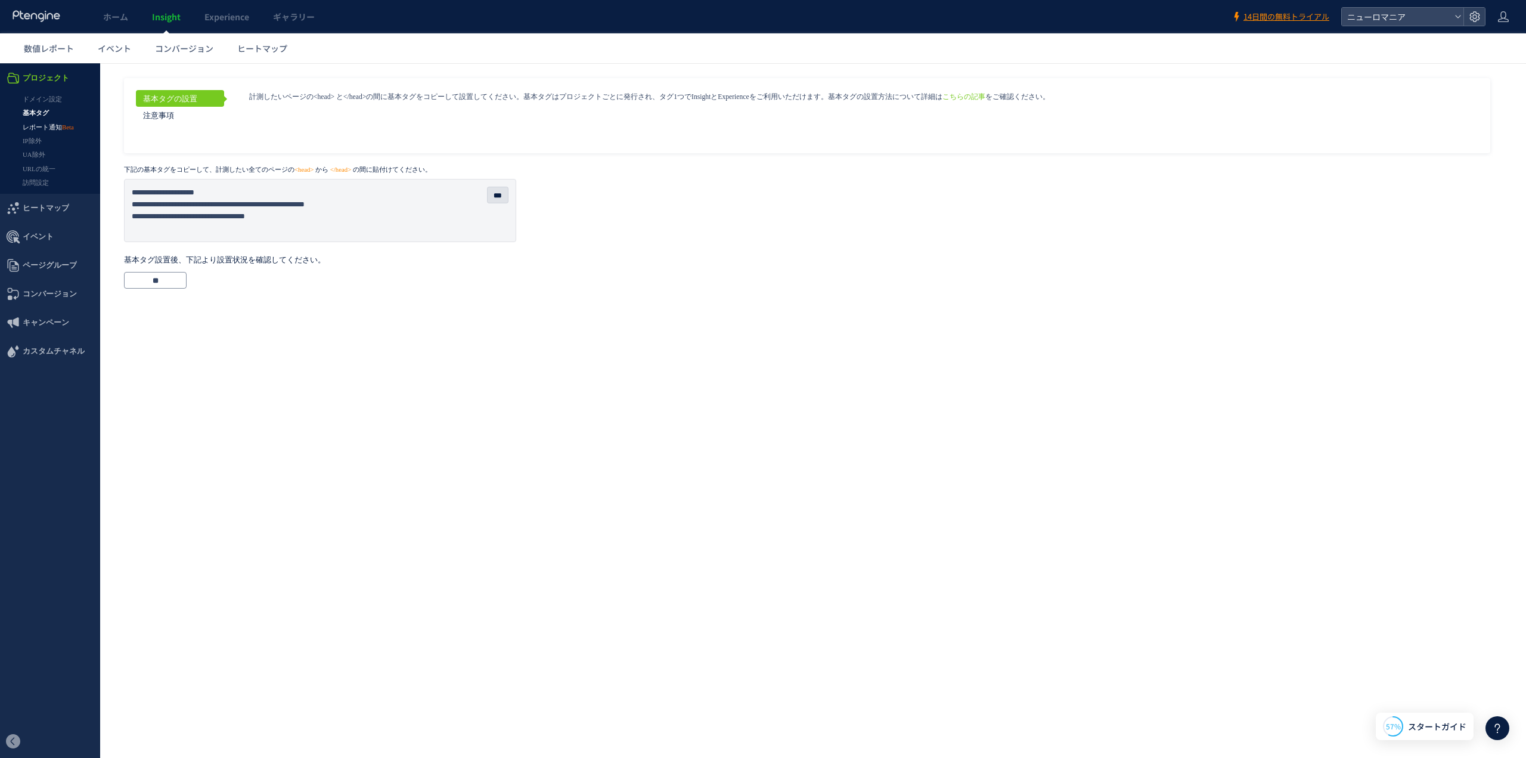
click at [40, 126] on link "レポート通知" at bounding box center [50, 127] width 100 height 14
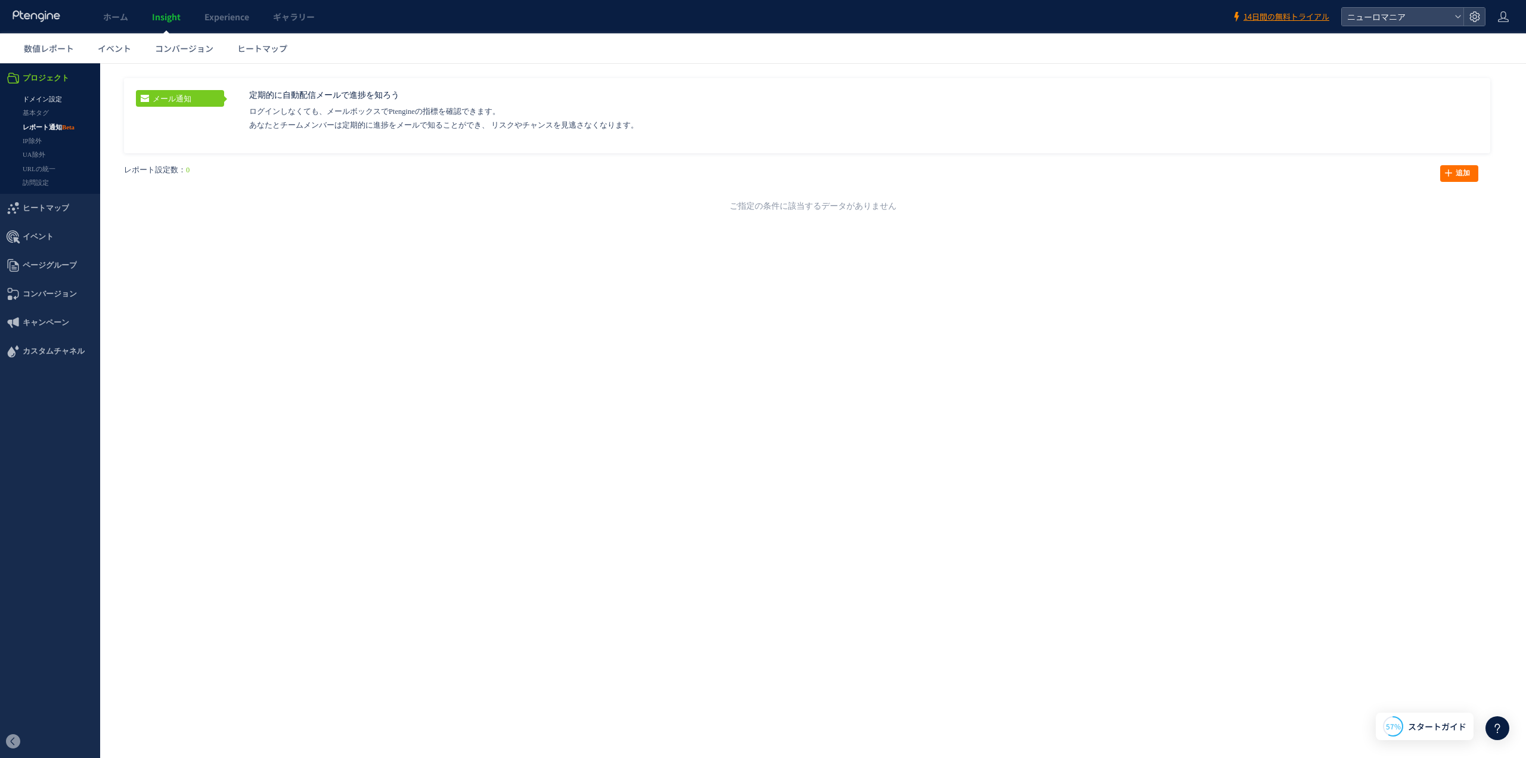
click at [41, 96] on link "ドメイン設定" at bounding box center [50, 99] width 100 height 14
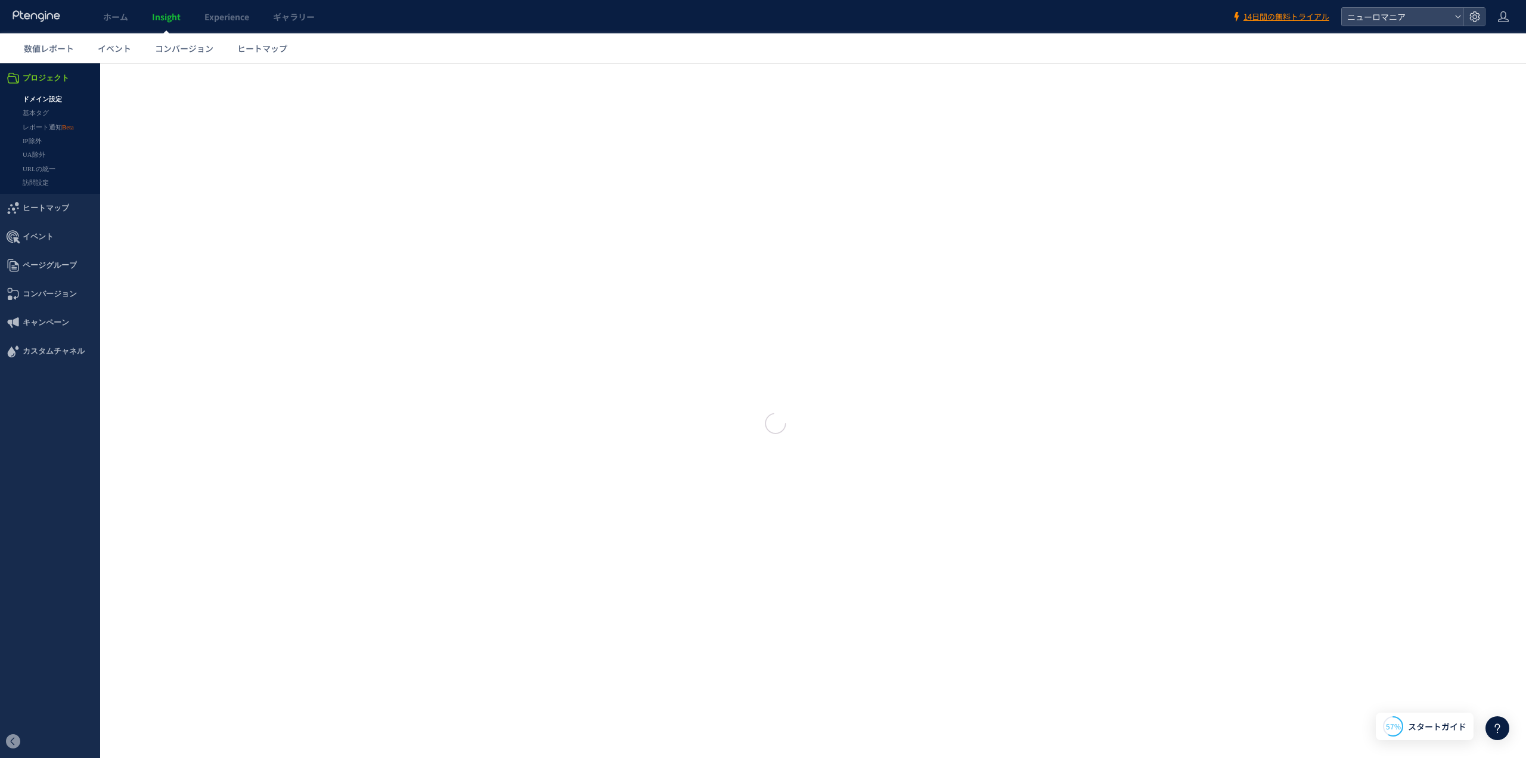
type input "*******"
type input "**********"
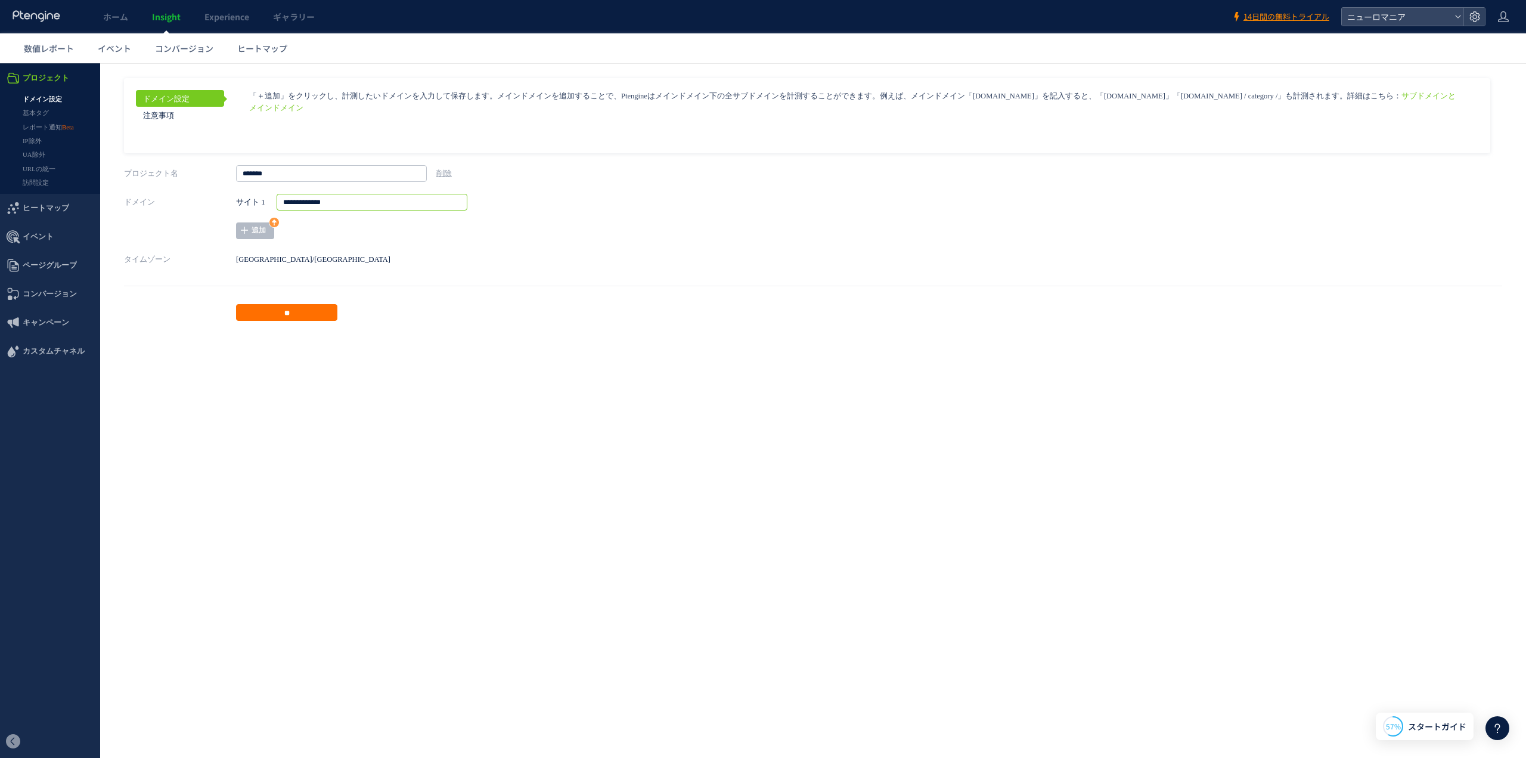
click at [347, 202] on input "**********" at bounding box center [372, 202] width 191 height 17
click at [284, 202] on input "**********" at bounding box center [372, 202] width 191 height 17
click at [382, 202] on input "**********" at bounding box center [372, 202] width 191 height 17
click at [337, 240] on aside "ドメイン設定 注意事項 サブドメインとメインドメイン **" at bounding box center [813, 199] width 1378 height 243
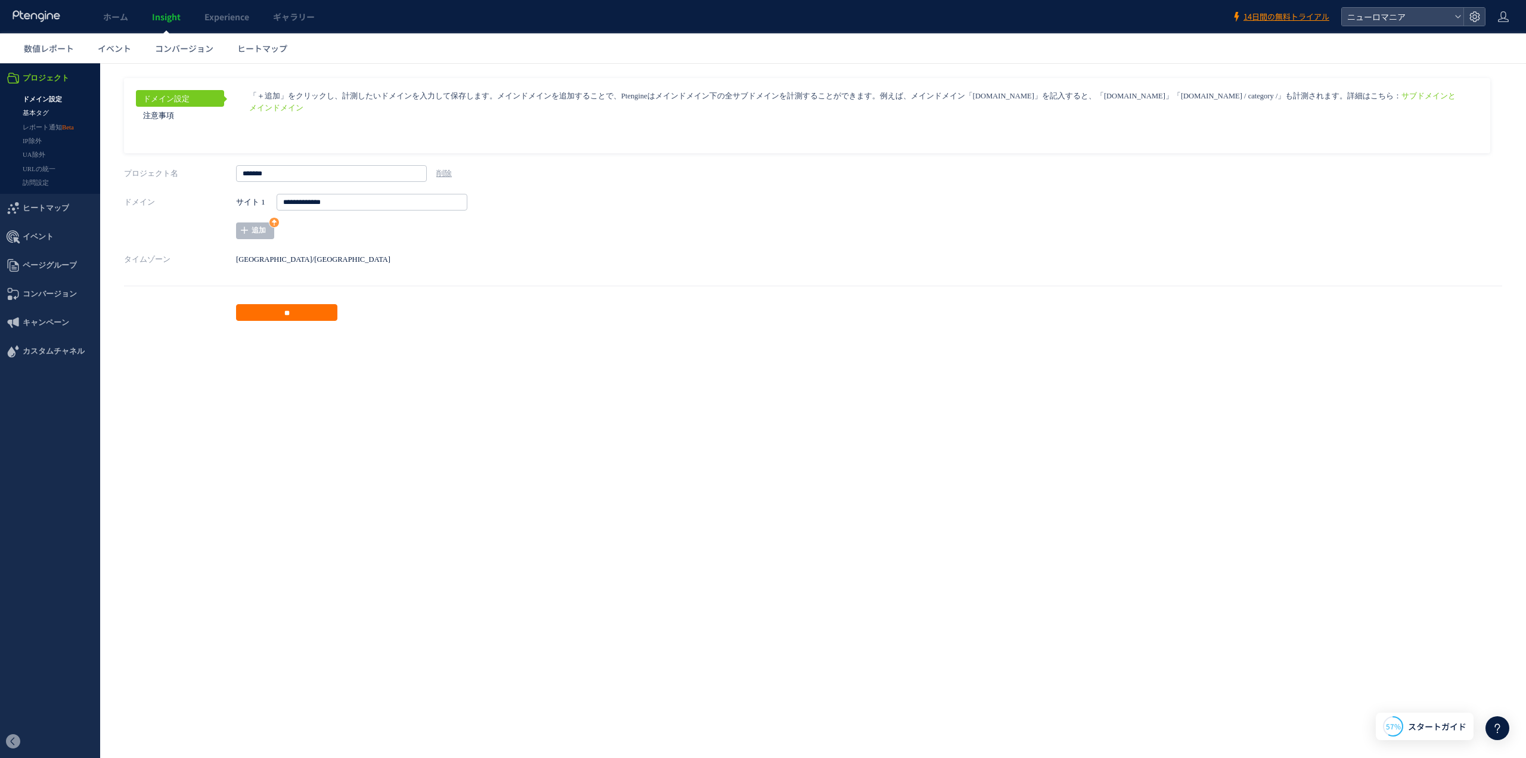
click at [47, 113] on link "基本タグ" at bounding box center [50, 113] width 100 height 14
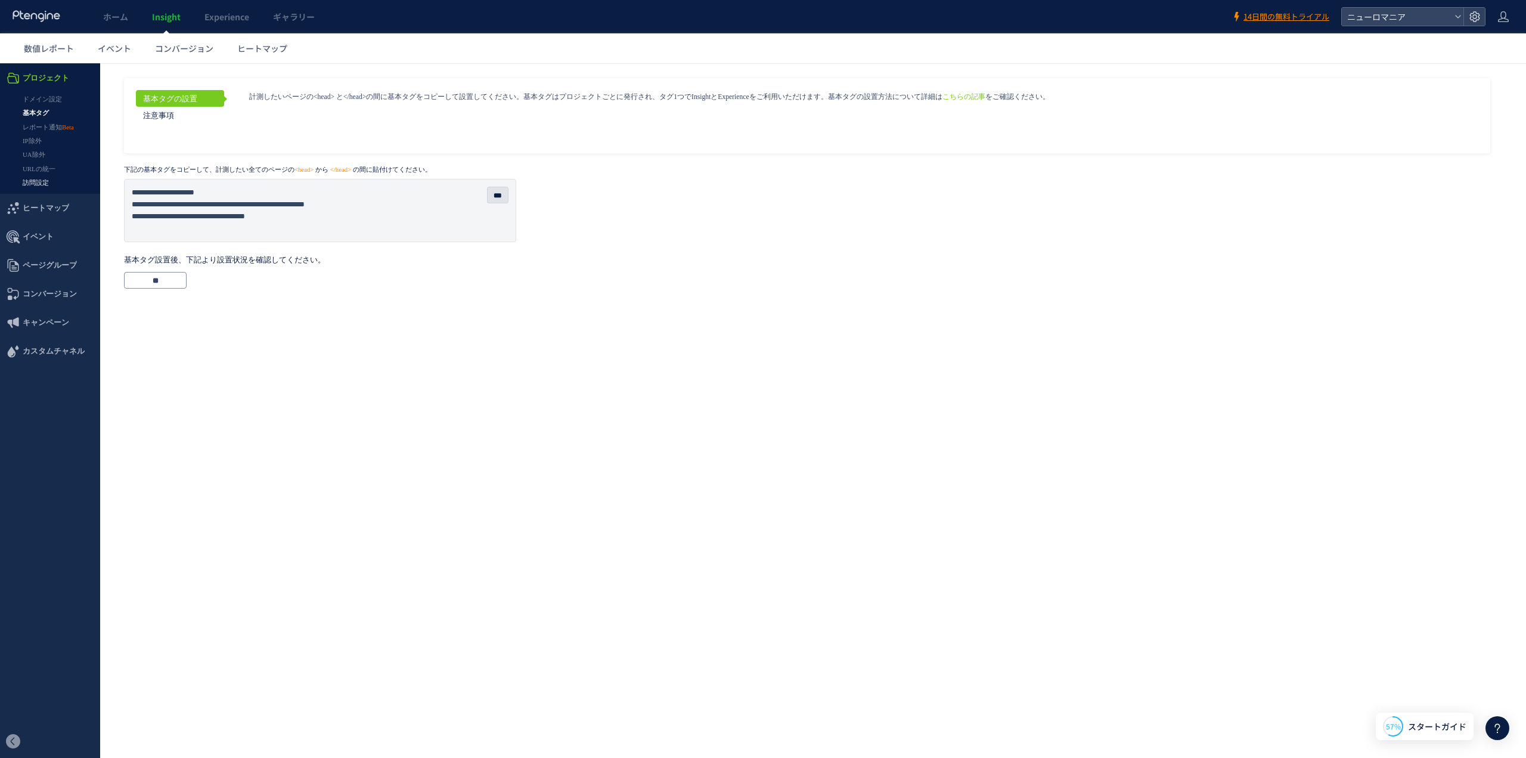
click at [42, 184] on link "訪問設定" at bounding box center [50, 183] width 100 height 14
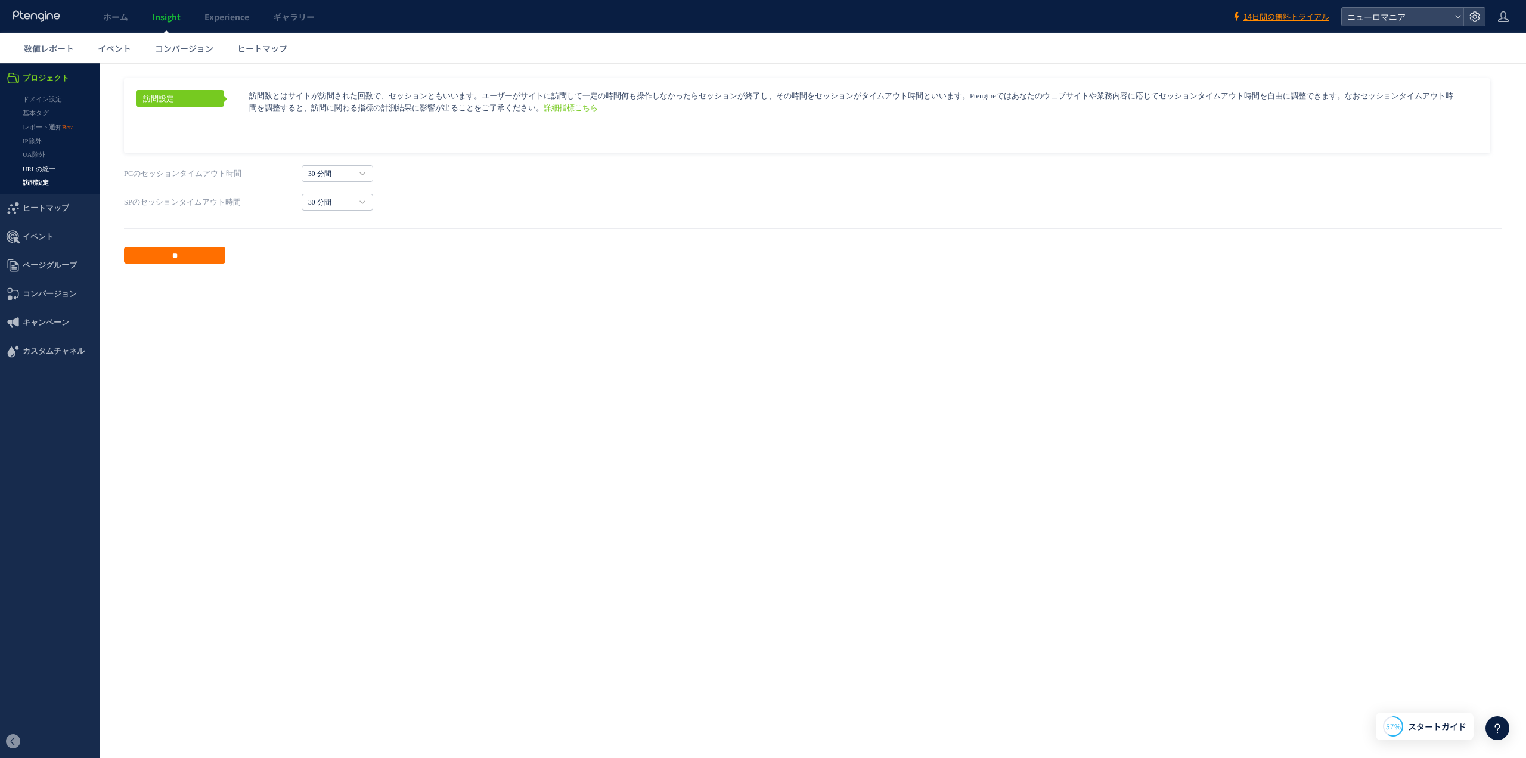
click at [39, 168] on link "URLの統一" at bounding box center [50, 169] width 100 height 14
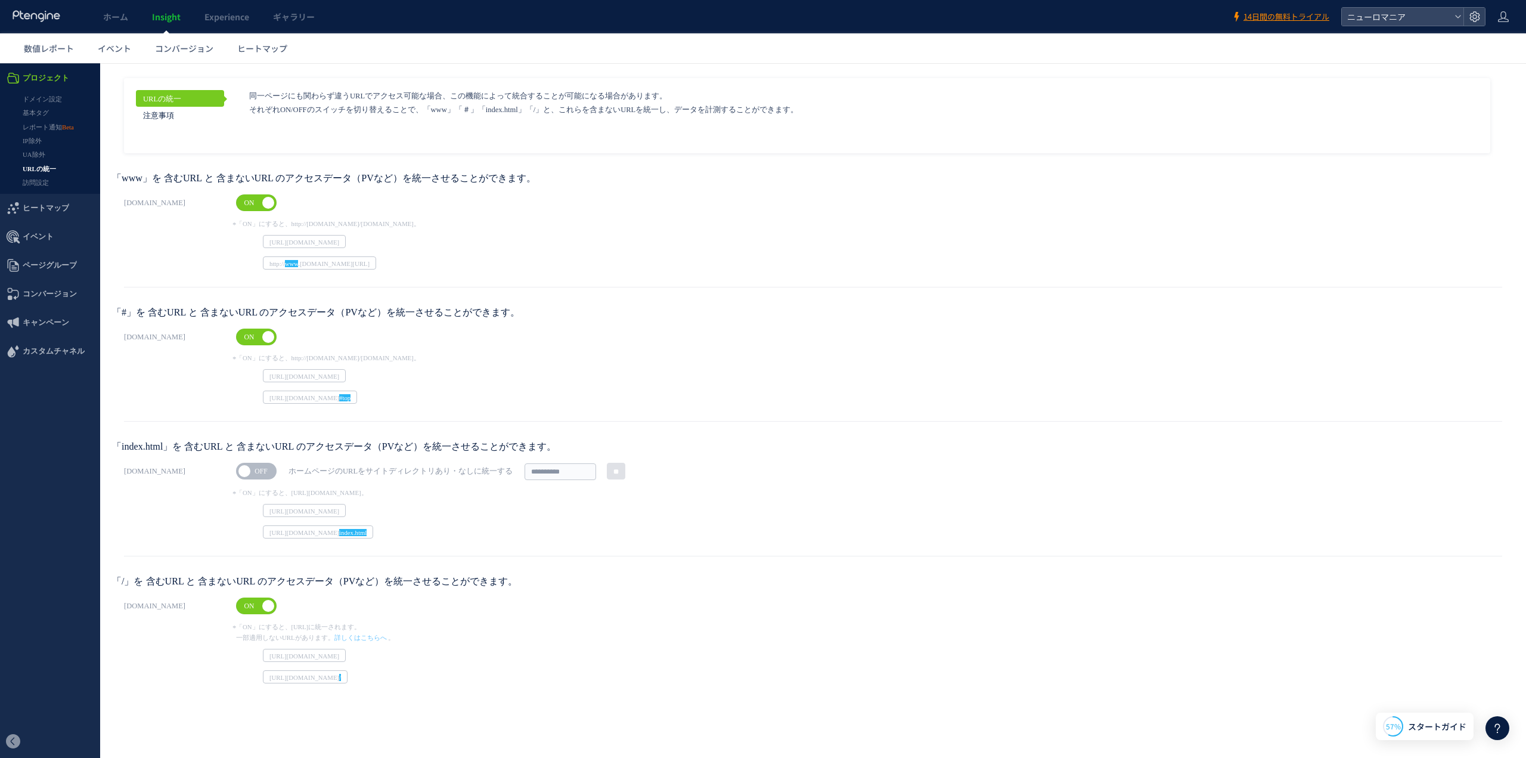
click at [266, 473] on span "OFF" at bounding box center [261, 471] width 26 height 12
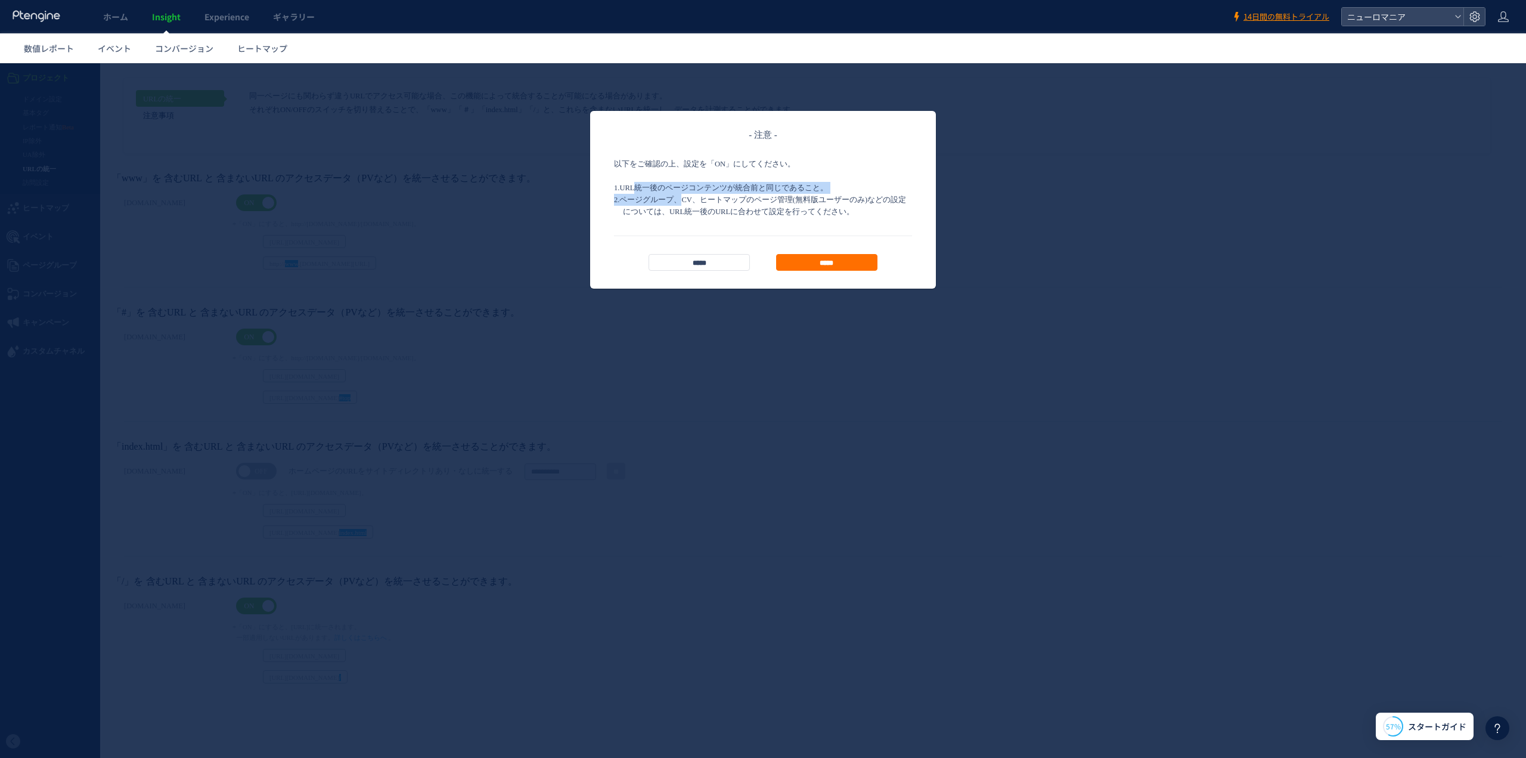
drag, startPoint x: 636, startPoint y: 191, endPoint x: 678, endPoint y: 195, distance: 42.5
click at [678, 195] on div "以下をご確認の上、設定を「ON」にしてください。 1. URL統一後のページコンテンツが統合前と同じであること。 2. ページグループ、CV、ヒートマップのペ…" at bounding box center [763, 188] width 298 height 58
click at [734, 228] on div "- 注意 - 以下をご確認の上、設定を「ON」にしてください。 1. URL統一後のページコンテンツが統合前と同じであること。 2. ページグループ、CV、ヒ…" at bounding box center [763, 200] width 346 height 178
drag, startPoint x: 628, startPoint y: 187, endPoint x: 749, endPoint y: 187, distance: 121.0
click at [749, 187] on p "1. URL統一後のページコンテンツが統合前と同じであること。" at bounding box center [767, 188] width 289 height 12
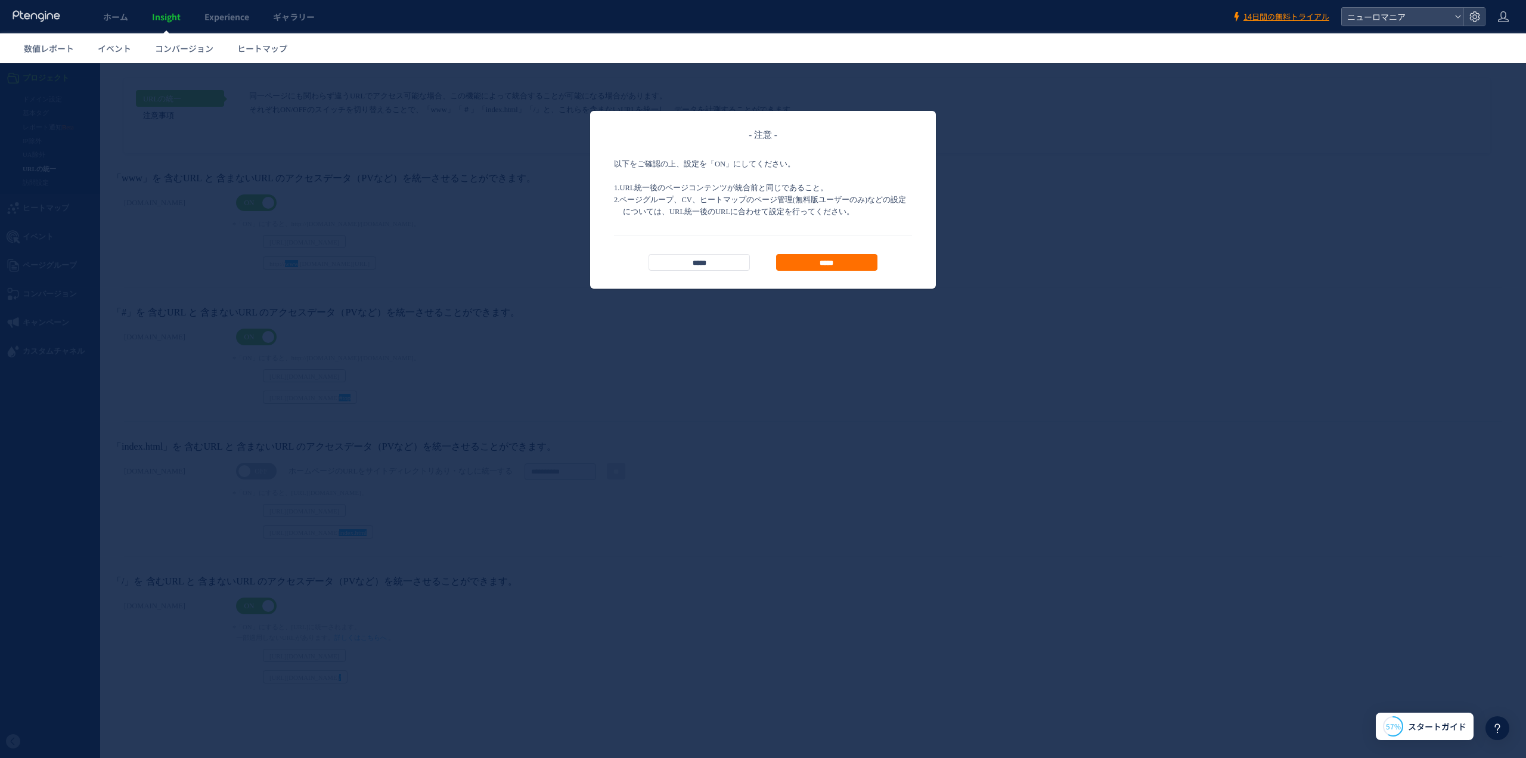
click at [674, 202] on p "2. ページグループ、CV、ヒートマップのページ管理(無料版ユーザーのみ)などの設定については、URL統一後のURLに合わせて設定を行ってください。" at bounding box center [767, 206] width 289 height 24
drag, startPoint x: 637, startPoint y: 199, endPoint x: 738, endPoint y: 197, distance: 101.4
click at [738, 197] on p "2. ページグループ、CV、ヒートマップのページ管理(無料版ユーザーのみ)などの設定については、URL統一後のURLに合わせて設定を行ってください。" at bounding box center [767, 206] width 289 height 24
click at [794, 206] on p "2. ページグループ、CV、ヒートマップのページ管理(無料版ユーザーのみ)などの設定については、URL統一後のURLに合わせて設定を行ってください。" at bounding box center [767, 206] width 289 height 24
click at [817, 261] on input "*****" at bounding box center [826, 262] width 101 height 17
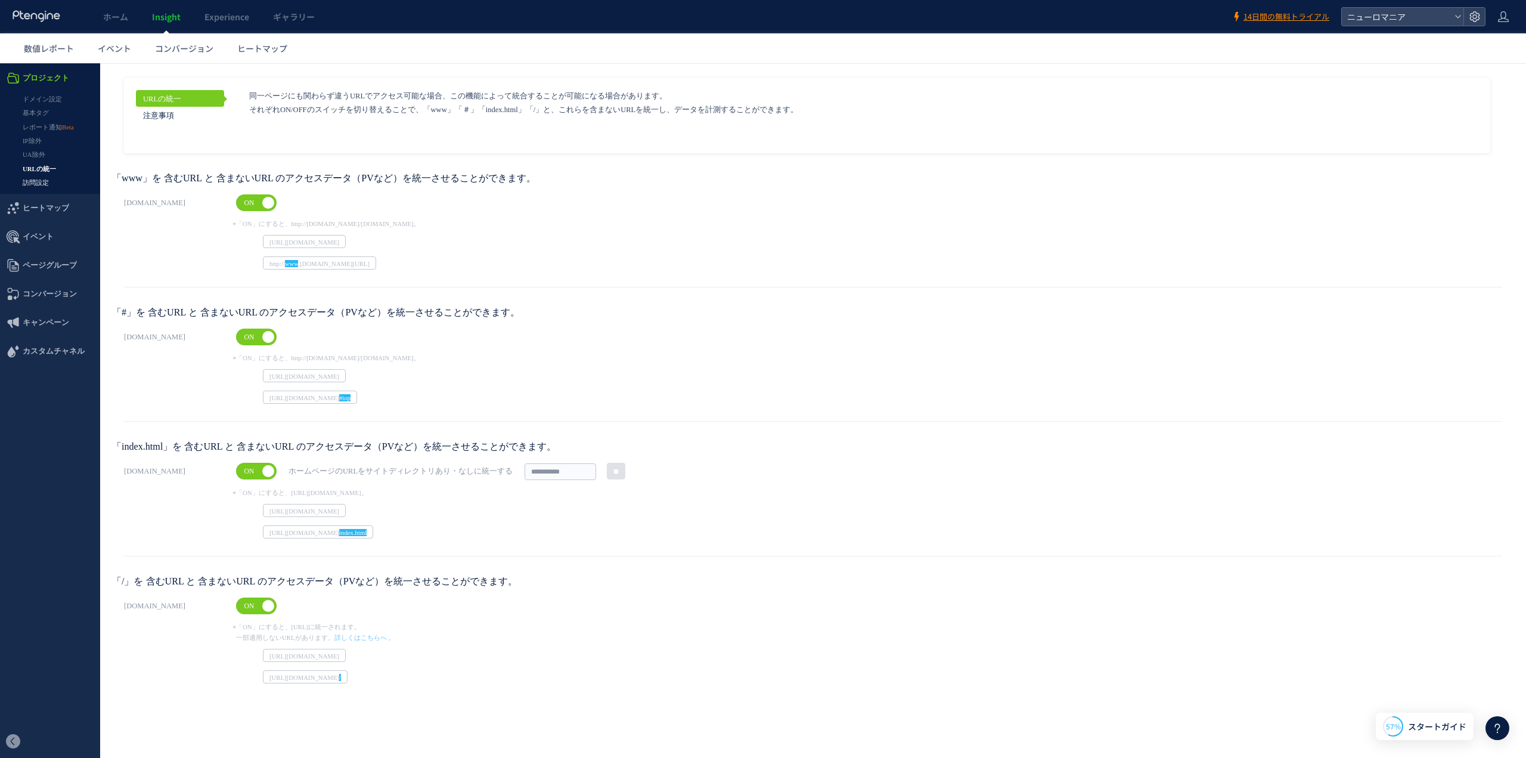
click at [41, 183] on link "訪問設定" at bounding box center [50, 183] width 100 height 14
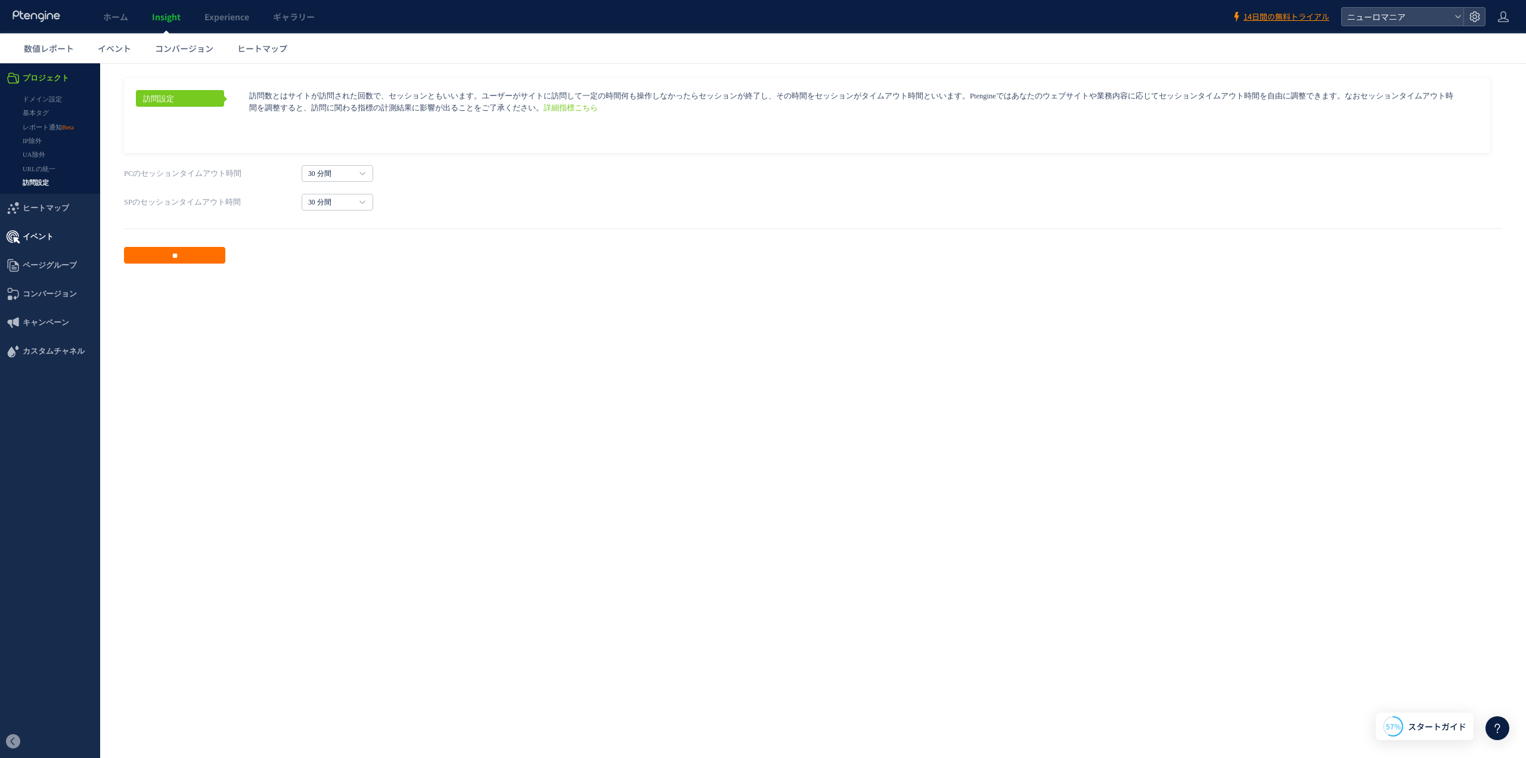
click at [52, 232] on span "イベント" at bounding box center [38, 236] width 31 height 29
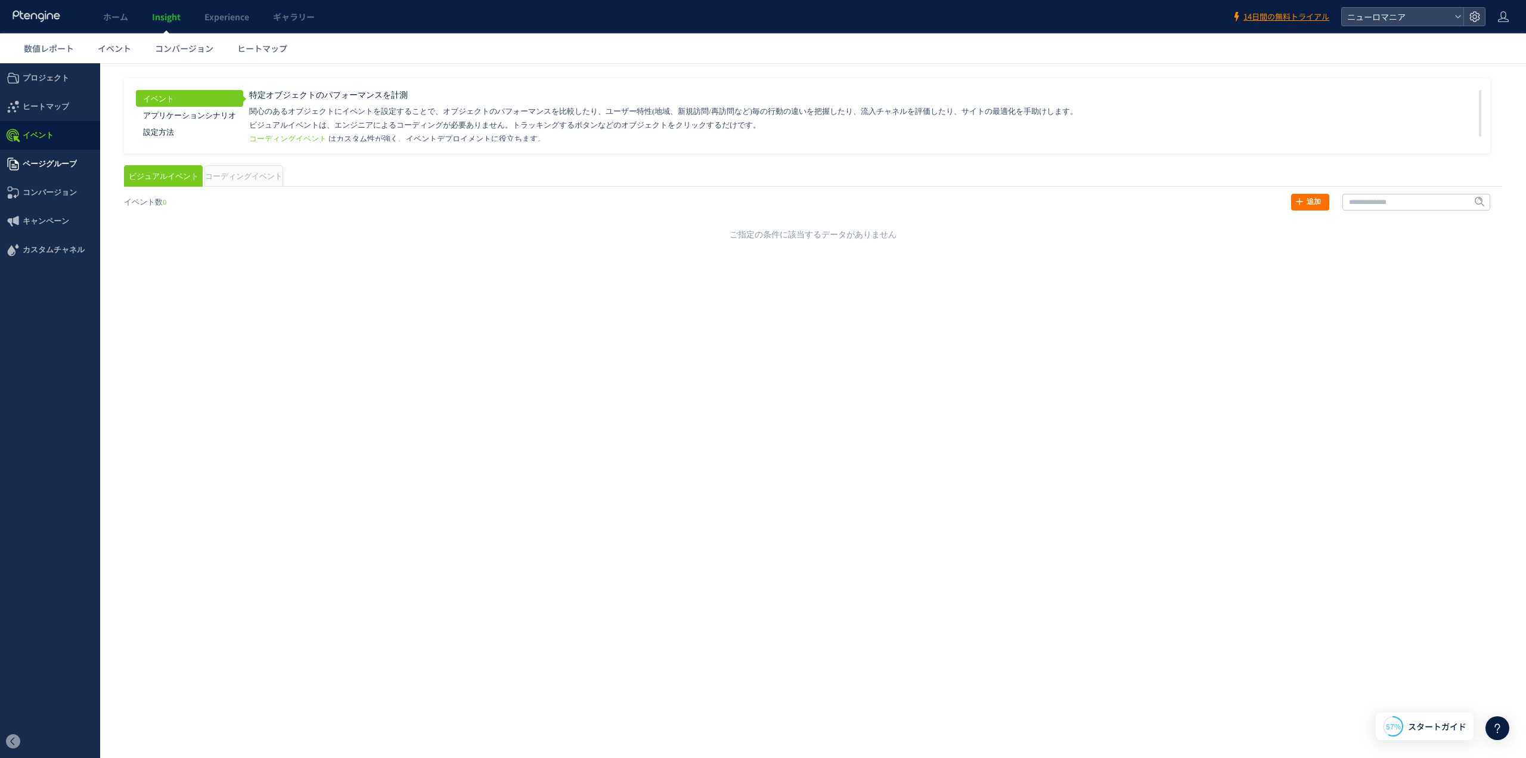
click at [48, 160] on span "ページグループ" at bounding box center [50, 164] width 54 height 29
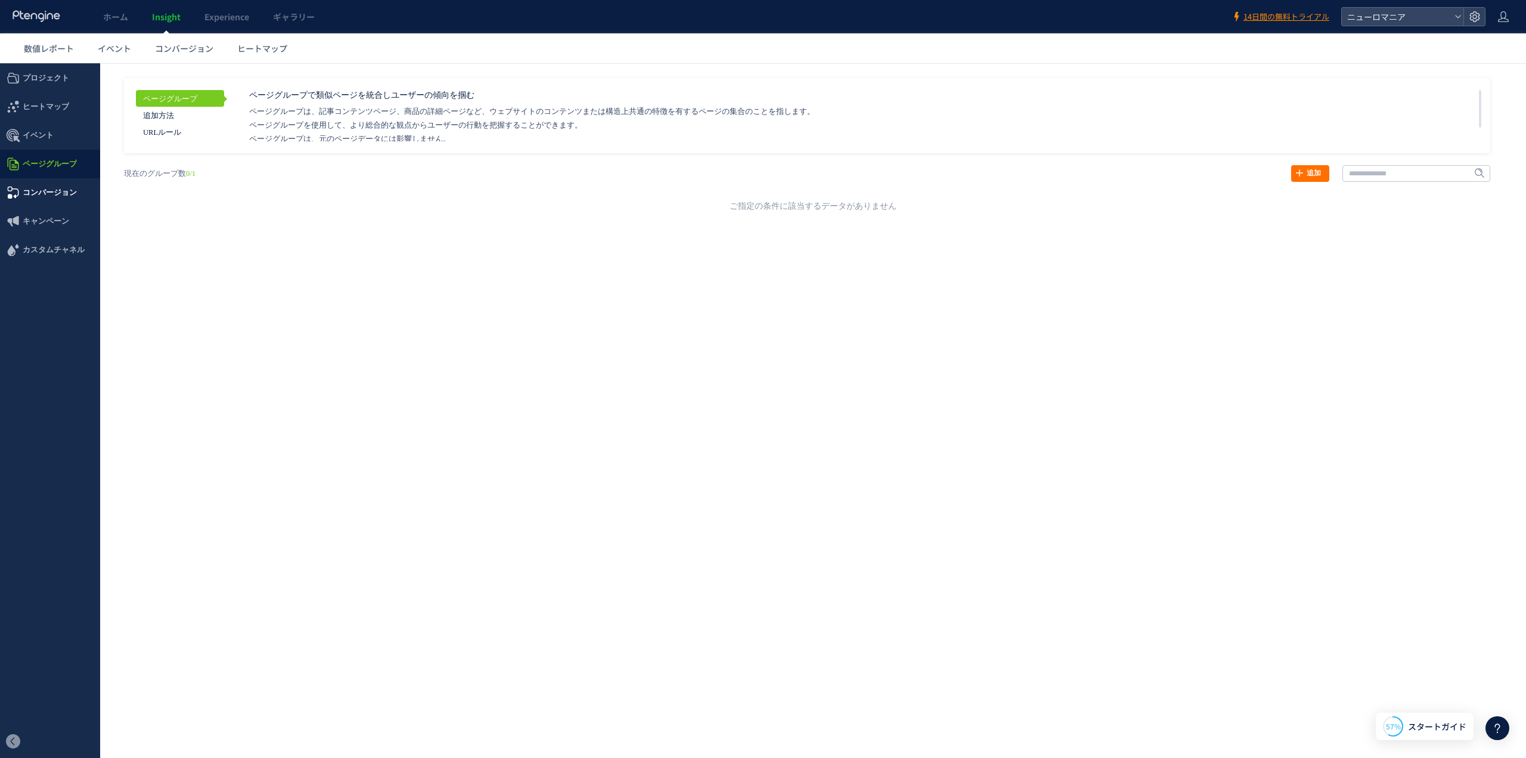
click at [57, 190] on span "コンバージョン" at bounding box center [50, 192] width 54 height 29
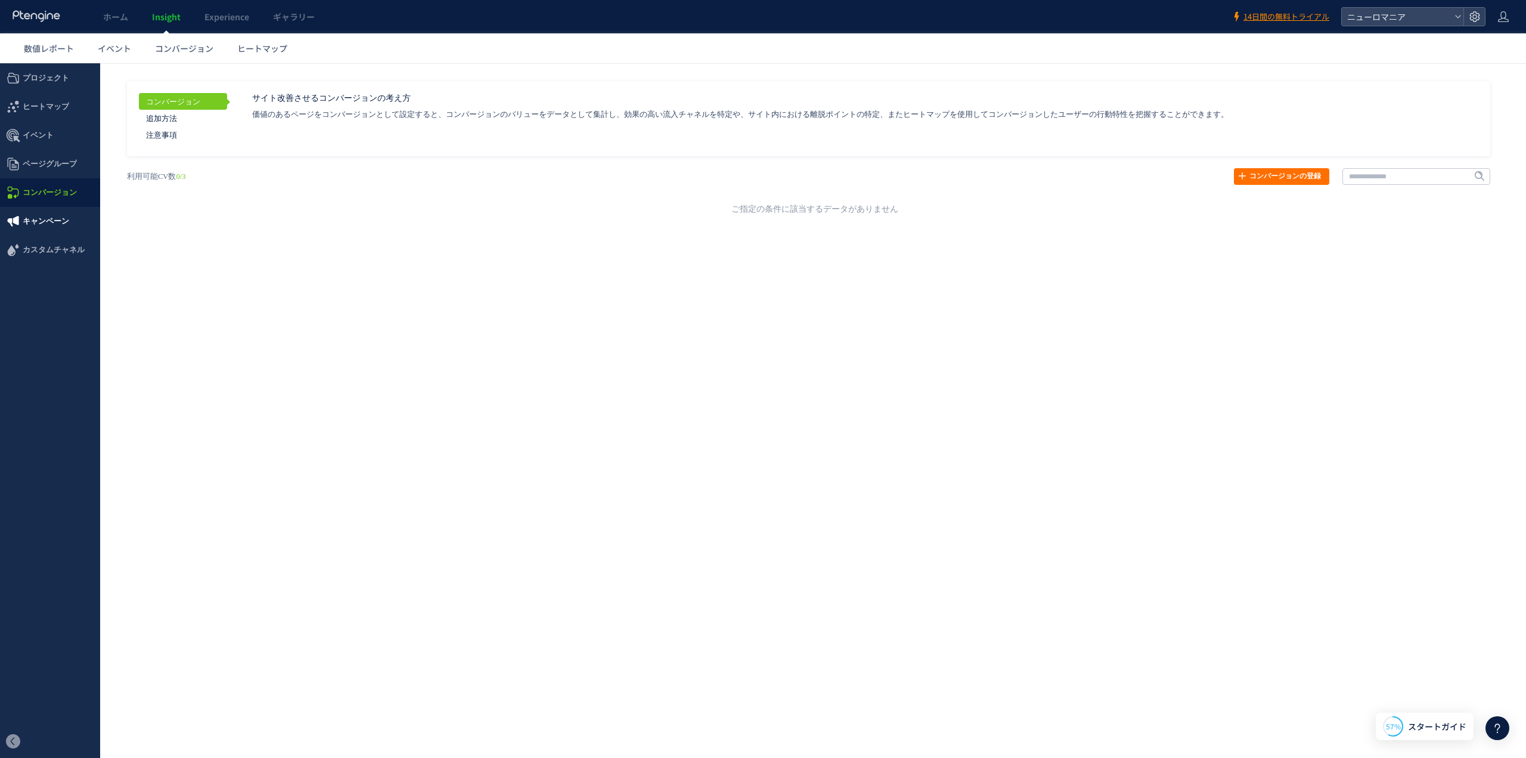
click at [60, 224] on span "キャンペーン" at bounding box center [46, 221] width 47 height 29
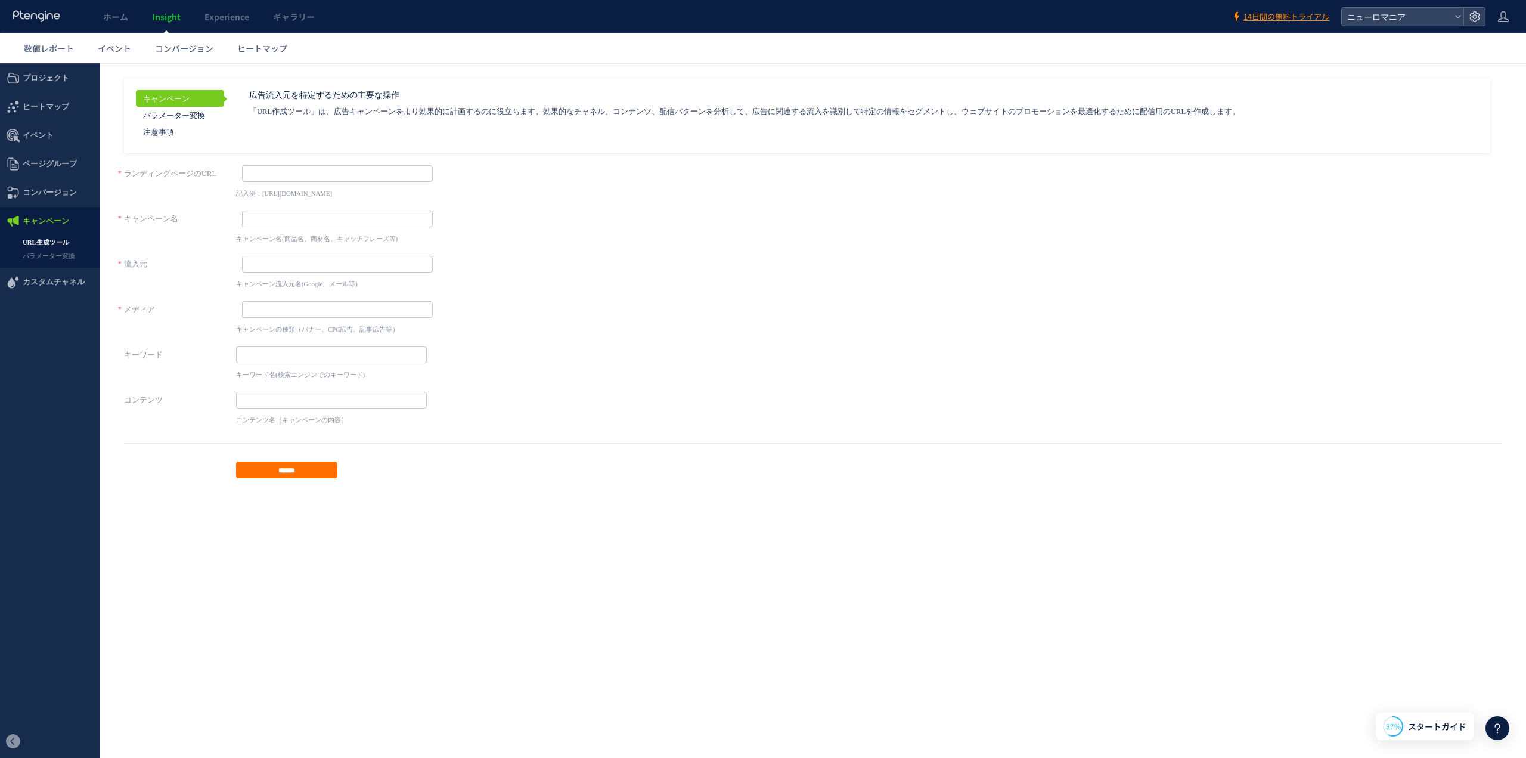
click at [39, 76] on span "プロジェクト" at bounding box center [46, 78] width 47 height 29
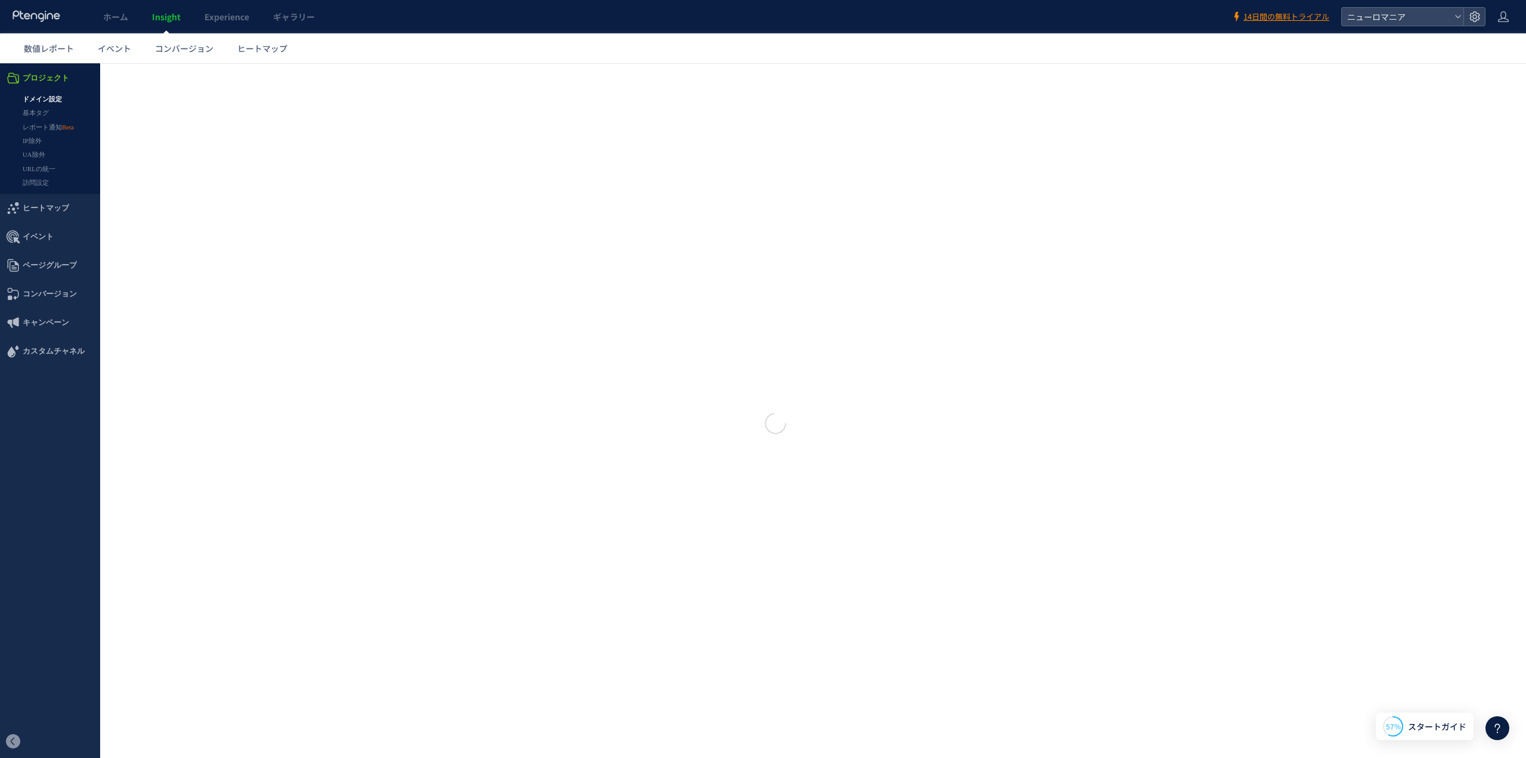
type input "*******"
type input "**********"
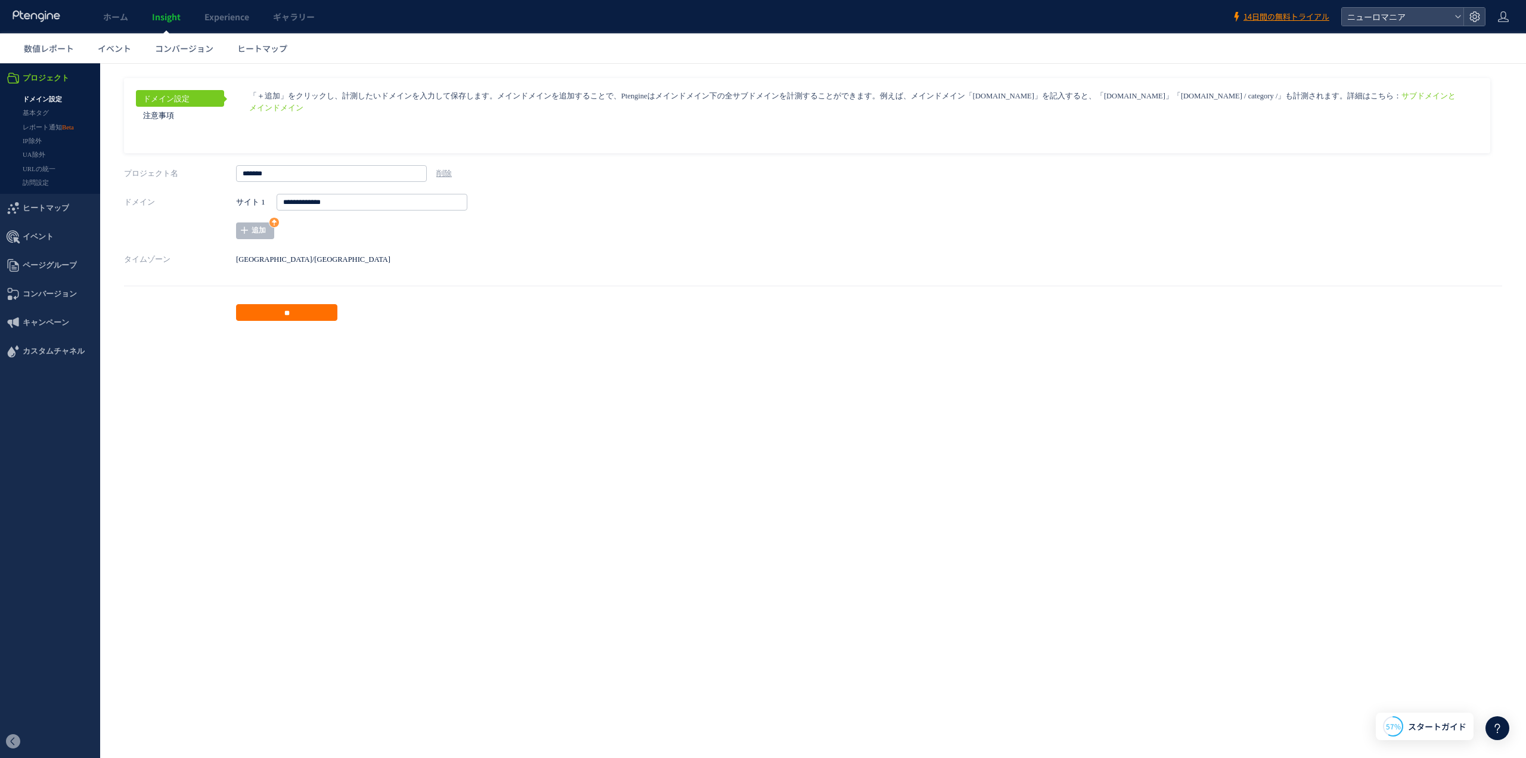
click at [44, 11] on icon at bounding box center [36, 16] width 49 height 12
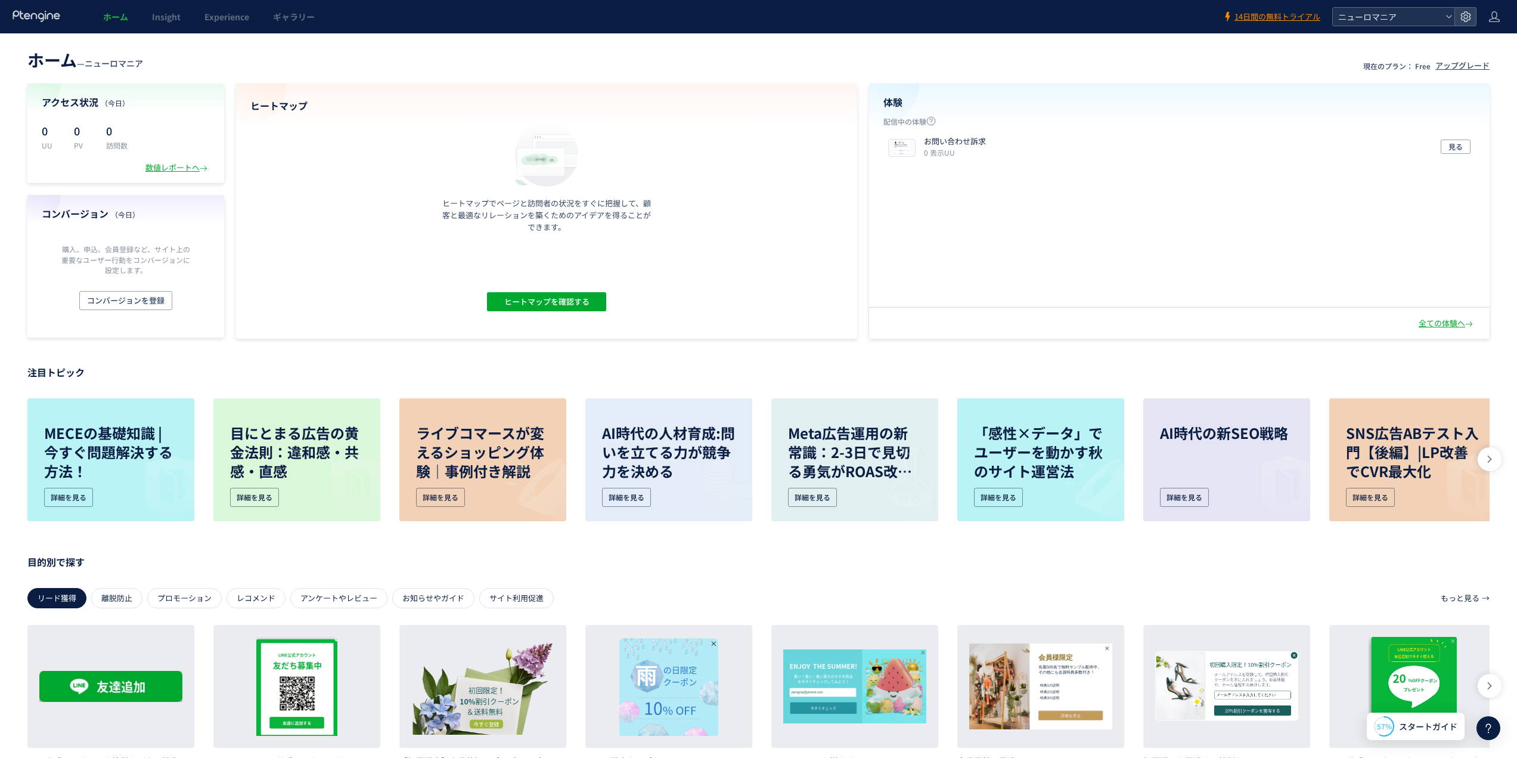
click at [1443, 13] on div "ニューロマニア" at bounding box center [1394, 17] width 122 height 18
click at [1467, 16] on use at bounding box center [1466, 16] width 10 height 10
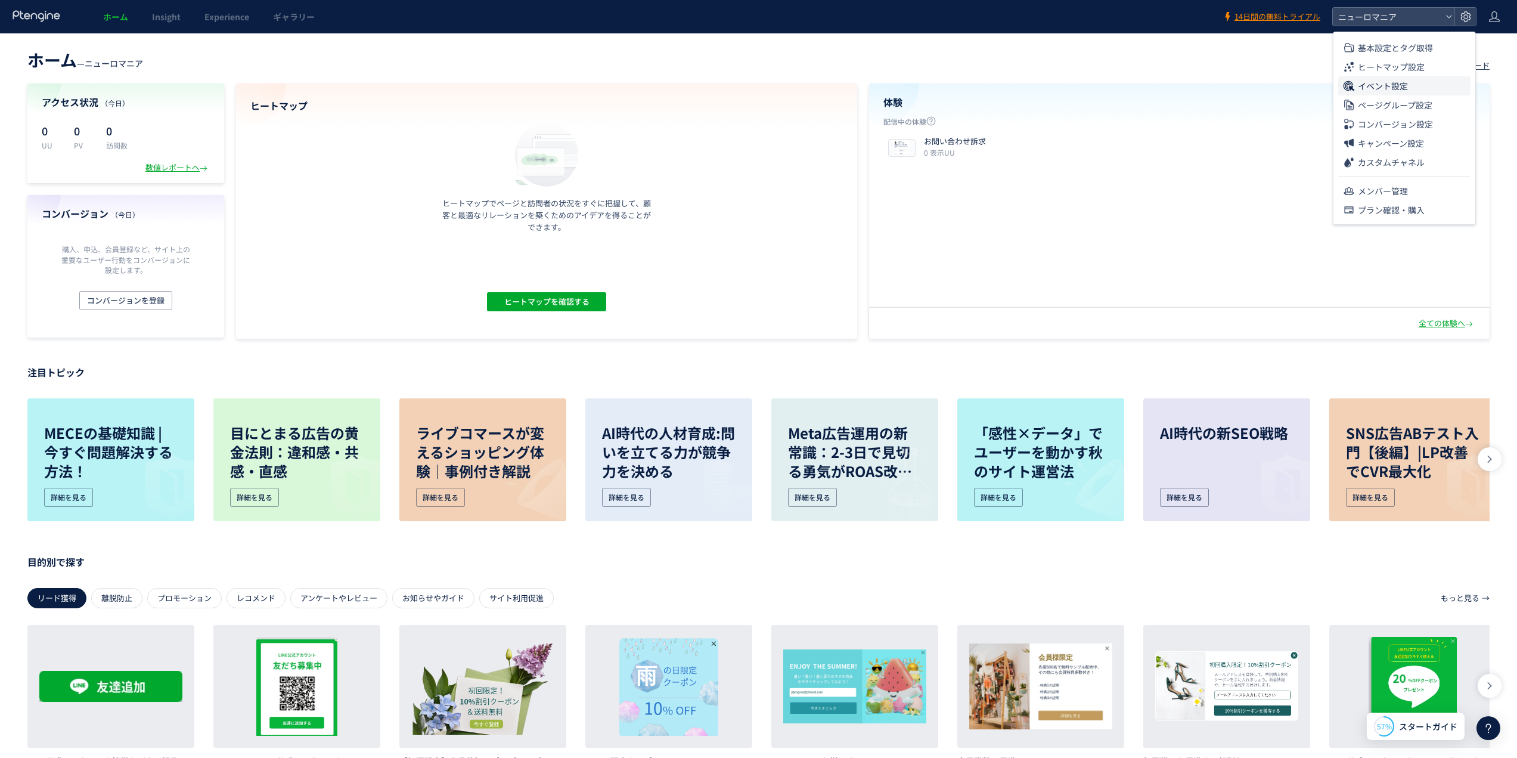
click at [1408, 89] on span "イベント設定" at bounding box center [1383, 85] width 50 height 19
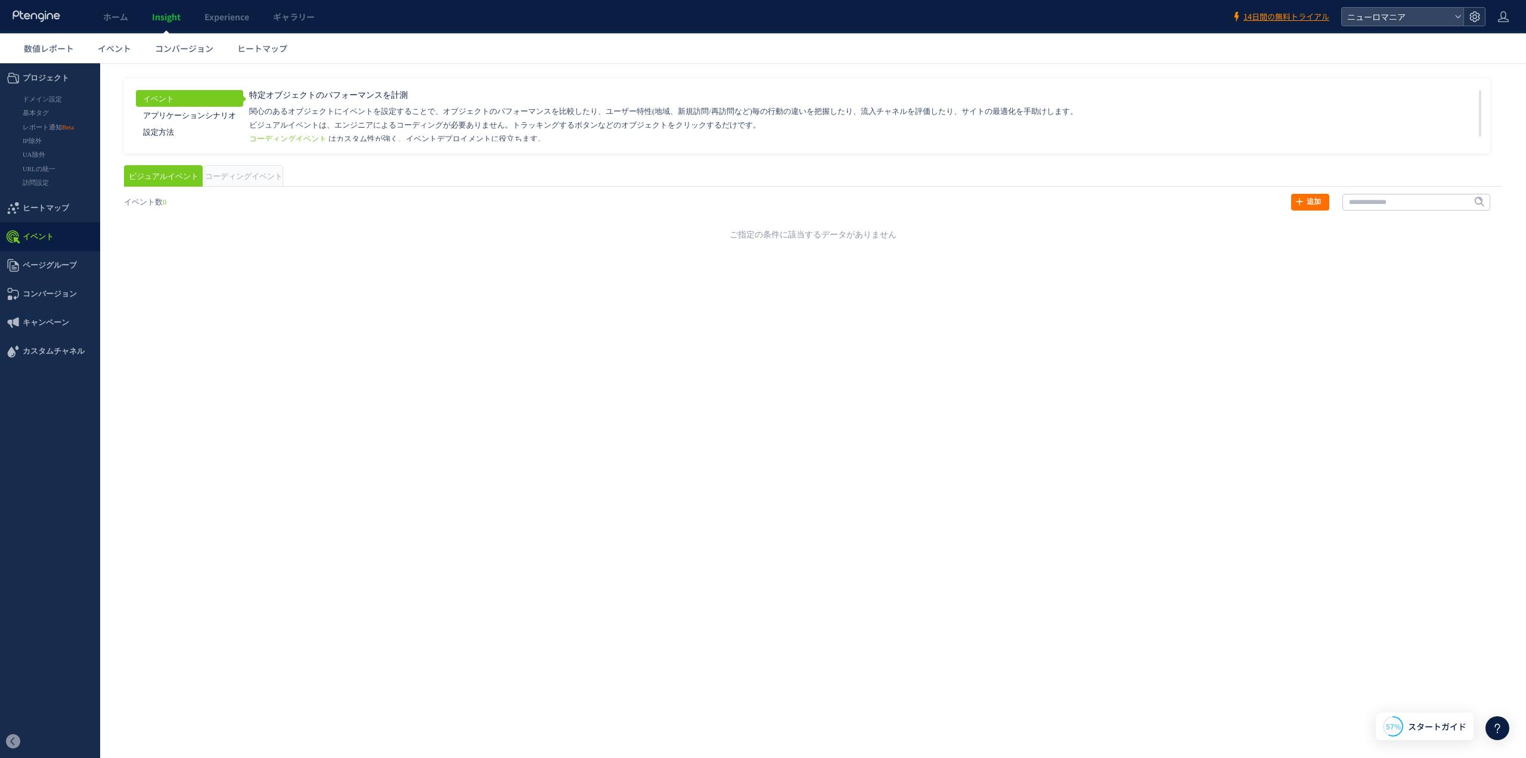
click at [1477, 16] on icon at bounding box center [1475, 17] width 12 height 12
click at [222, 17] on span "Experience" at bounding box center [226, 17] width 45 height 12
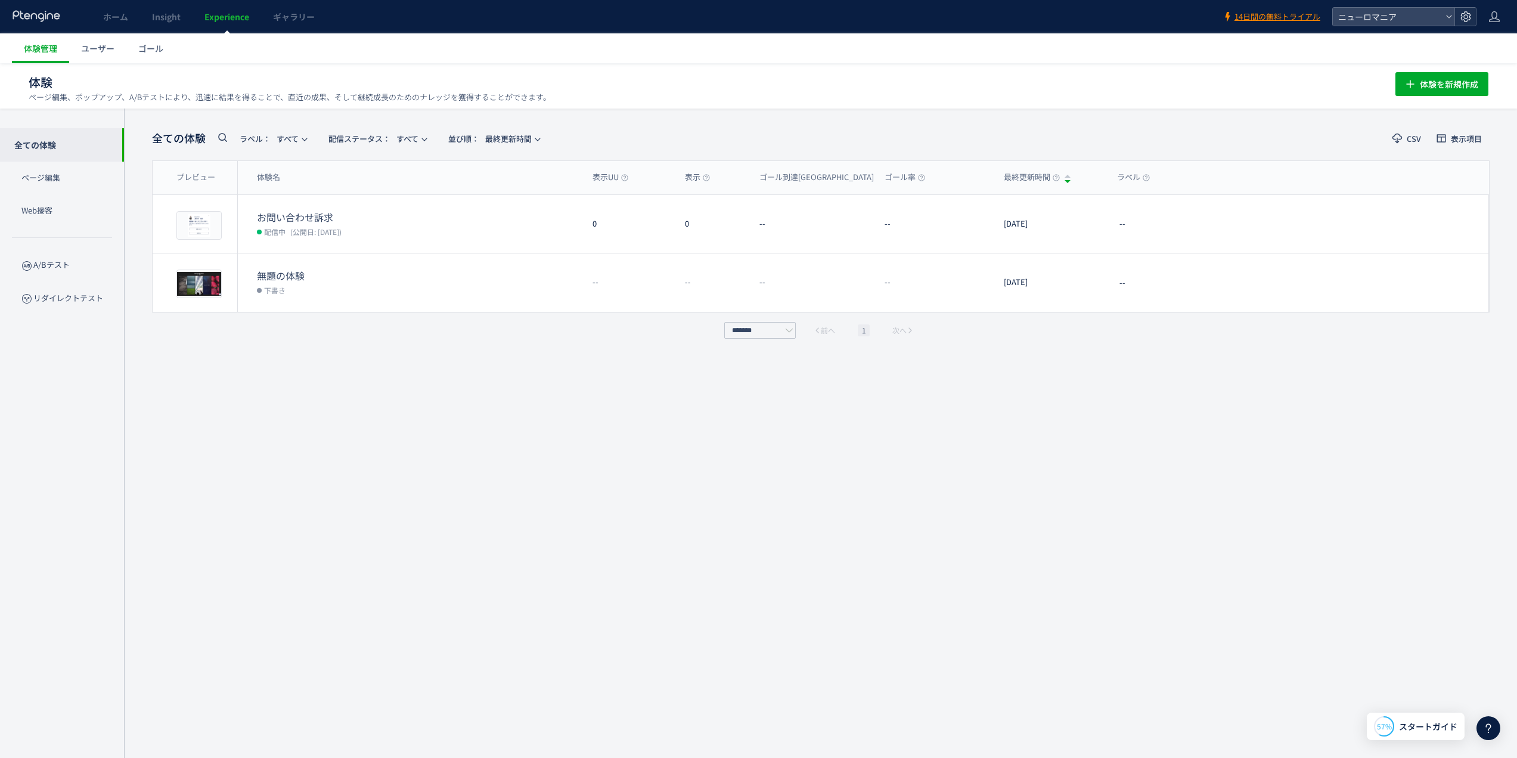
click at [1470, 17] on use at bounding box center [1466, 16] width 10 height 10
click at [1431, 44] on li "データ管理" at bounding box center [1404, 47] width 132 height 19
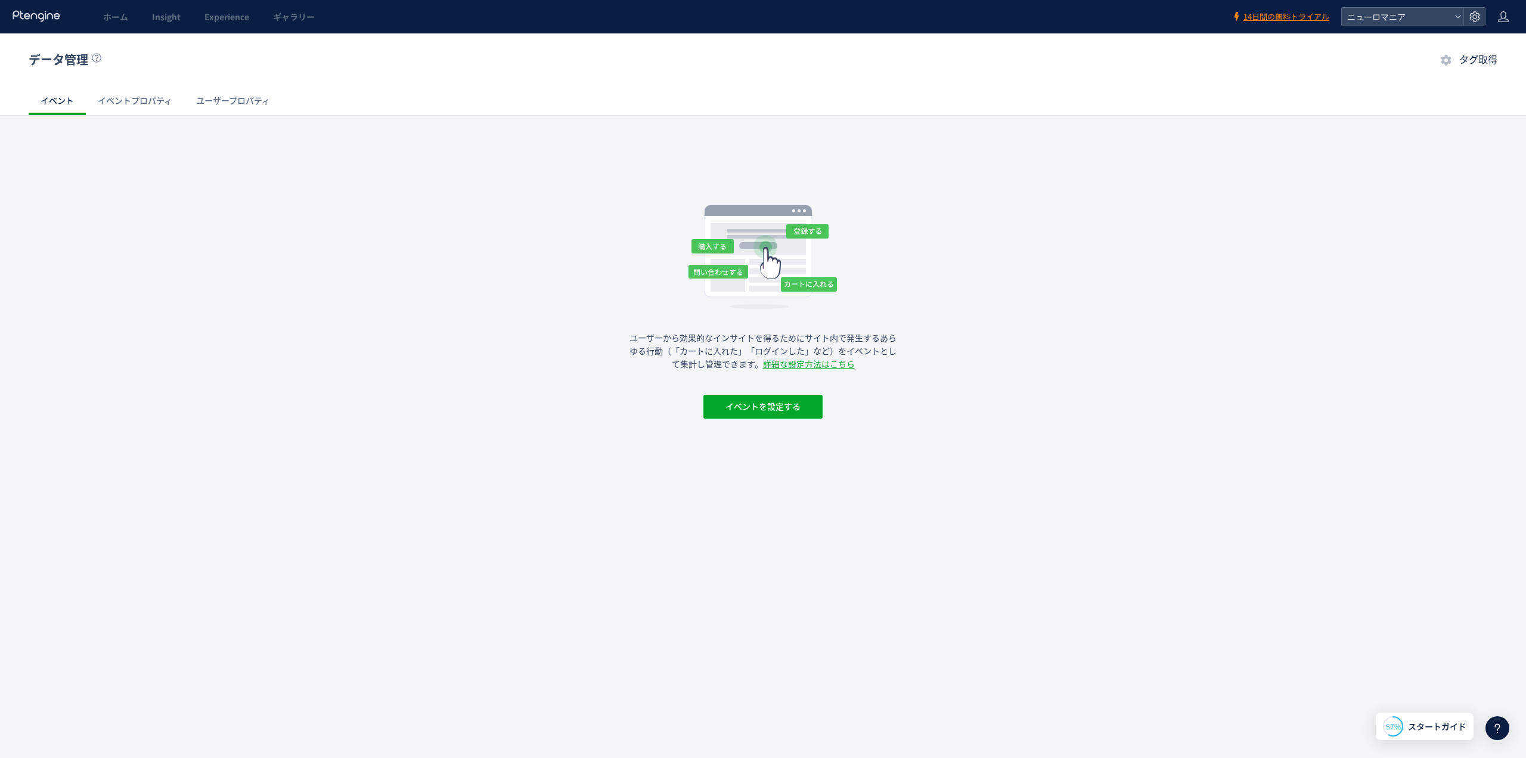
drag, startPoint x: 1483, startPoint y: 63, endPoint x: 1483, endPoint y: 97, distance: 34.0
click at [1483, 63] on span "タグ取得" at bounding box center [1478, 59] width 38 height 11
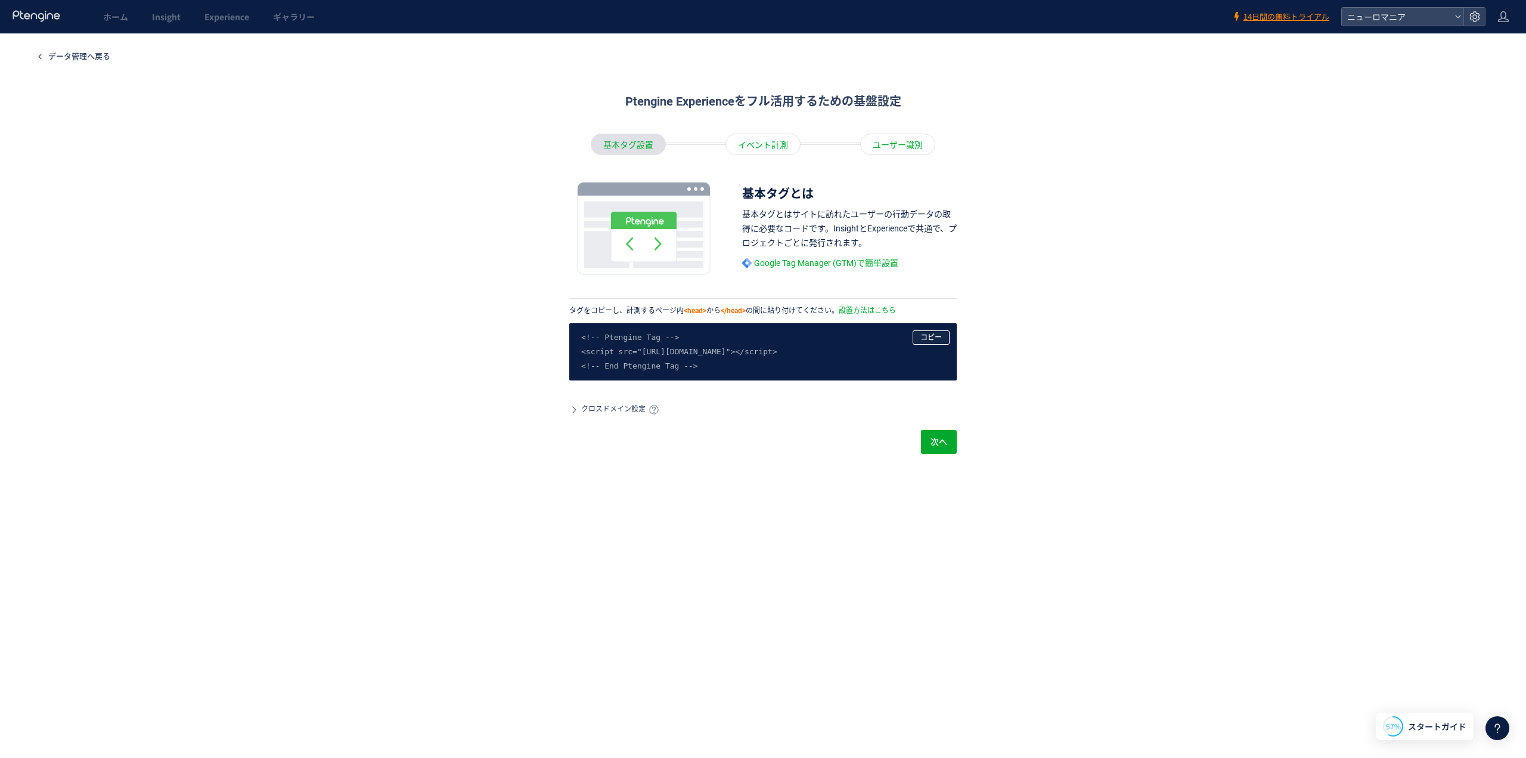
click at [932, 334] on span "コピー" at bounding box center [930, 337] width 21 height 14
click at [616, 405] on span "クロスドメイン設定" at bounding box center [613, 409] width 64 height 10
click at [942, 440] on span "次へ" at bounding box center [939, 442] width 17 height 24
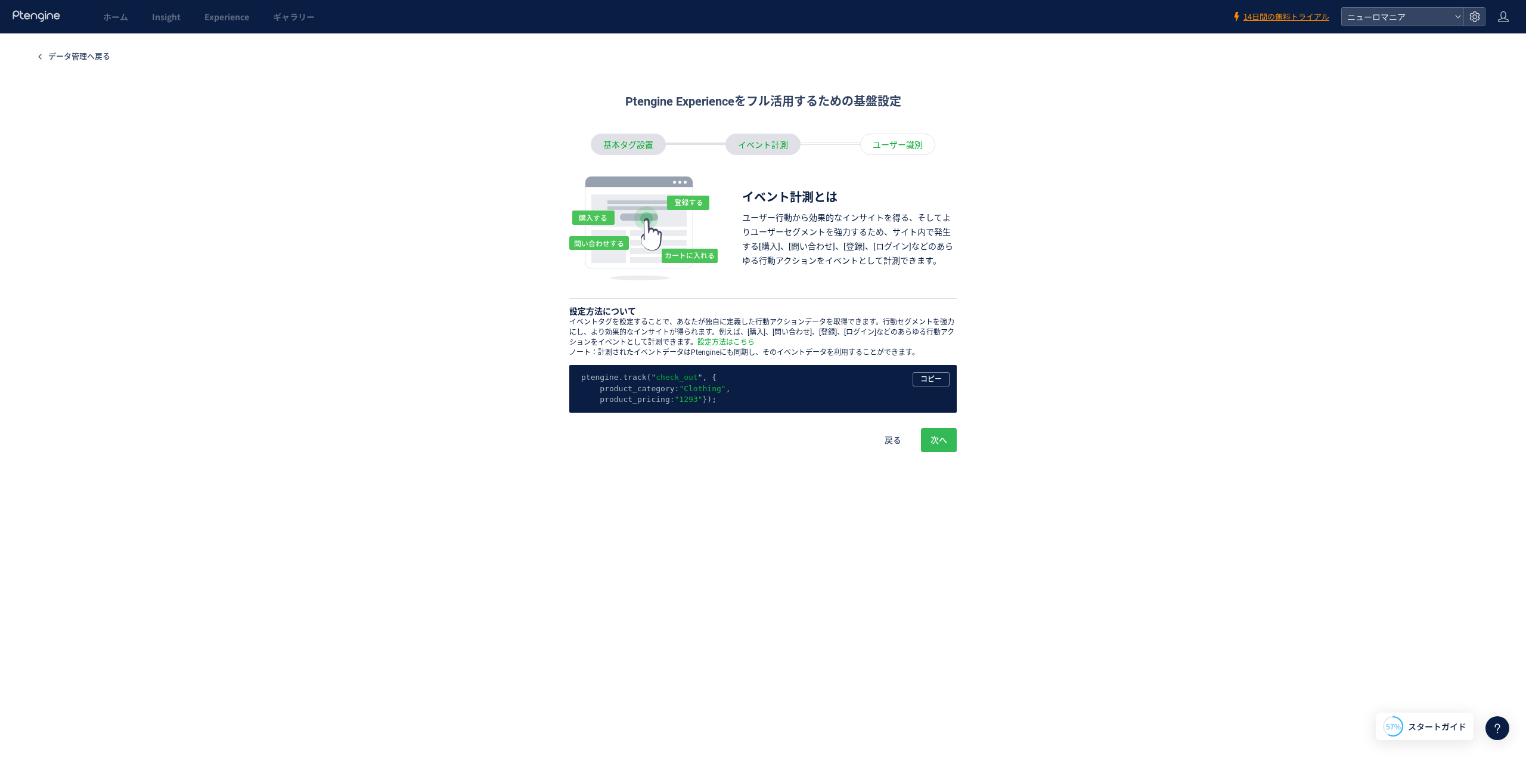
click at [937, 451] on span "次へ" at bounding box center [939, 440] width 17 height 24
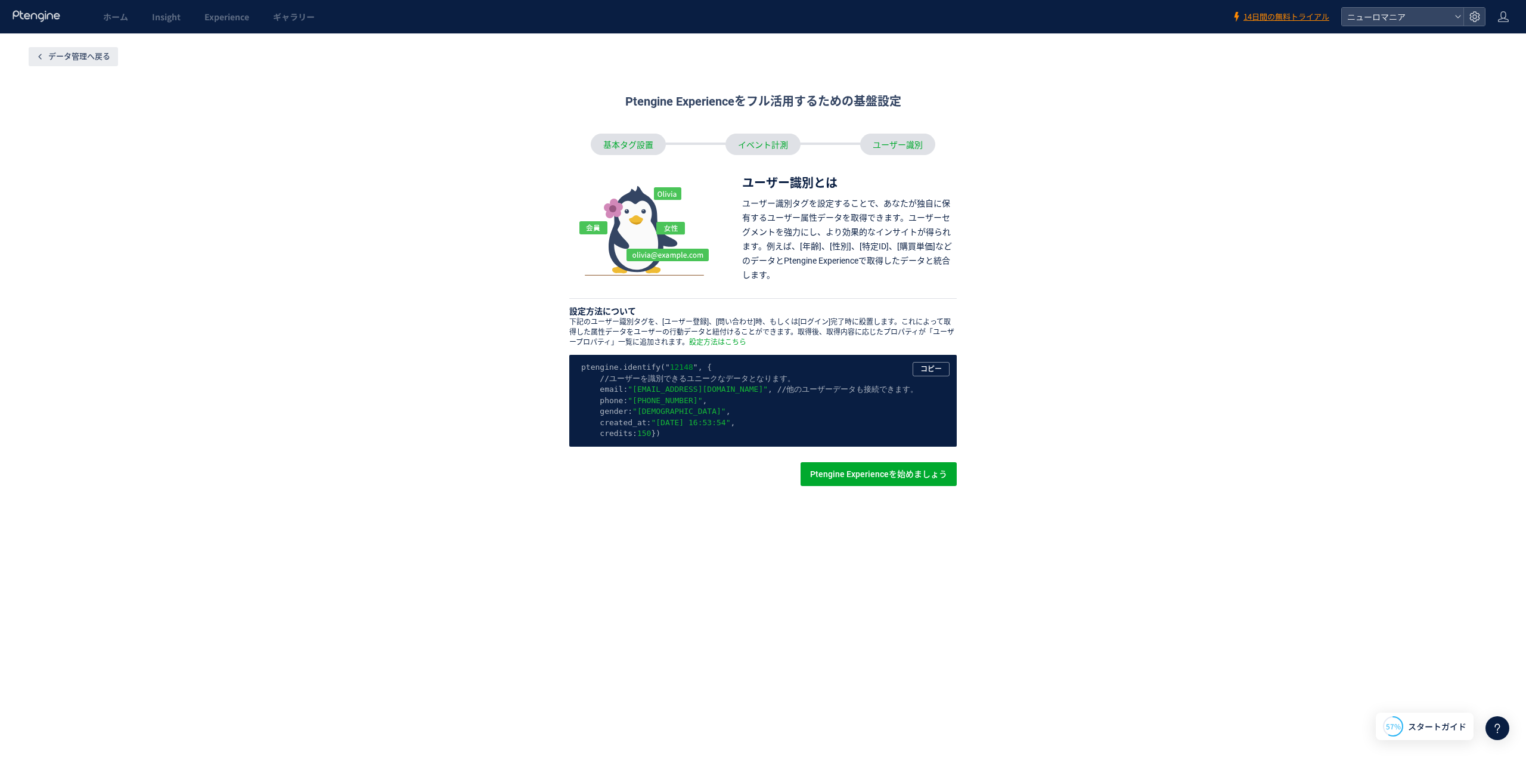
click at [65, 58] on span "データ管理へ戻る" at bounding box center [79, 56] width 62 height 9
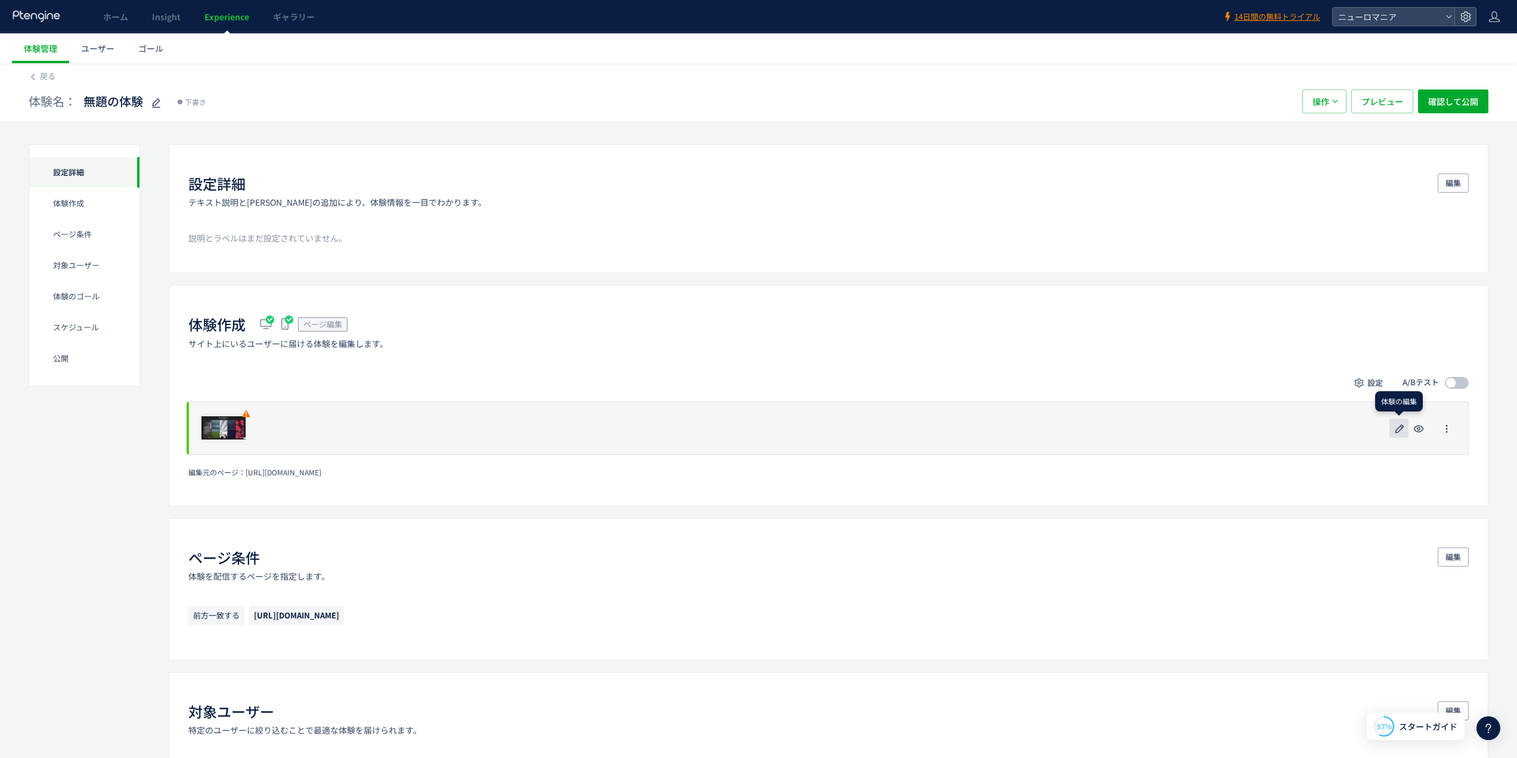
click at [1393, 427] on button "button" at bounding box center [1399, 428] width 19 height 19
click at [1402, 429] on use "button" at bounding box center [1400, 428] width 9 height 9
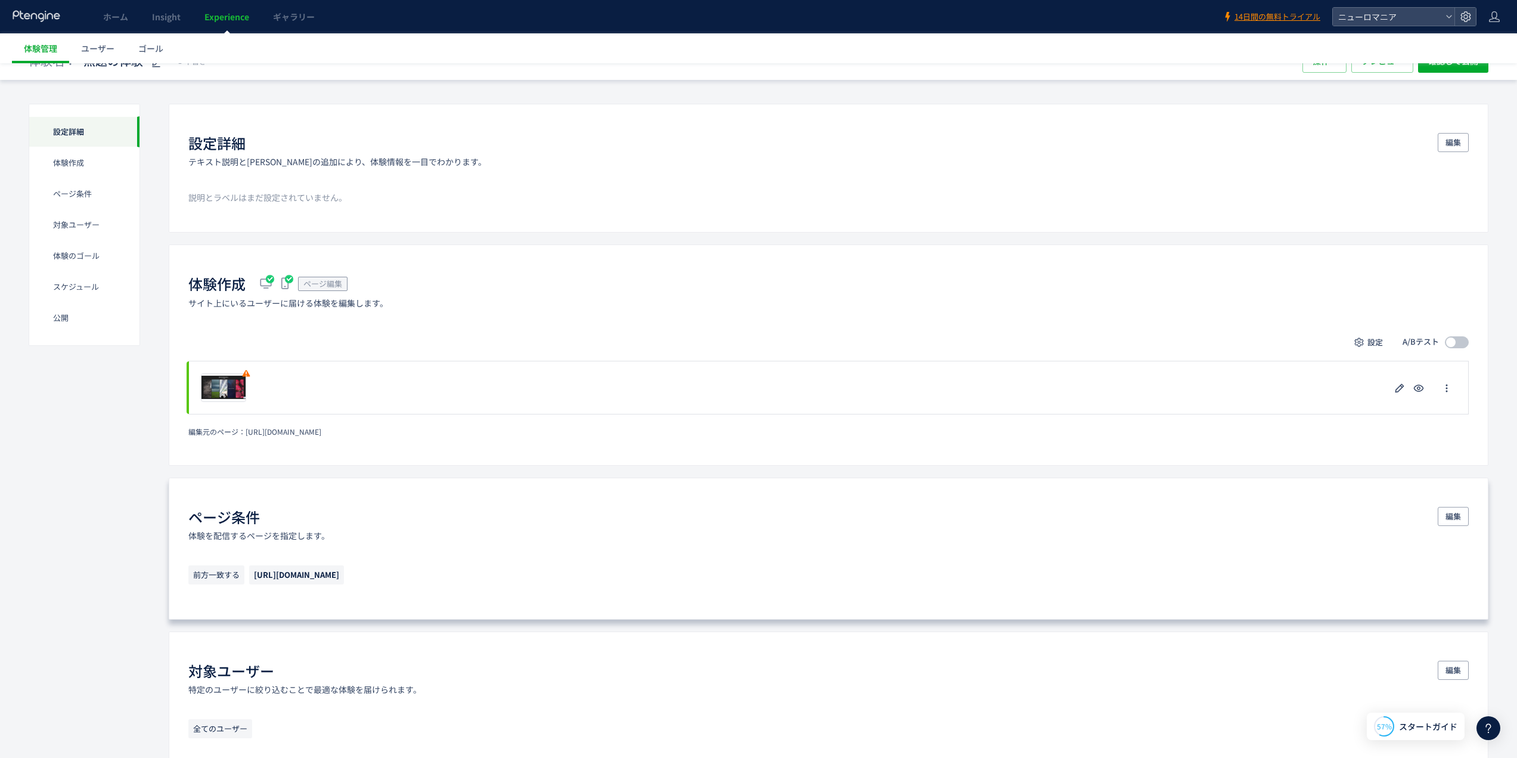
scroll to position [40, 0]
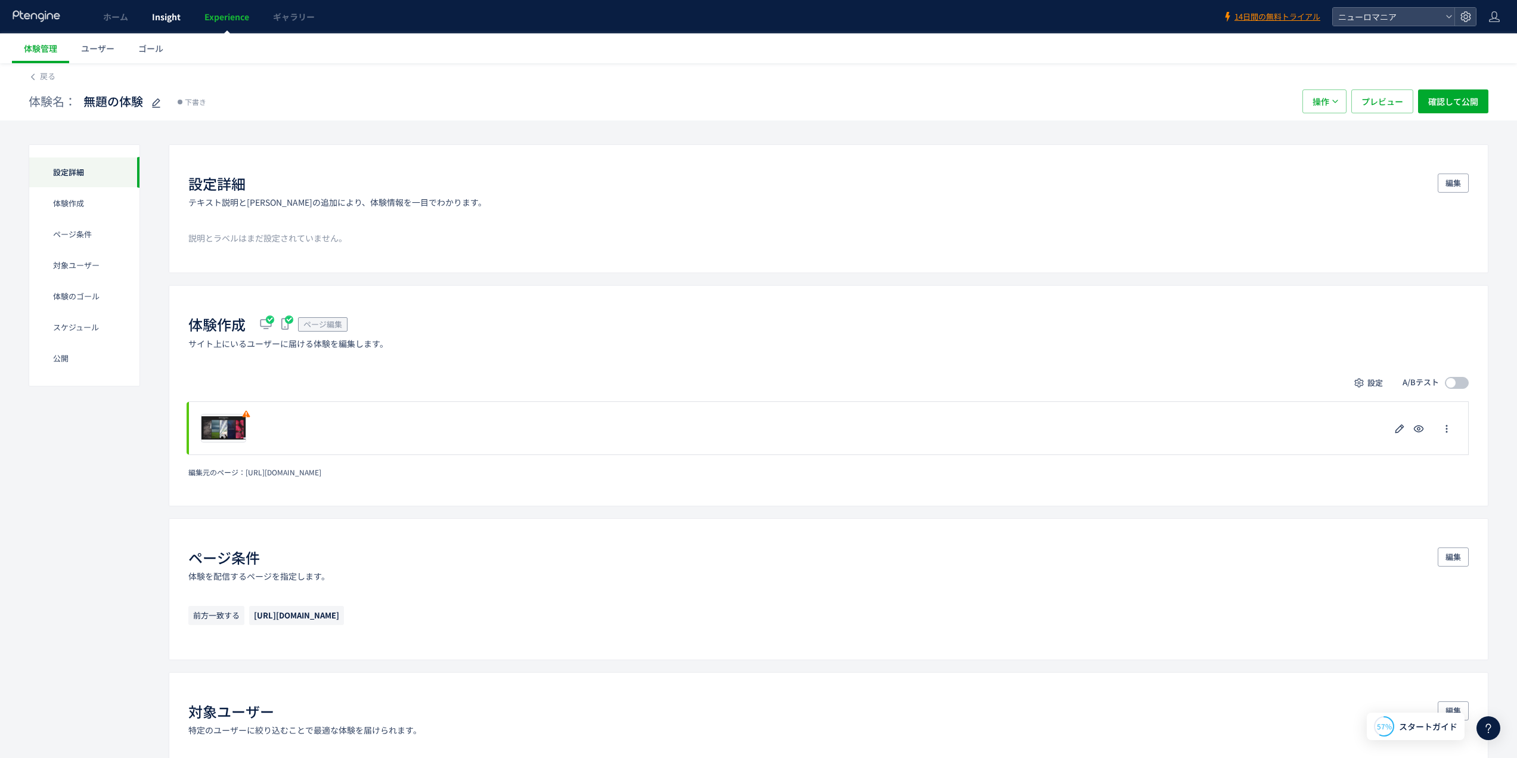
click at [169, 14] on span "Insight" at bounding box center [166, 17] width 29 height 12
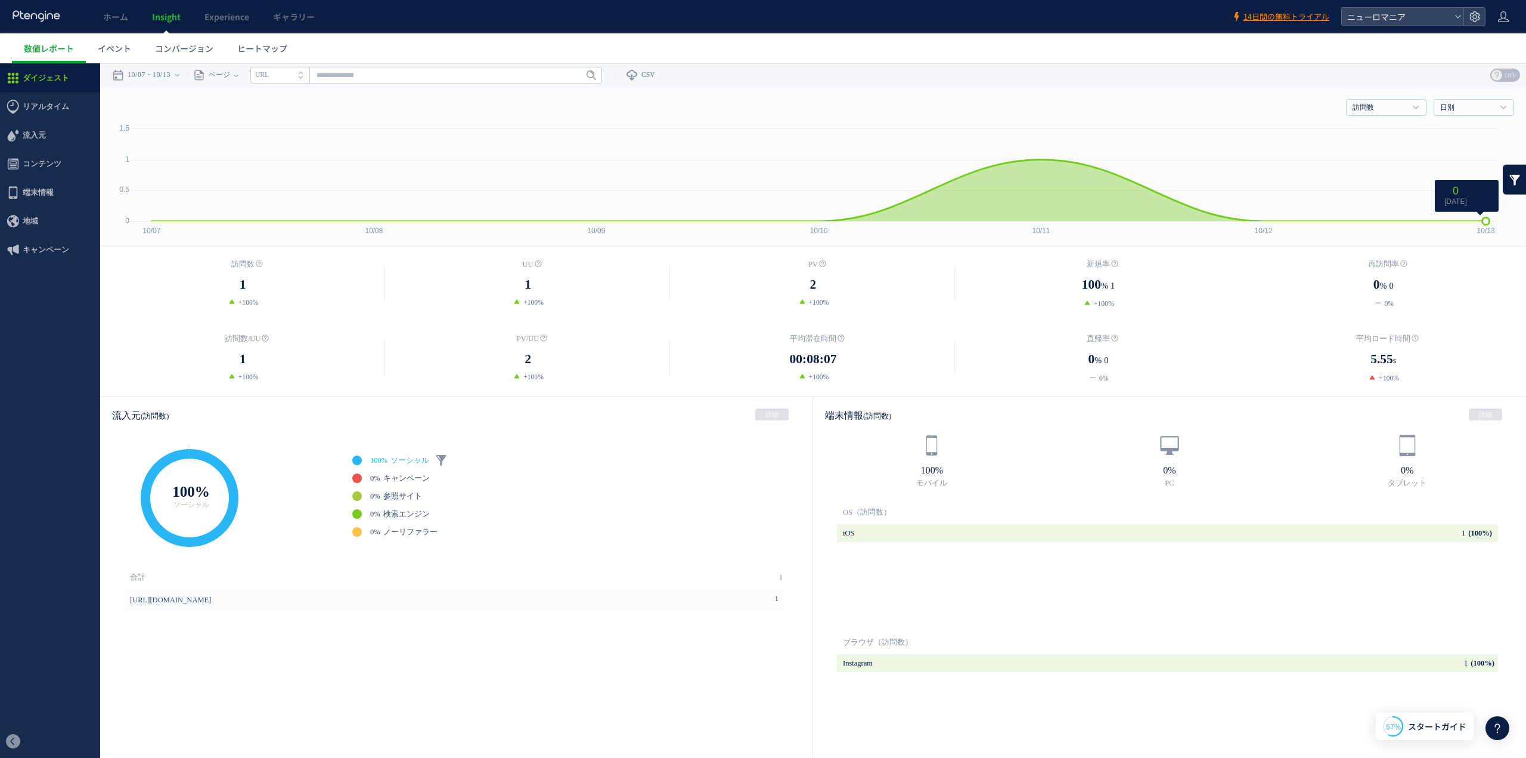
drag, startPoint x: 1262, startPoint y: 218, endPoint x: 1478, endPoint y: 219, distance: 215.8
click at [1478, 219] on g at bounding box center [818, 192] width 1346 height 65
click at [51, 110] on span "リアルタイム" at bounding box center [46, 106] width 47 height 29
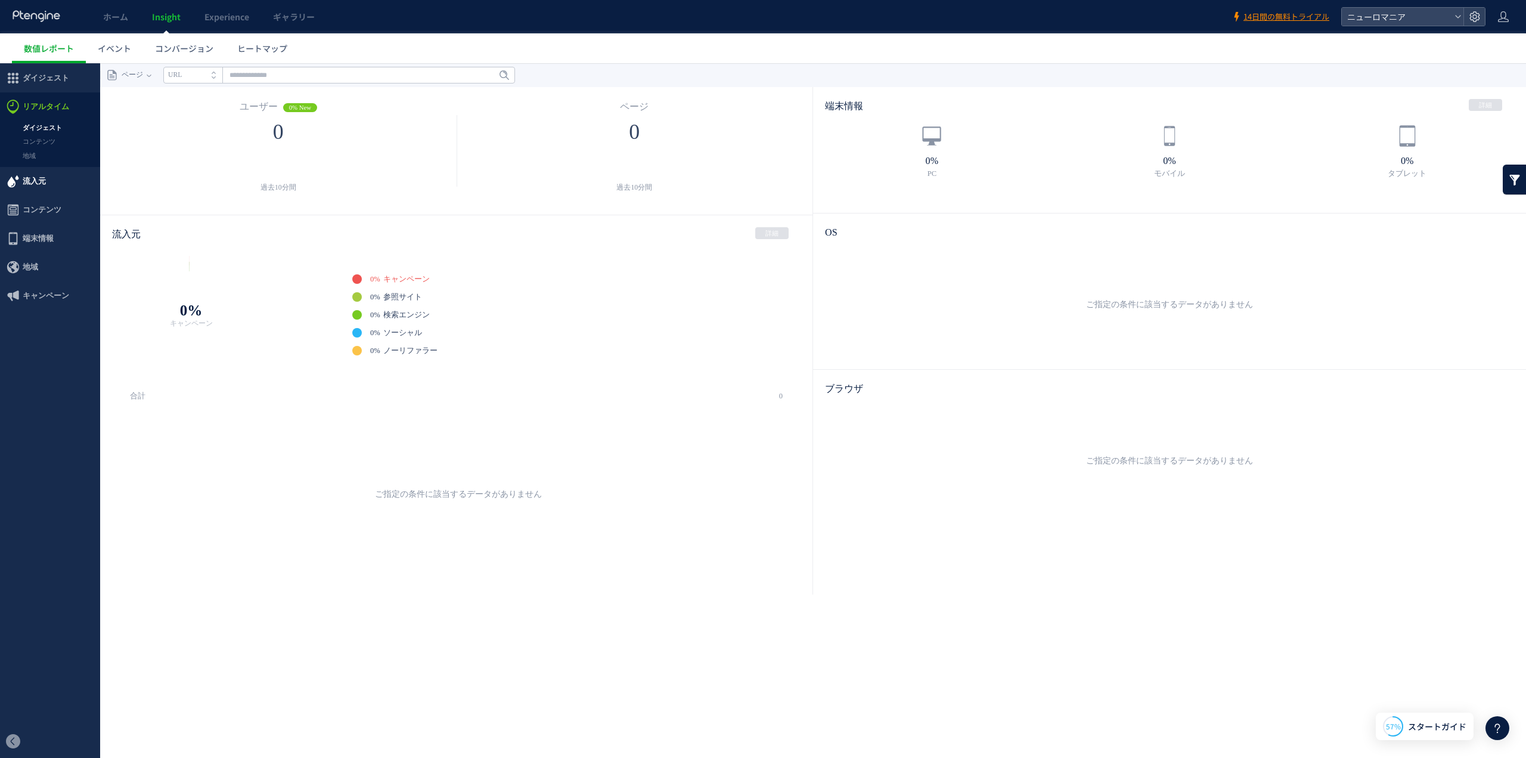
click at [47, 178] on span "流入元" at bounding box center [50, 181] width 100 height 29
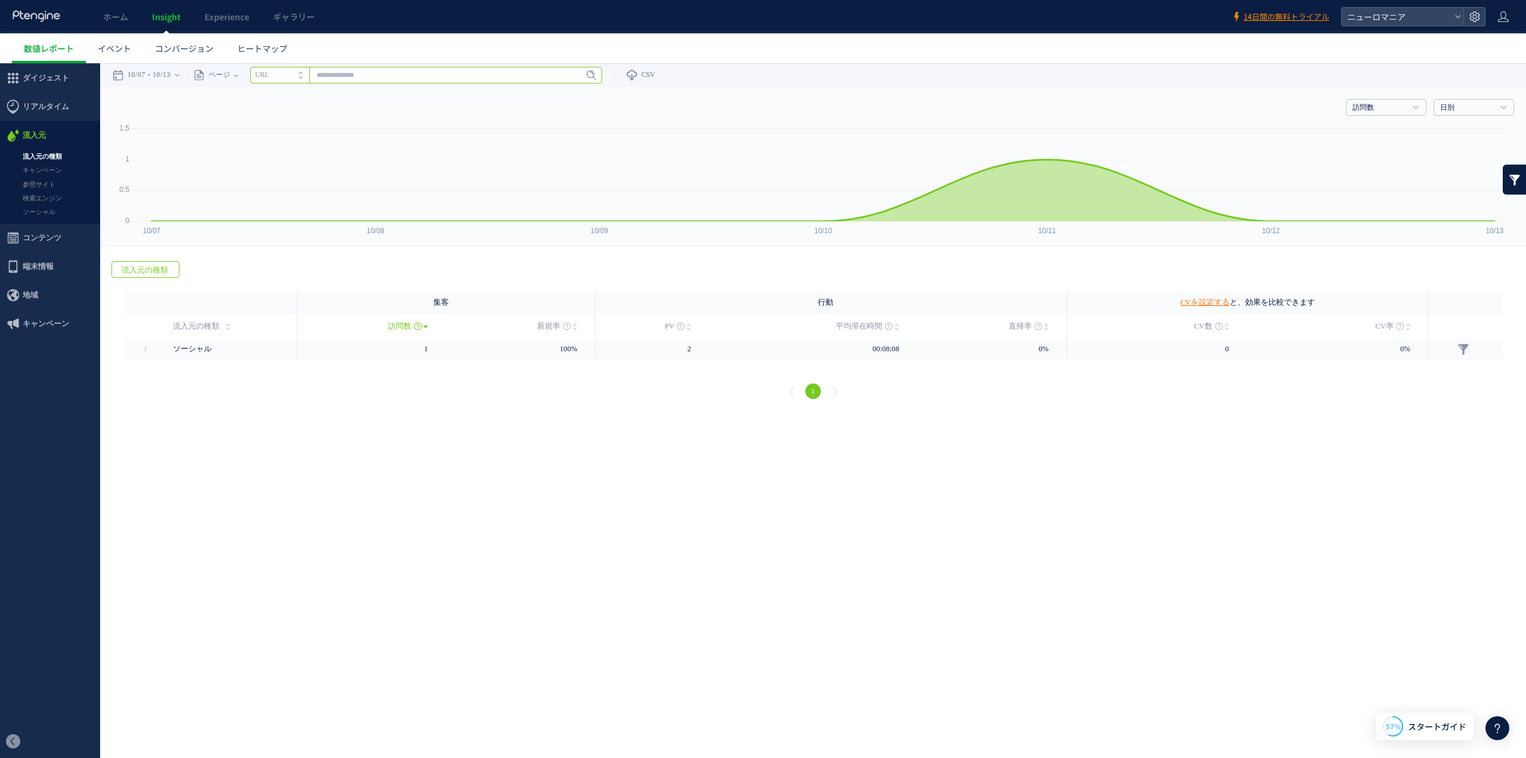
click at [351, 72] on input "text" at bounding box center [426, 75] width 352 height 17
click at [290, 74] on li "URL" at bounding box center [279, 75] width 59 height 17
click at [290, 74] on icon "タイトル名" at bounding box center [273, 75] width 36 height 8
click at [52, 73] on span "ダイジェスト" at bounding box center [46, 78] width 47 height 29
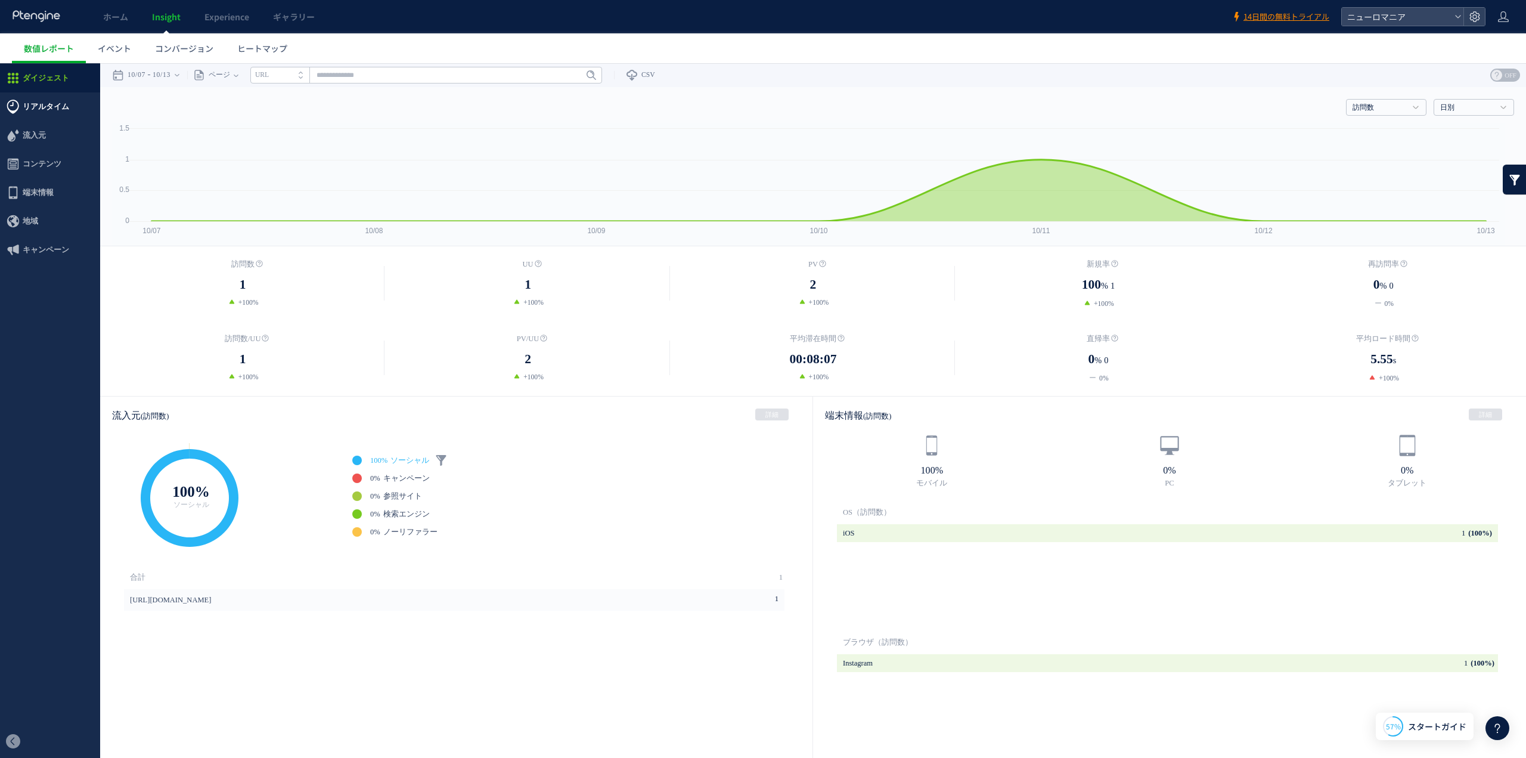
click at [52, 109] on span "リアルタイム" at bounding box center [46, 106] width 47 height 29
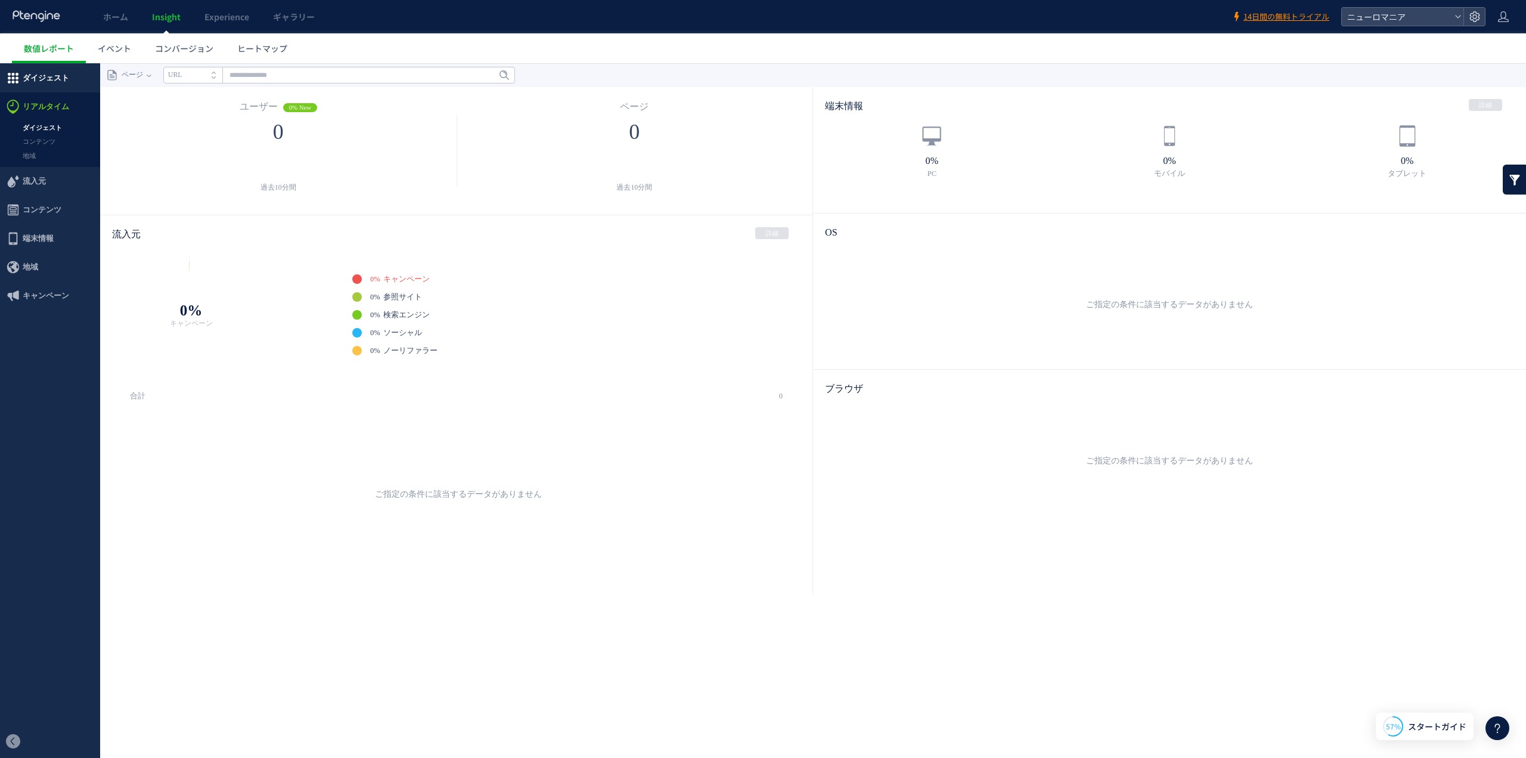
click at [41, 76] on span "ダイジェスト" at bounding box center [46, 78] width 47 height 29
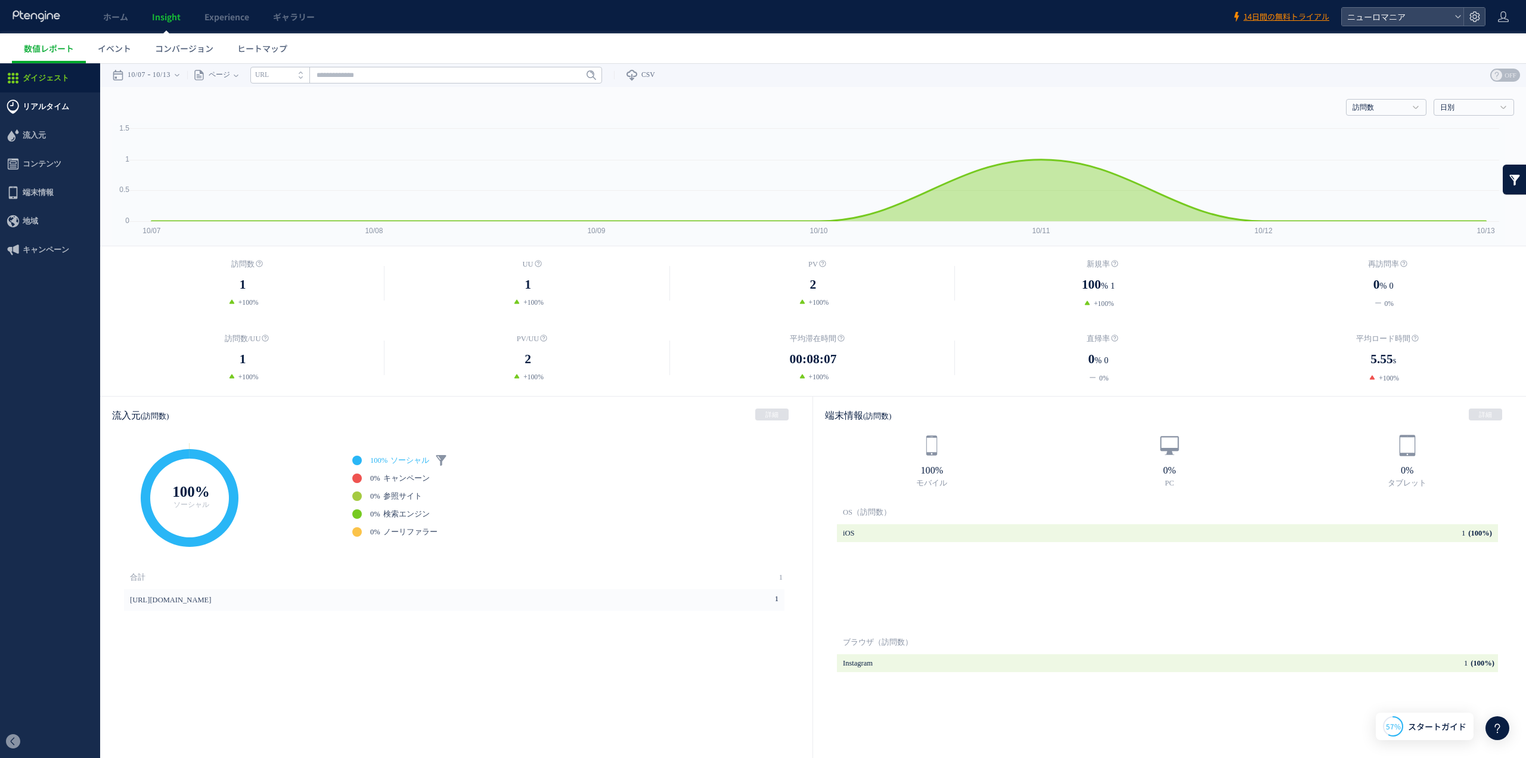
click at [45, 103] on span "リアルタイム" at bounding box center [46, 106] width 47 height 29
